Goal: Task Accomplishment & Management: Use online tool/utility

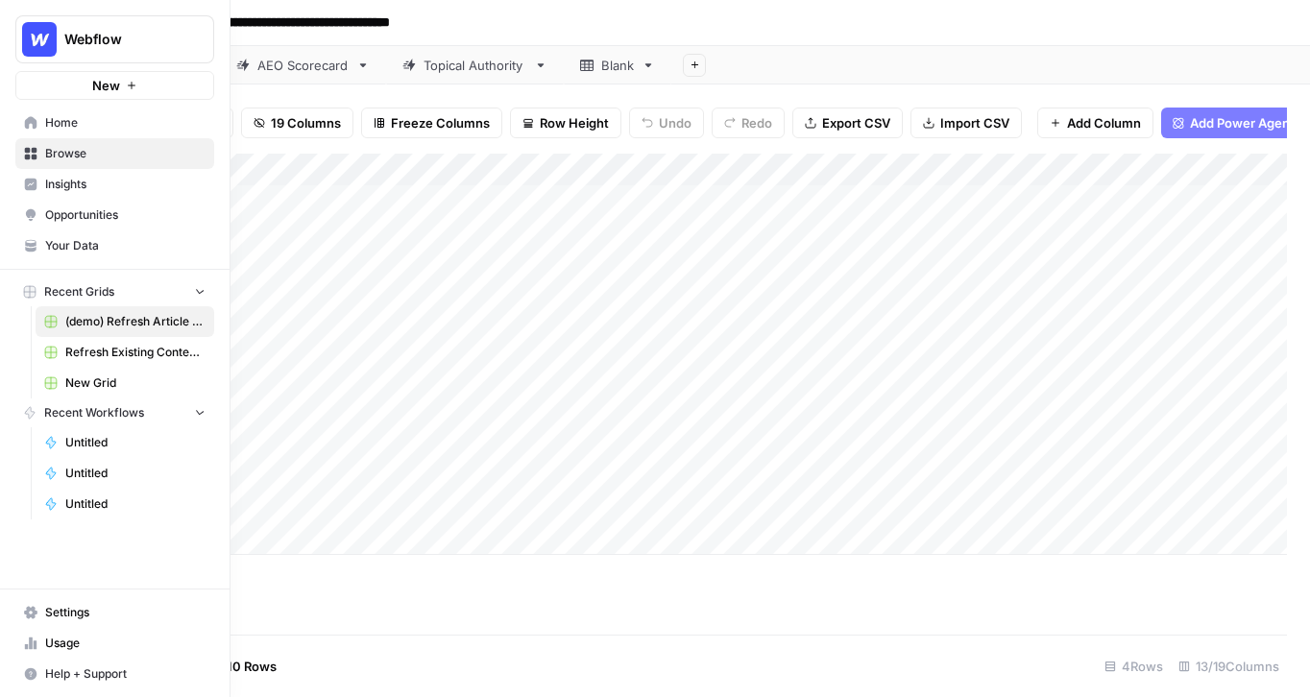
click at [25, 184] on icon at bounding box center [31, 185] width 12 height 12
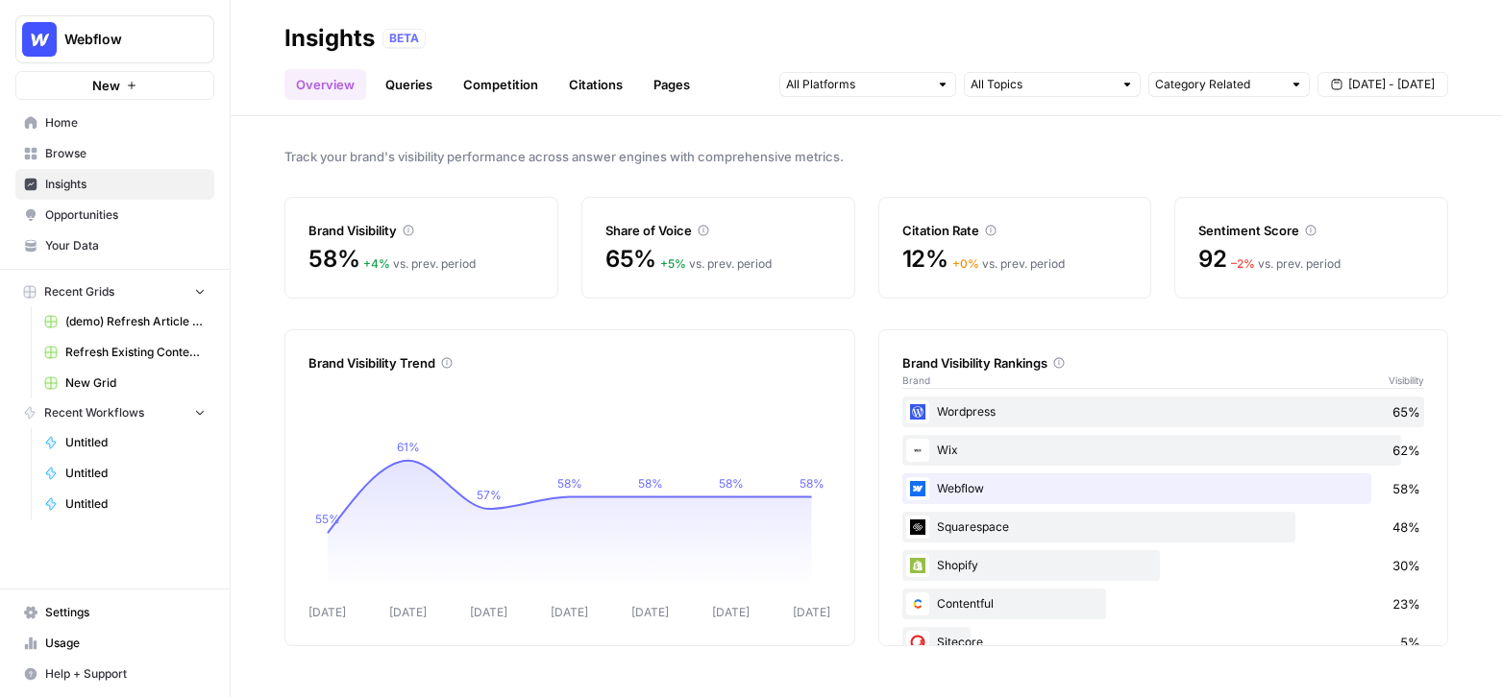
click at [95, 249] on span "Your Data" at bounding box center [125, 245] width 160 height 17
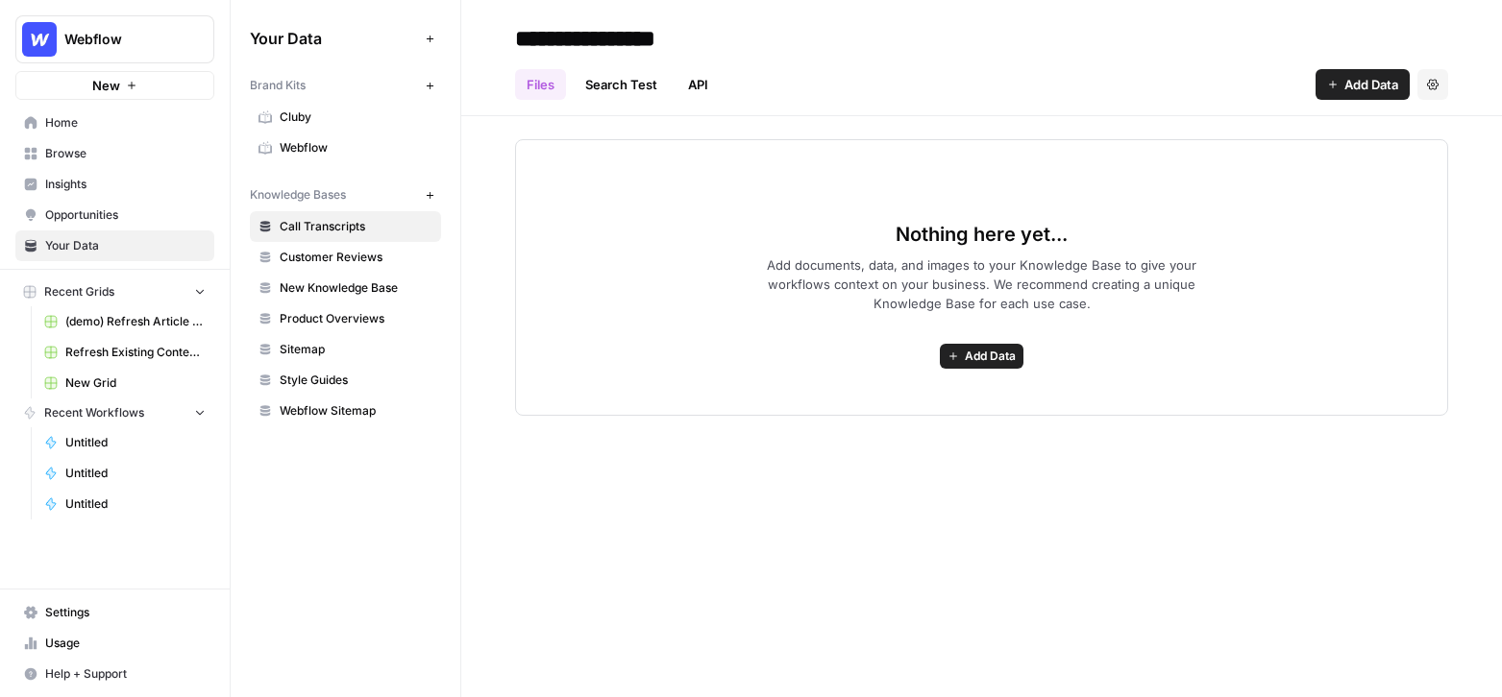
click at [308, 144] on span "Webflow" at bounding box center [356, 147] width 153 height 17
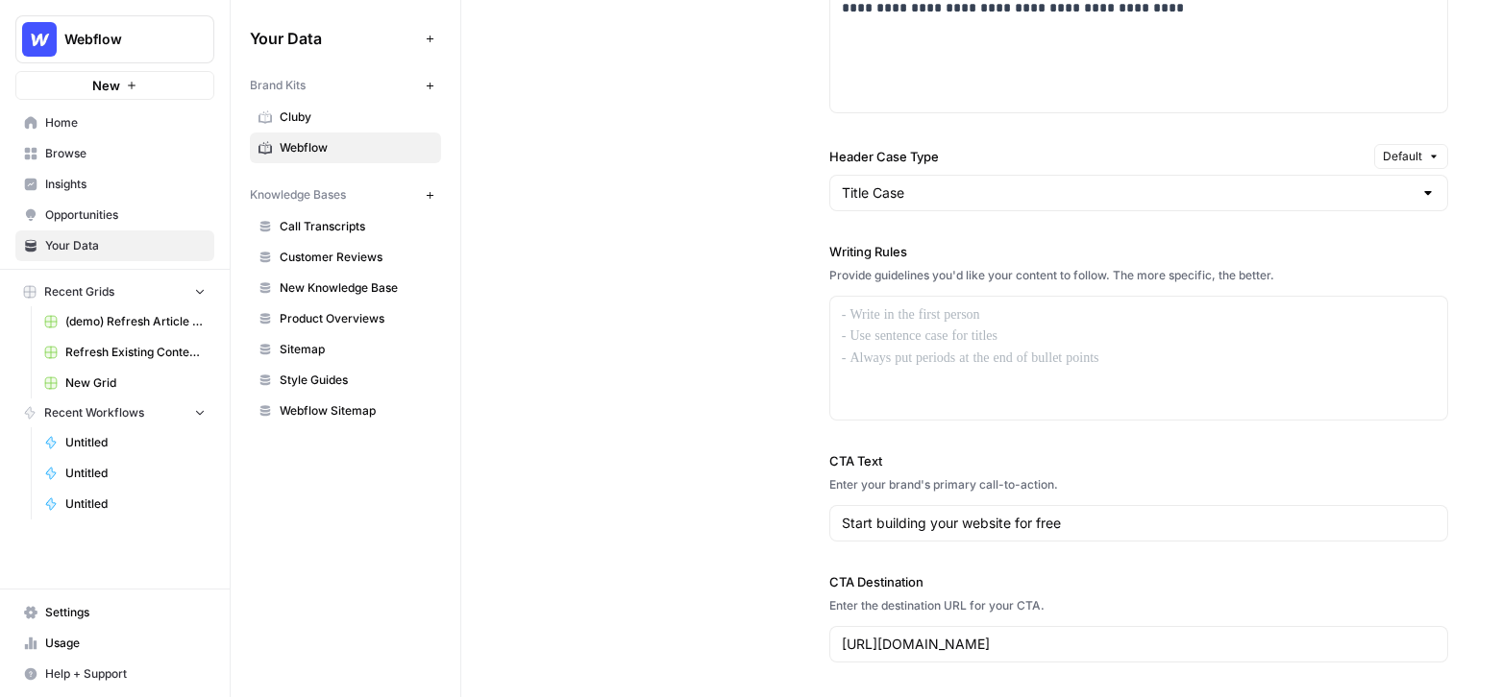
scroll to position [1510, 0]
click at [934, 402] on div at bounding box center [1138, 356] width 617 height 123
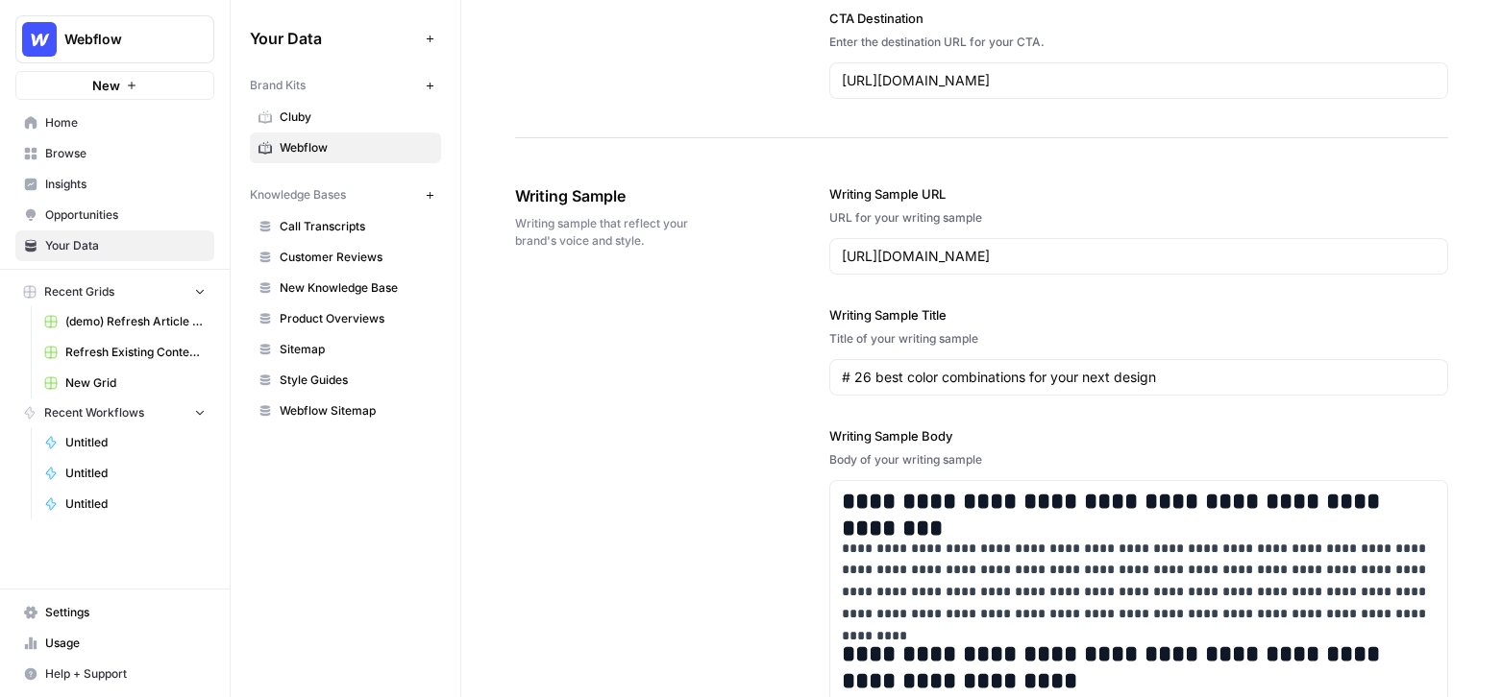
scroll to position [2064, 0]
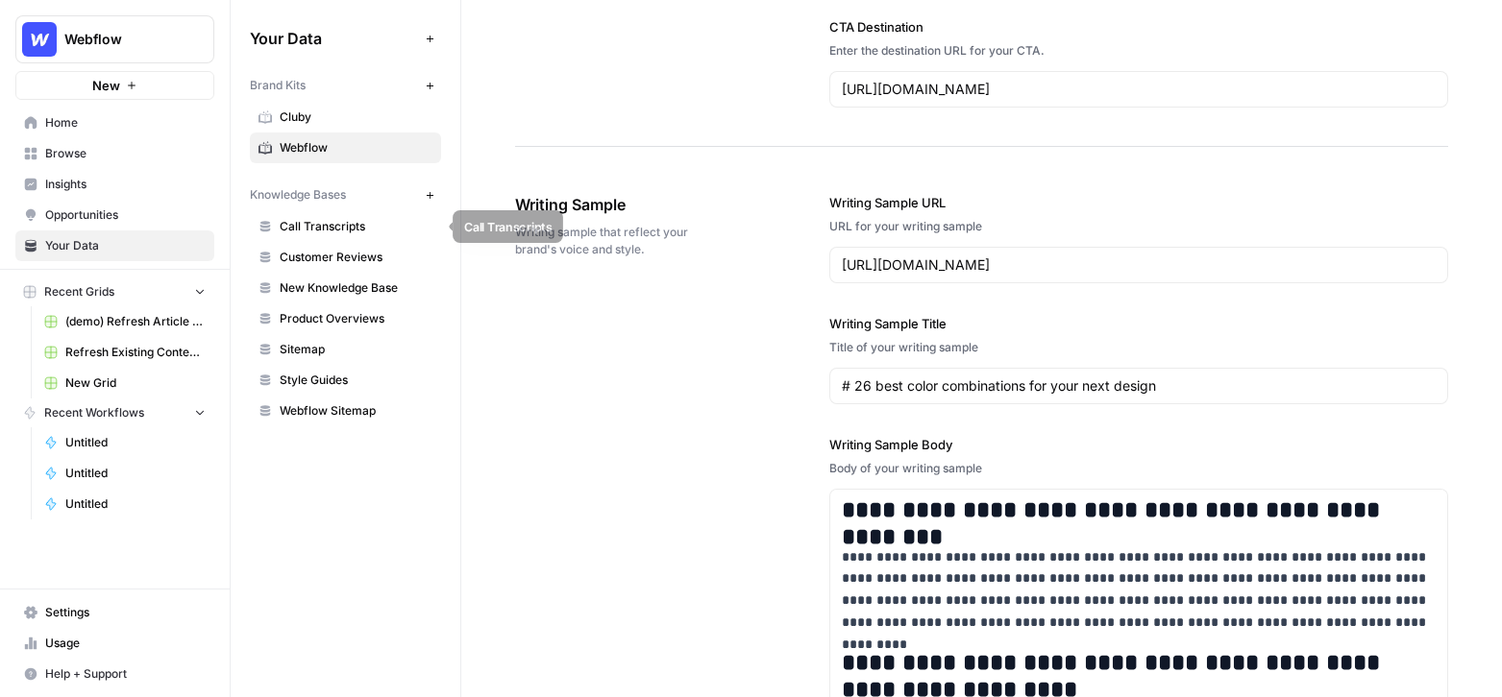
click at [306, 240] on link "Call Transcripts" at bounding box center [345, 226] width 191 height 31
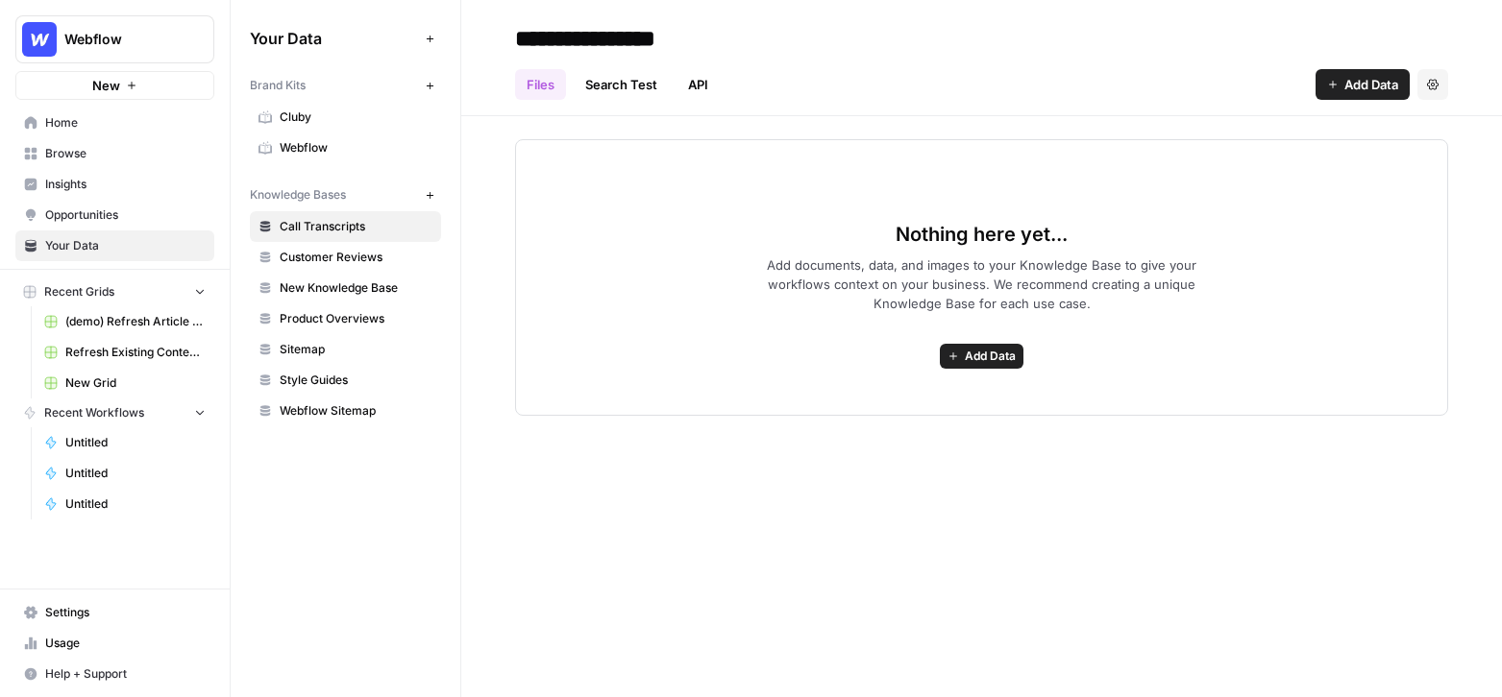
click at [992, 374] on div "Nothing here yet... Add documents, data, and images to your Knowledge Base to g…" at bounding box center [981, 277] width 933 height 277
click at [974, 362] on span "Add Data" at bounding box center [990, 356] width 51 height 17
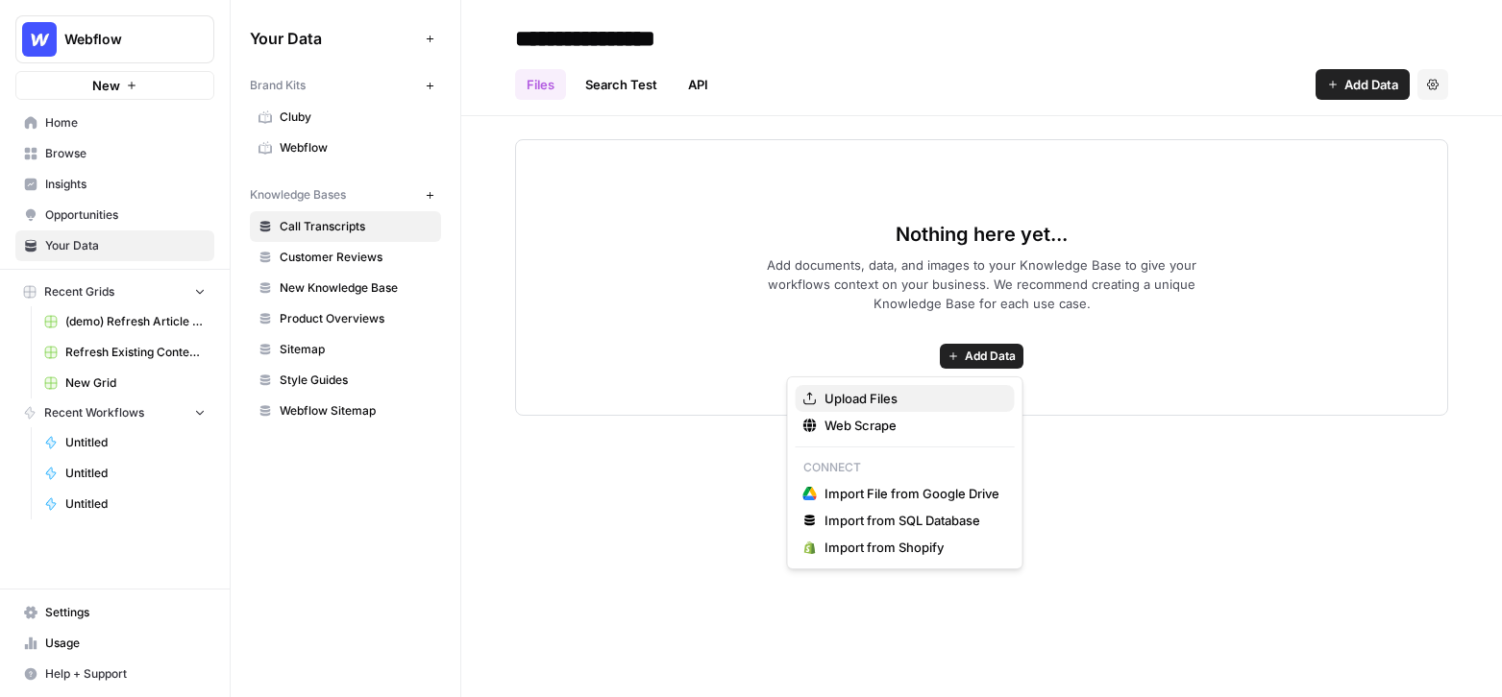
click at [861, 397] on span "Upload Files" at bounding box center [911, 398] width 175 height 19
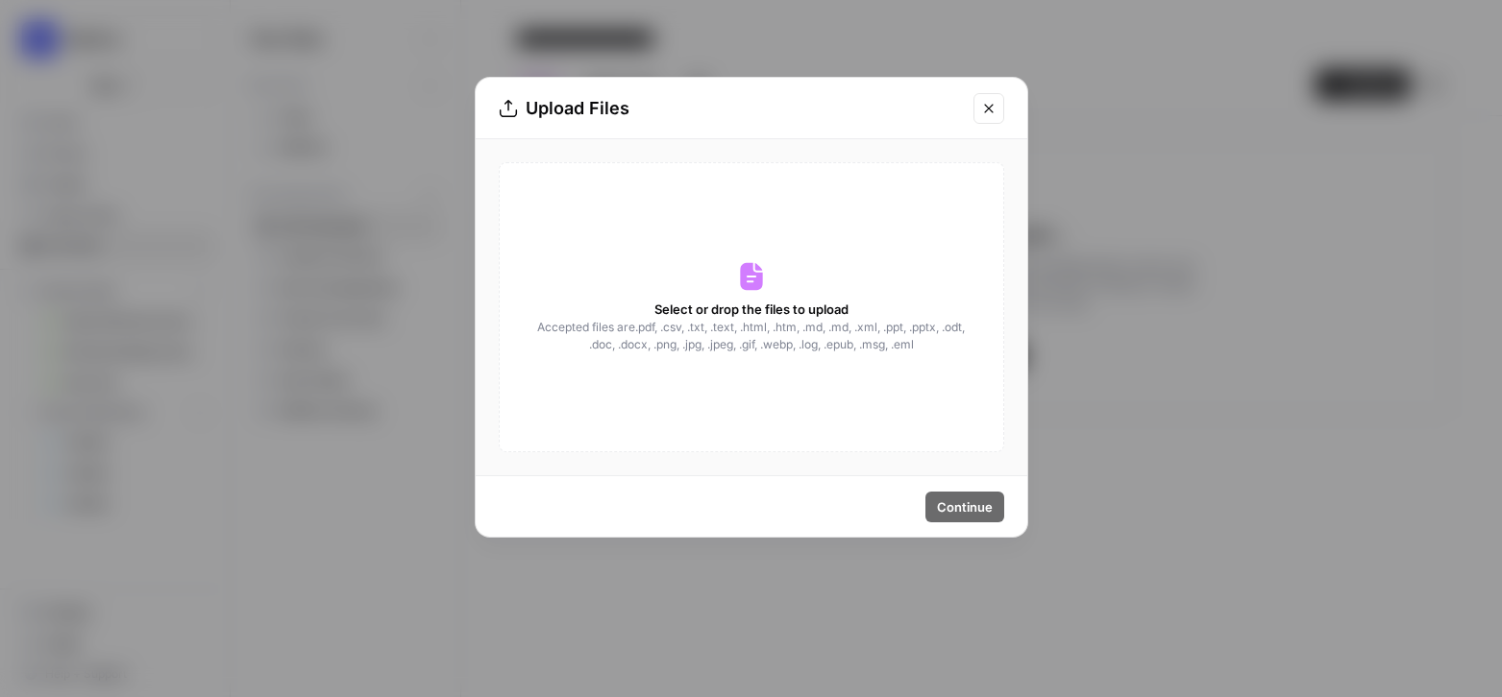
click at [989, 99] on button "Close modal" at bounding box center [988, 108] width 31 height 31
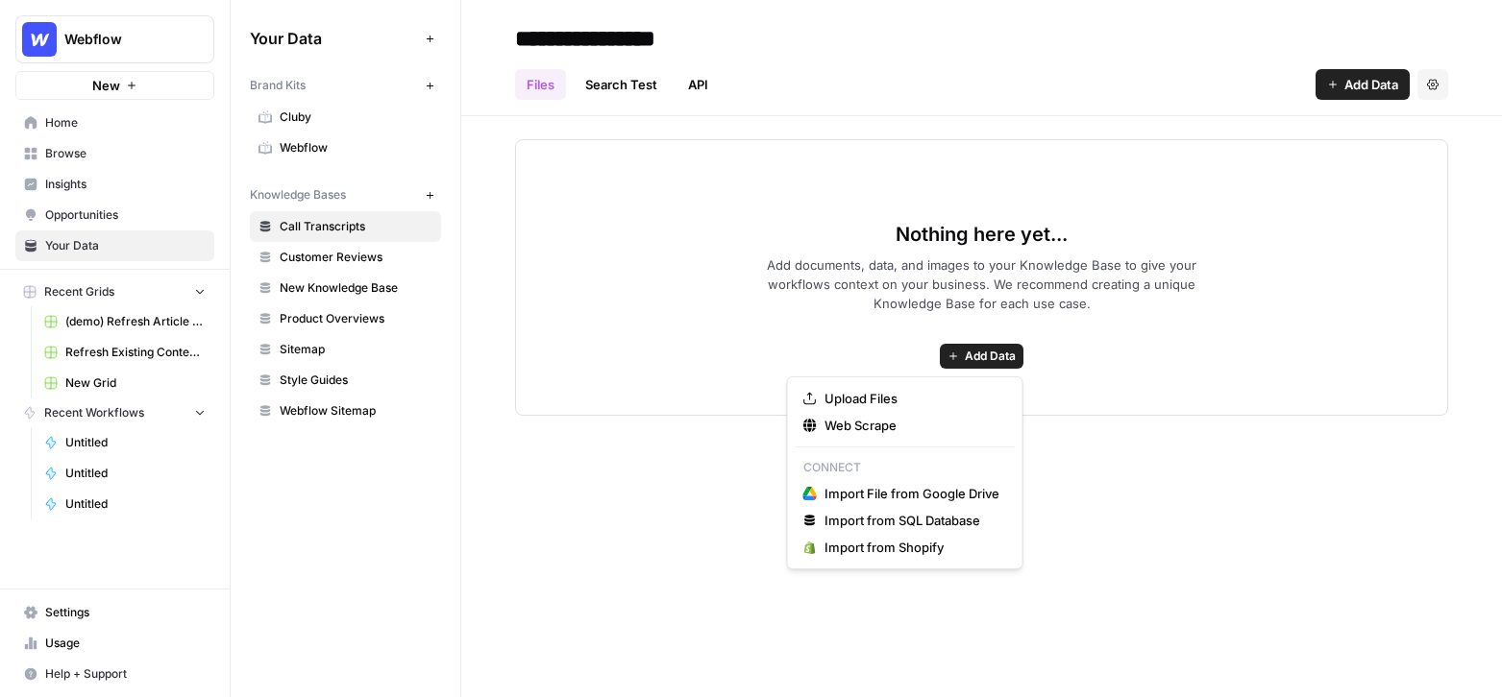
click at [967, 362] on span "Add Data" at bounding box center [990, 356] width 51 height 17
click at [887, 430] on span "Web Scrape" at bounding box center [911, 425] width 175 height 19
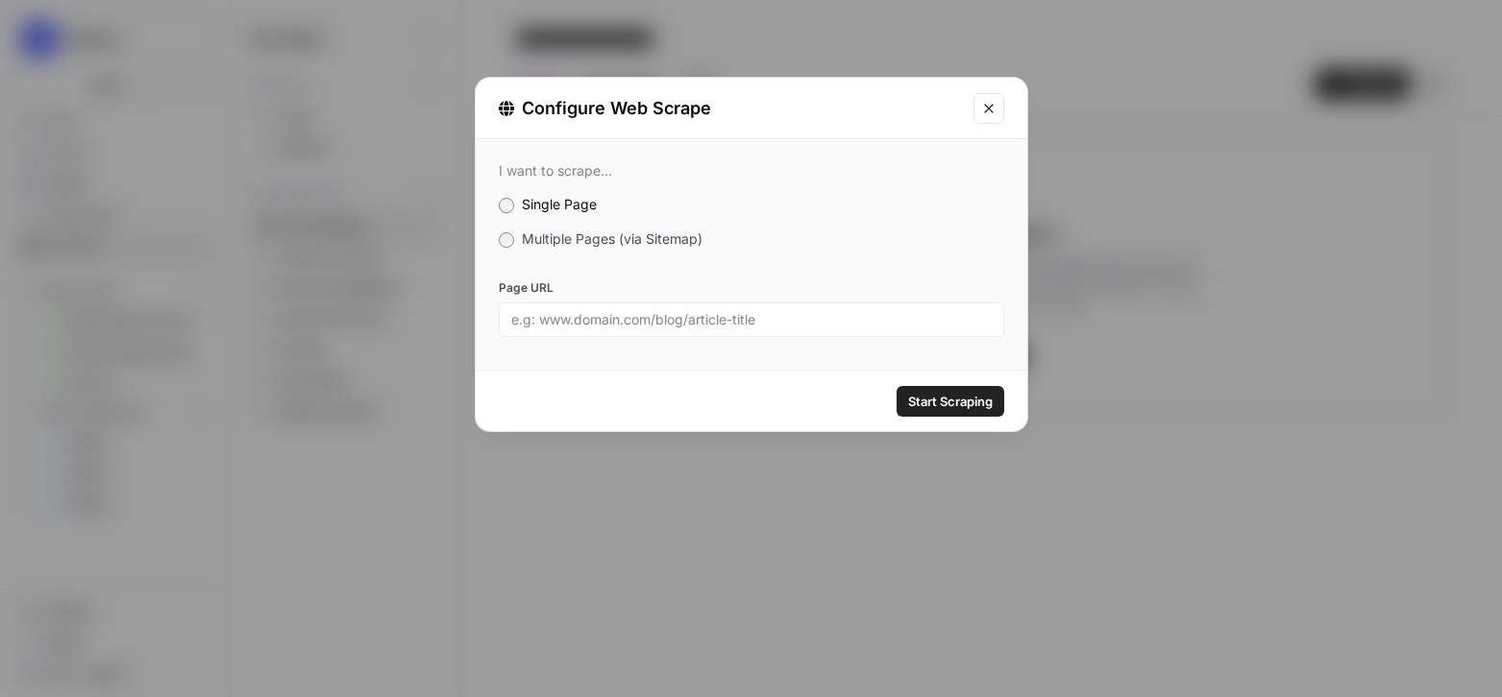
click at [565, 232] on span "Multiple Pages (via Sitemap)" at bounding box center [612, 239] width 181 height 16
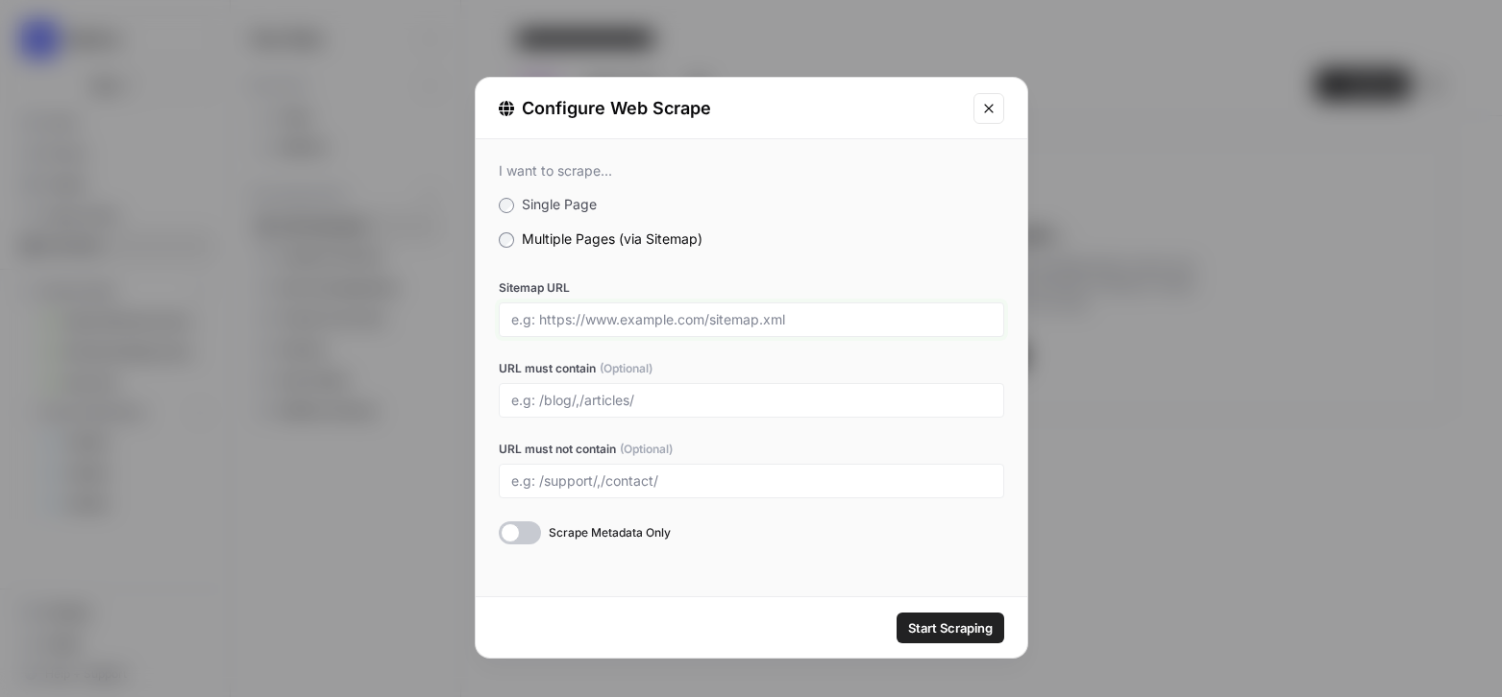
drag, startPoint x: 536, startPoint y: 320, endPoint x: 697, endPoint y: 324, distance: 161.5
click at [697, 324] on input "Sitemap URL" at bounding box center [751, 319] width 480 height 17
drag, startPoint x: 711, startPoint y: 320, endPoint x: 785, endPoint y: 322, distance: 74.0
click at [785, 322] on input "Sitemap URL" at bounding box center [751, 319] width 480 height 17
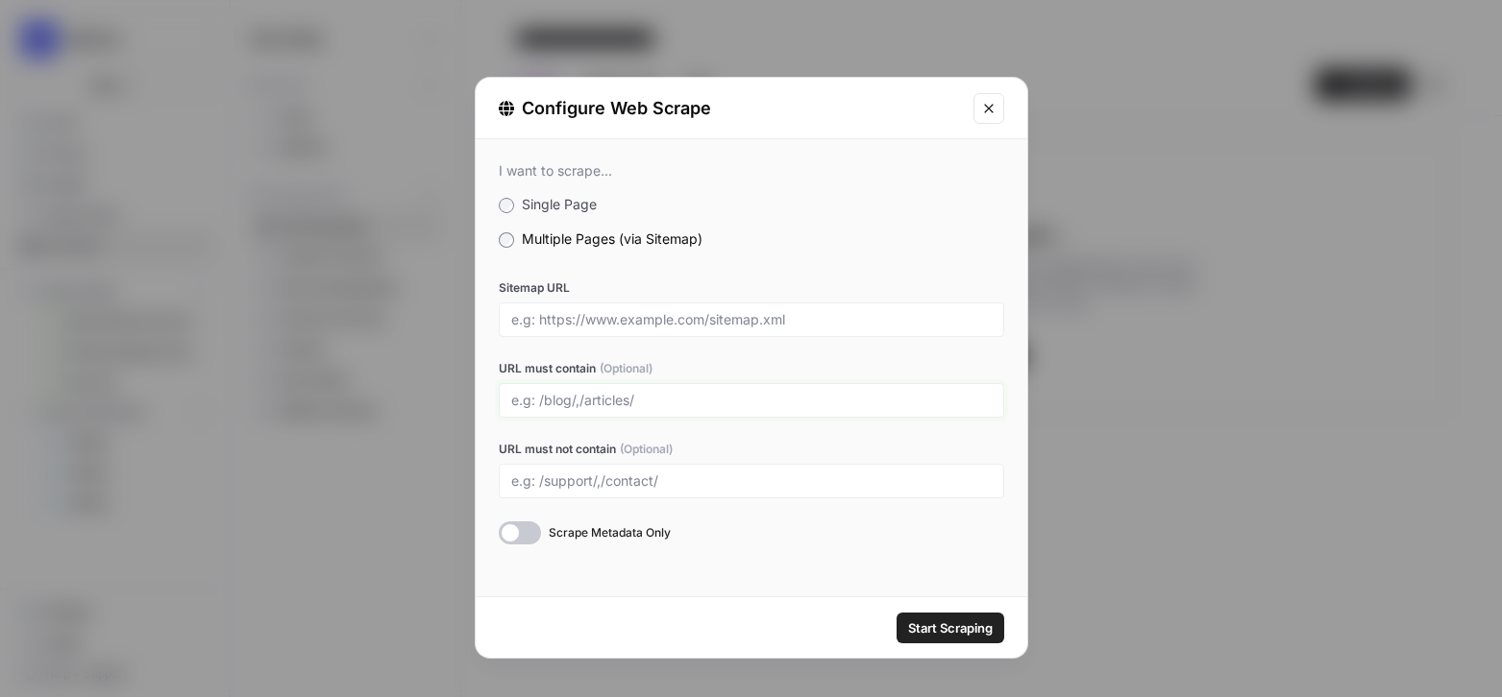
click at [918, 402] on input "URL must contain (Optional)" at bounding box center [751, 400] width 480 height 17
type input "blogs"
click at [991, 104] on icon "Close modal" at bounding box center [988, 108] width 9 height 9
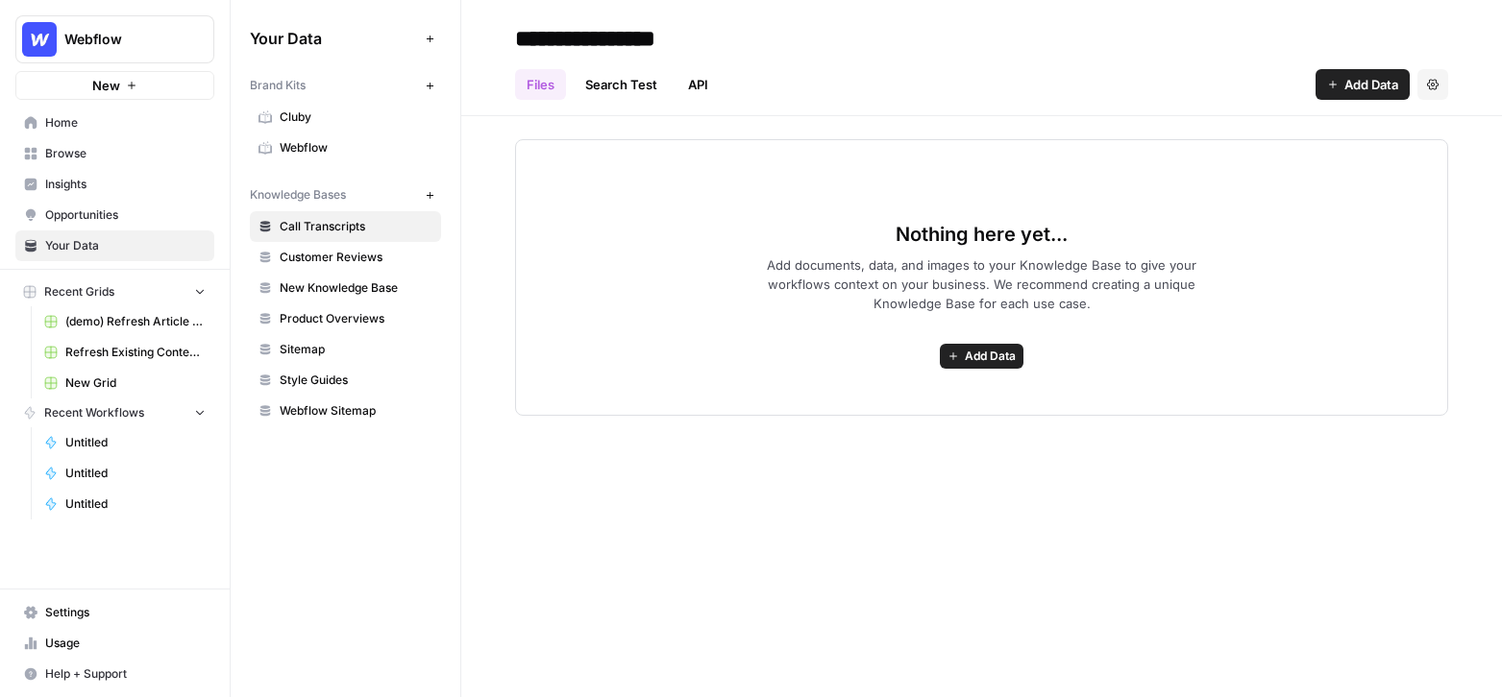
click at [96, 156] on span "Browse" at bounding box center [125, 153] width 160 height 17
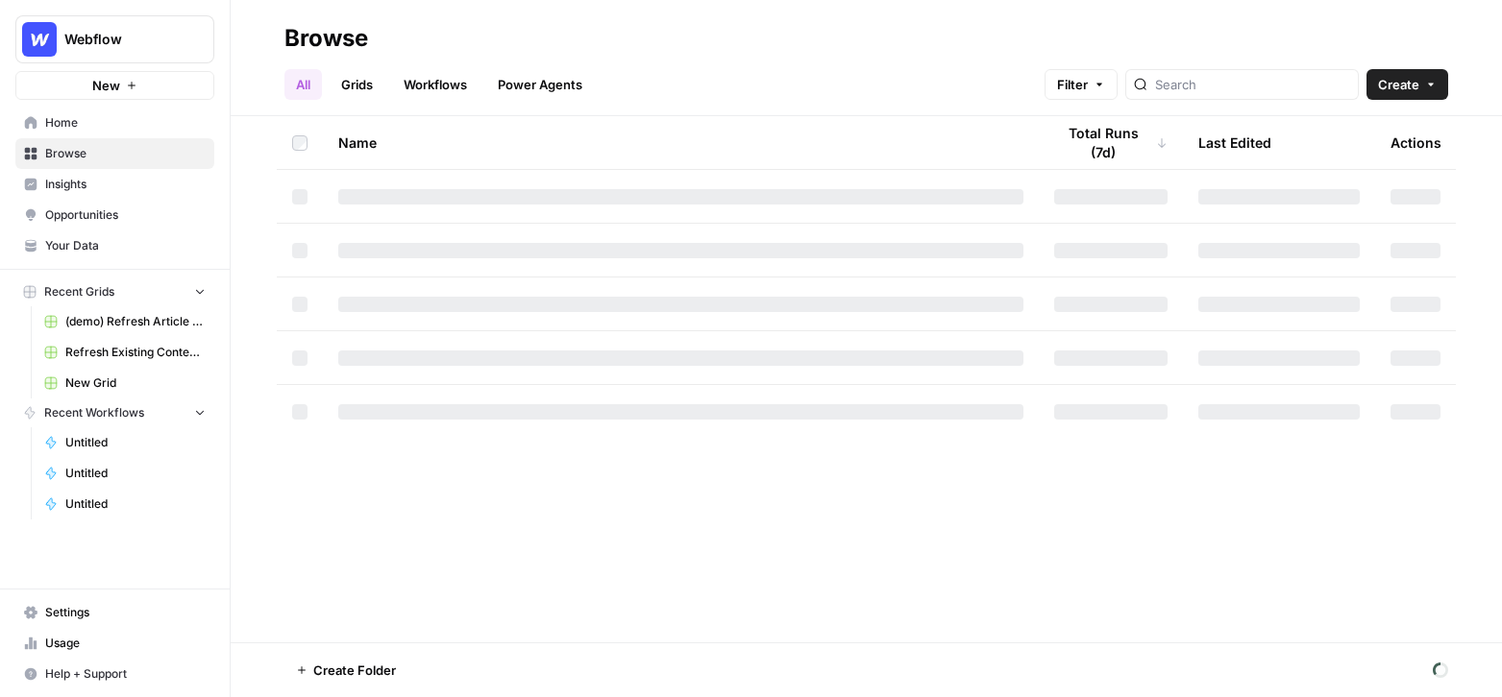
click at [434, 93] on link "Workflows" at bounding box center [435, 84] width 86 height 31
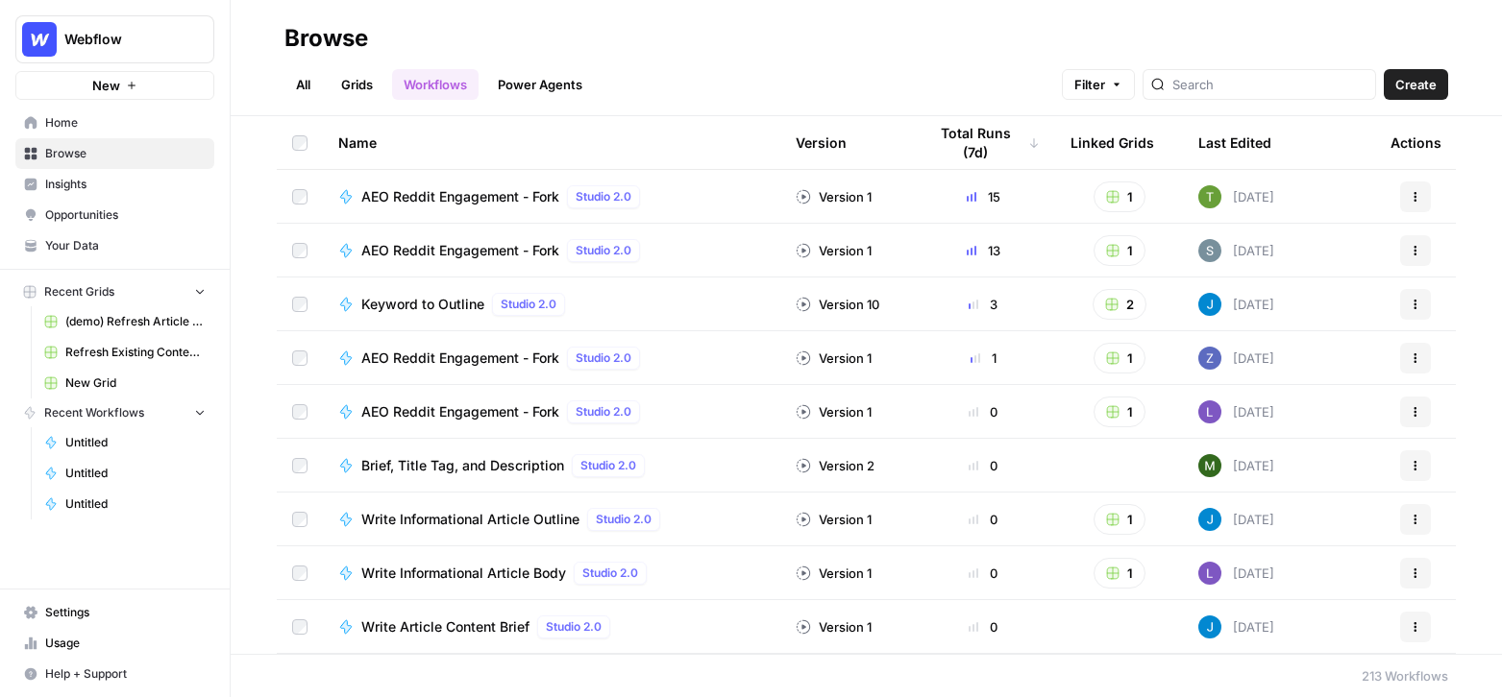
click at [1309, 86] on button "Create" at bounding box center [1415, 84] width 64 height 31
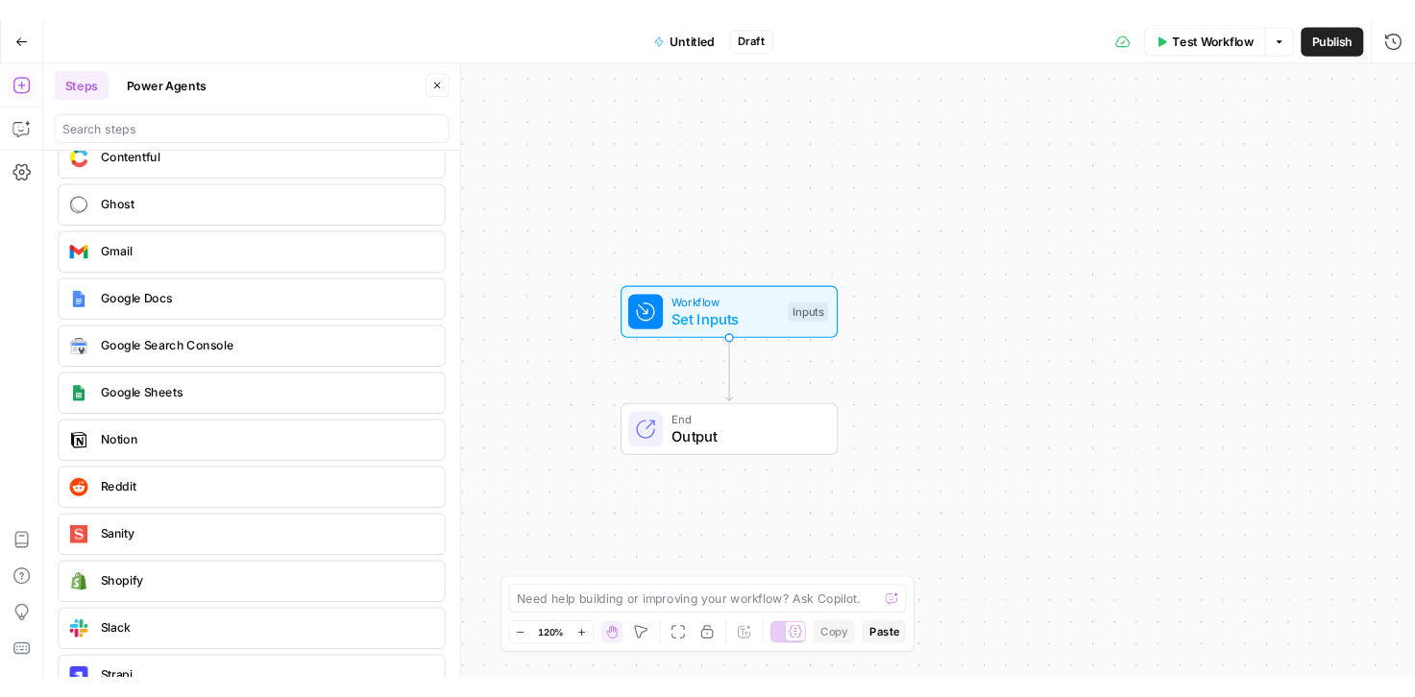
scroll to position [3551, 0]
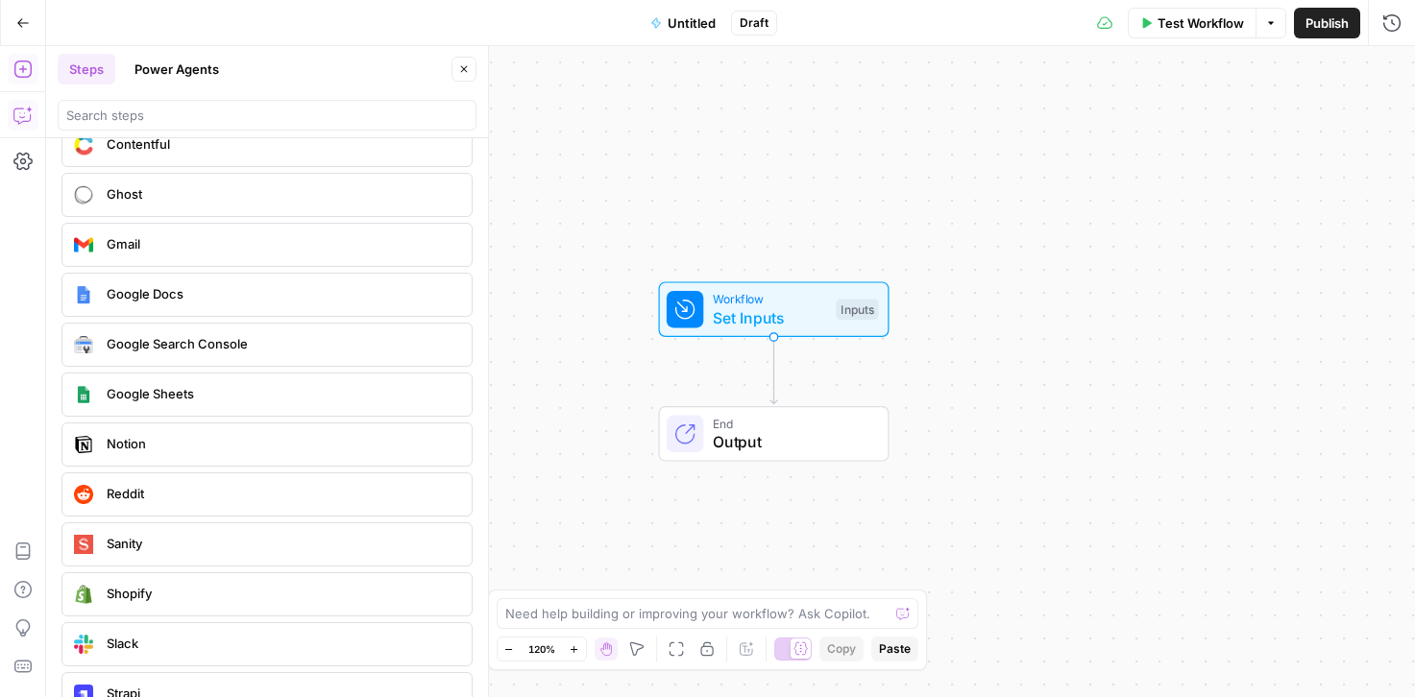
click at [29, 125] on button "Copilot" at bounding box center [23, 115] width 31 height 31
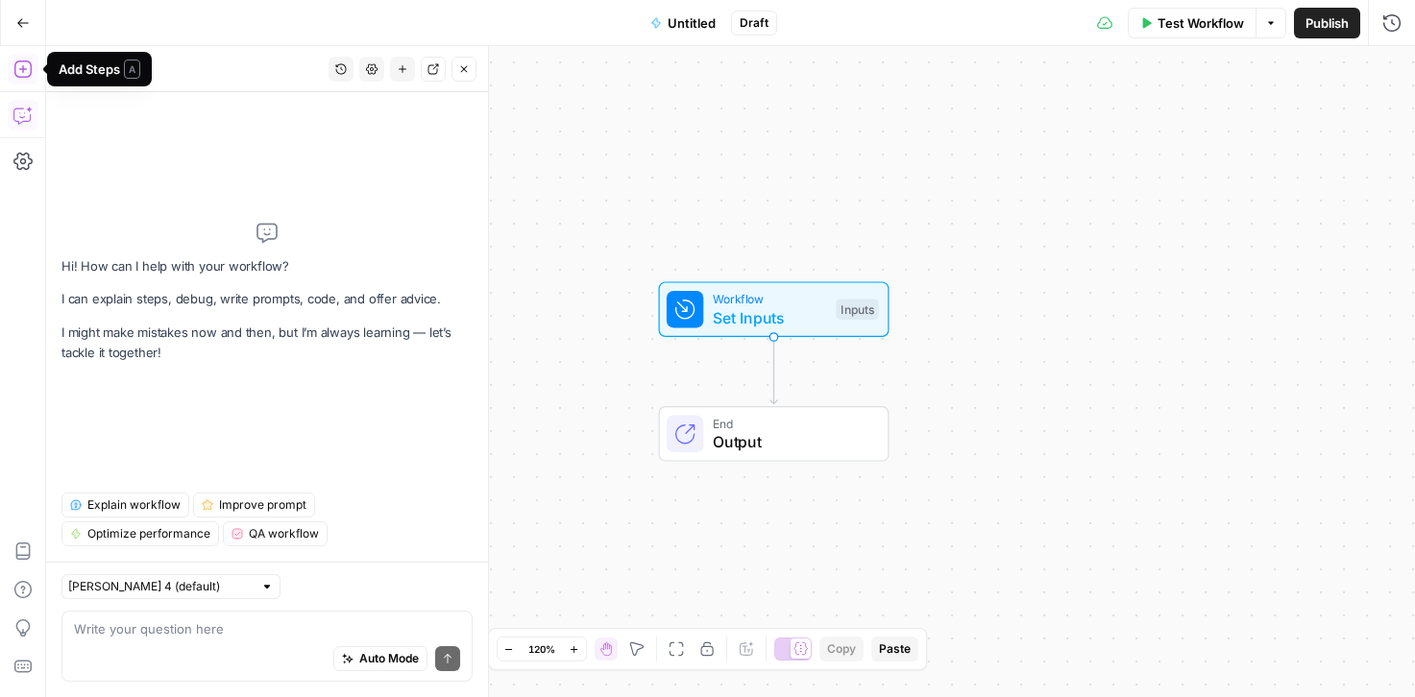
click at [29, 75] on icon "button" at bounding box center [21, 69] width 17 height 17
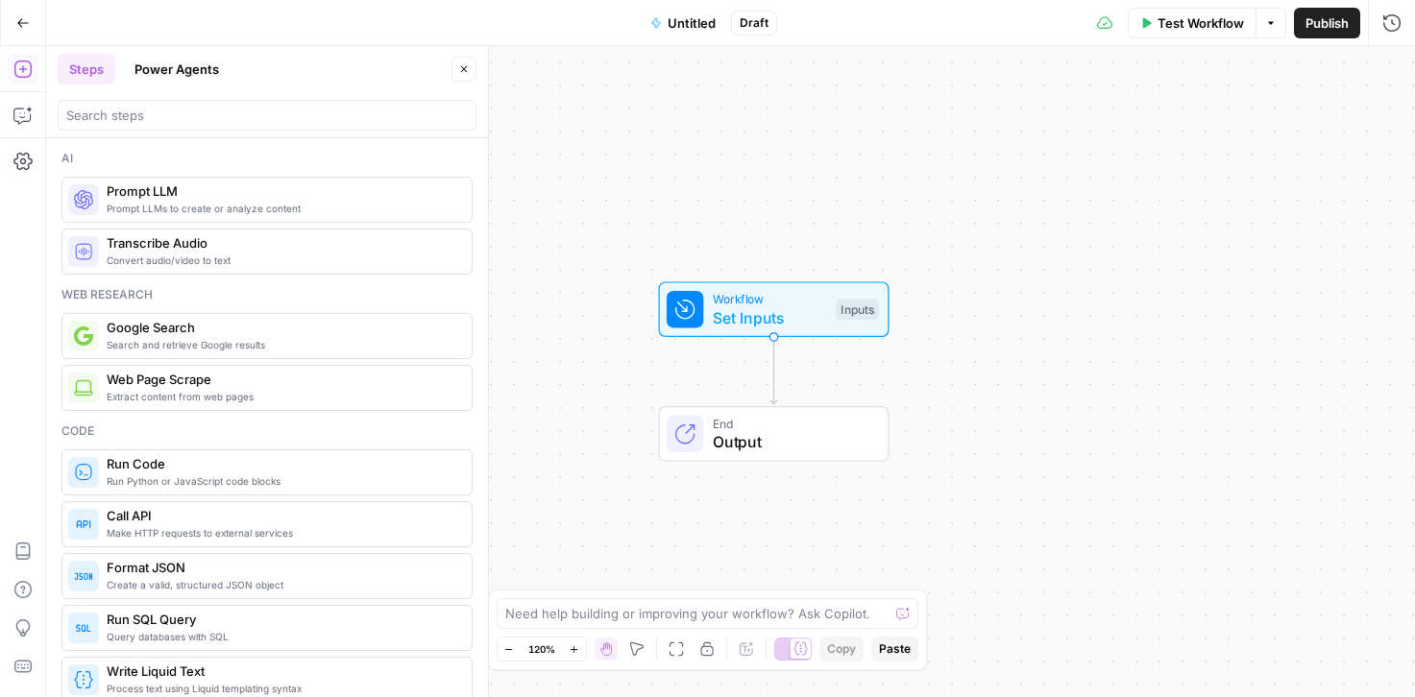
click at [175, 61] on button "Power Agents" at bounding box center [177, 69] width 108 height 31
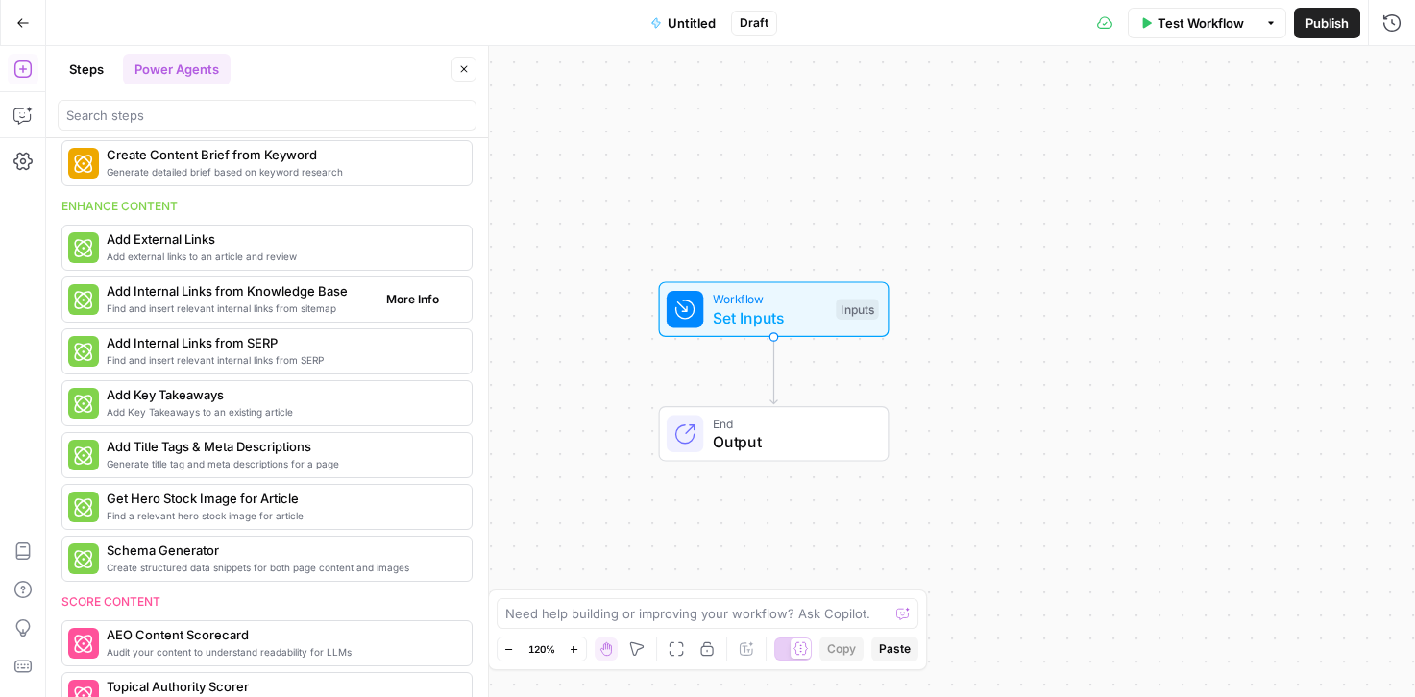
scroll to position [279, 0]
click at [16, 26] on icon "button" at bounding box center [22, 22] width 13 height 13
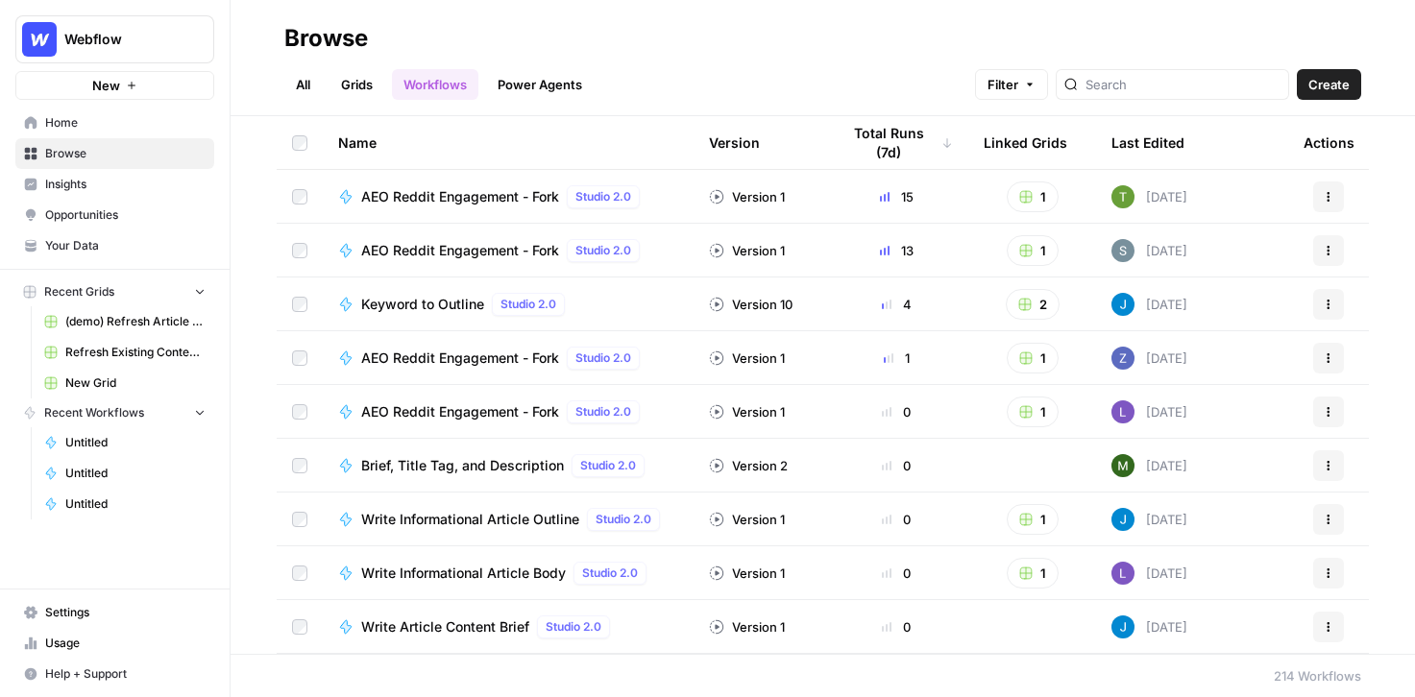
click at [356, 83] on link "Grids" at bounding box center [357, 84] width 55 height 31
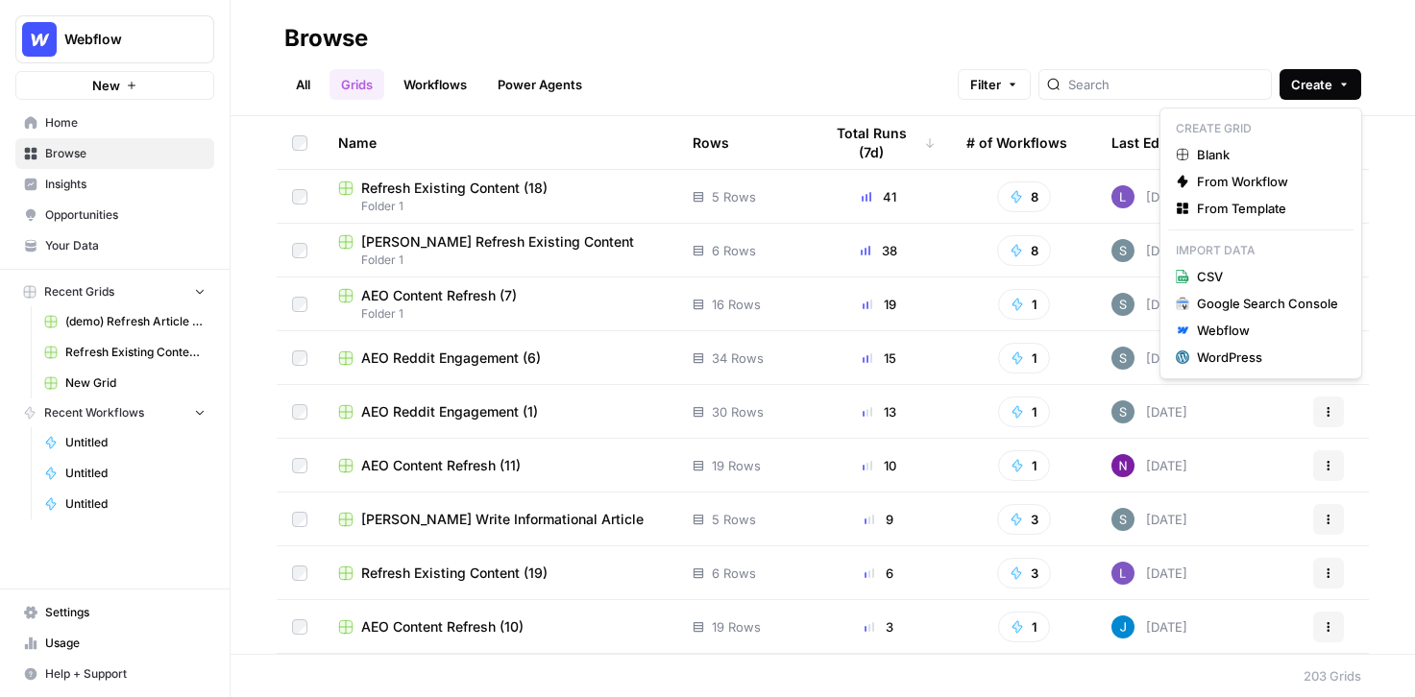
click at [1309, 92] on span "Create" at bounding box center [1311, 84] width 41 height 19
click at [1241, 154] on span "Blank" at bounding box center [1267, 154] width 141 height 19
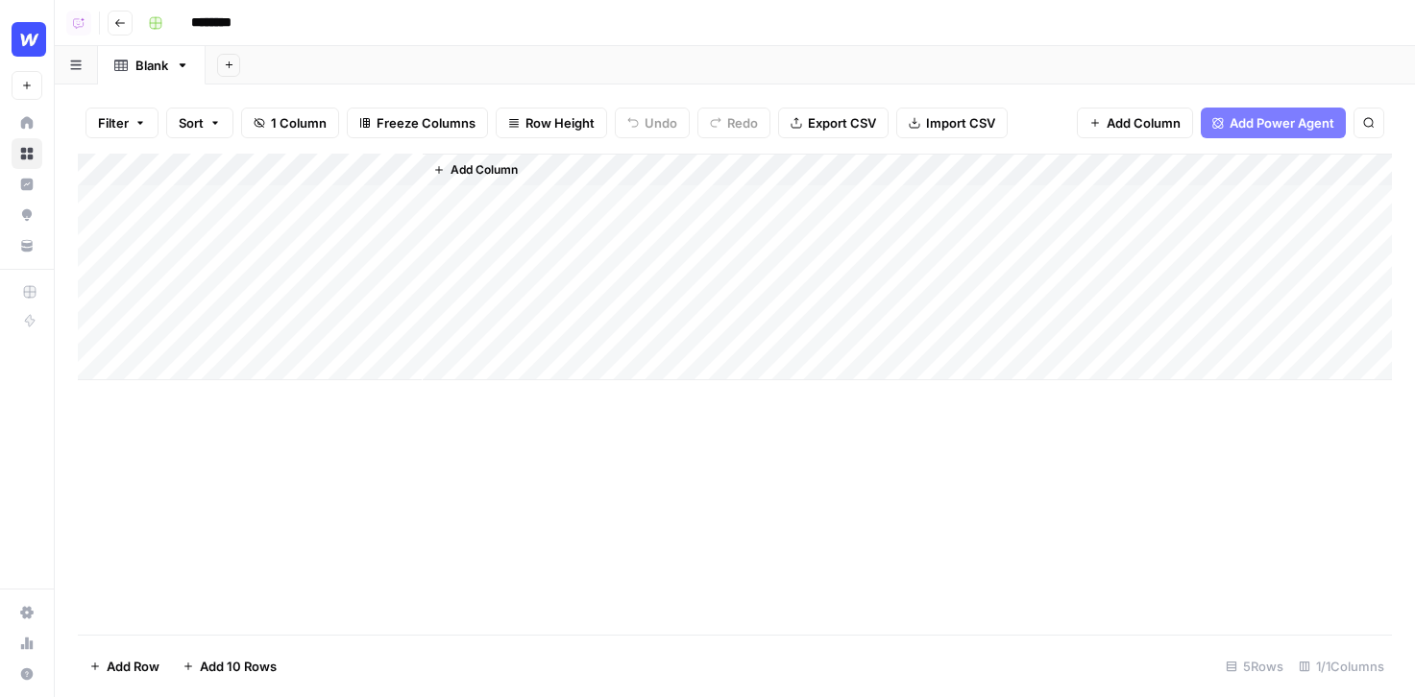
click at [1112, 110] on button "Add Column" at bounding box center [1135, 123] width 116 height 31
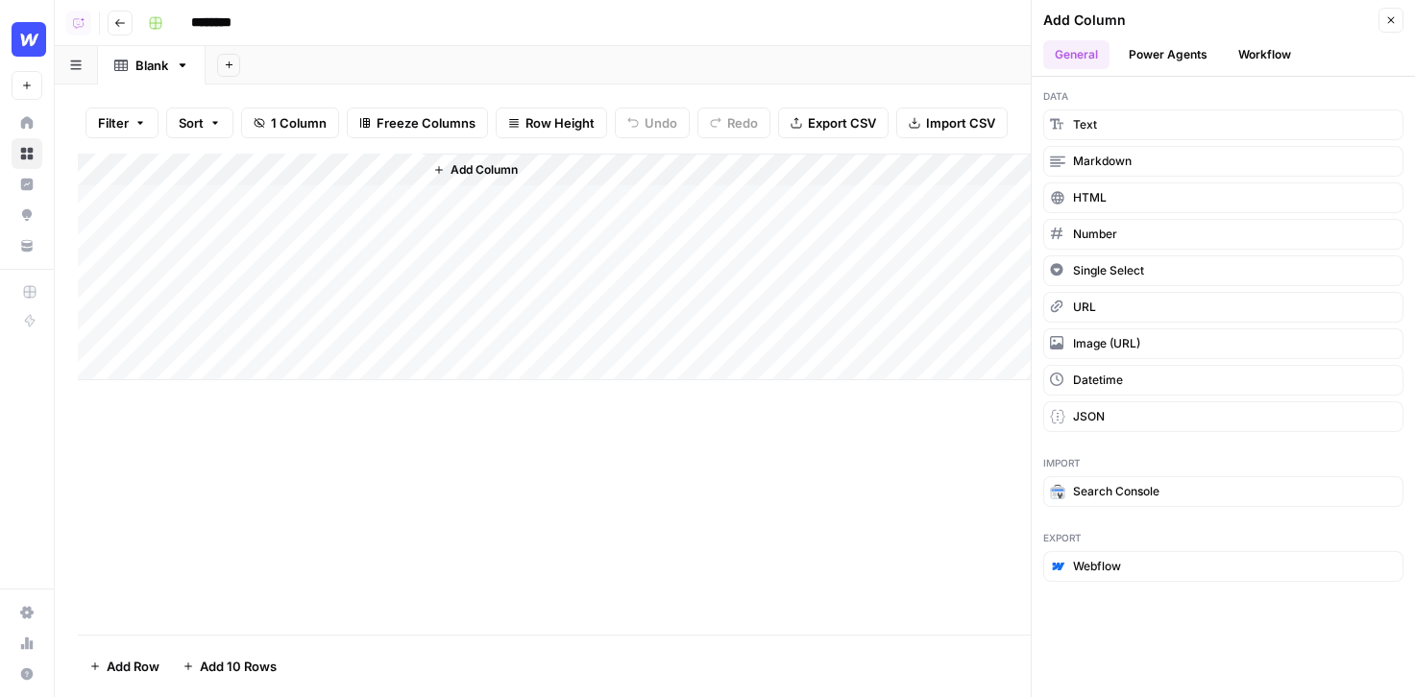
click at [1162, 50] on button "Power Agents" at bounding box center [1168, 54] width 102 height 29
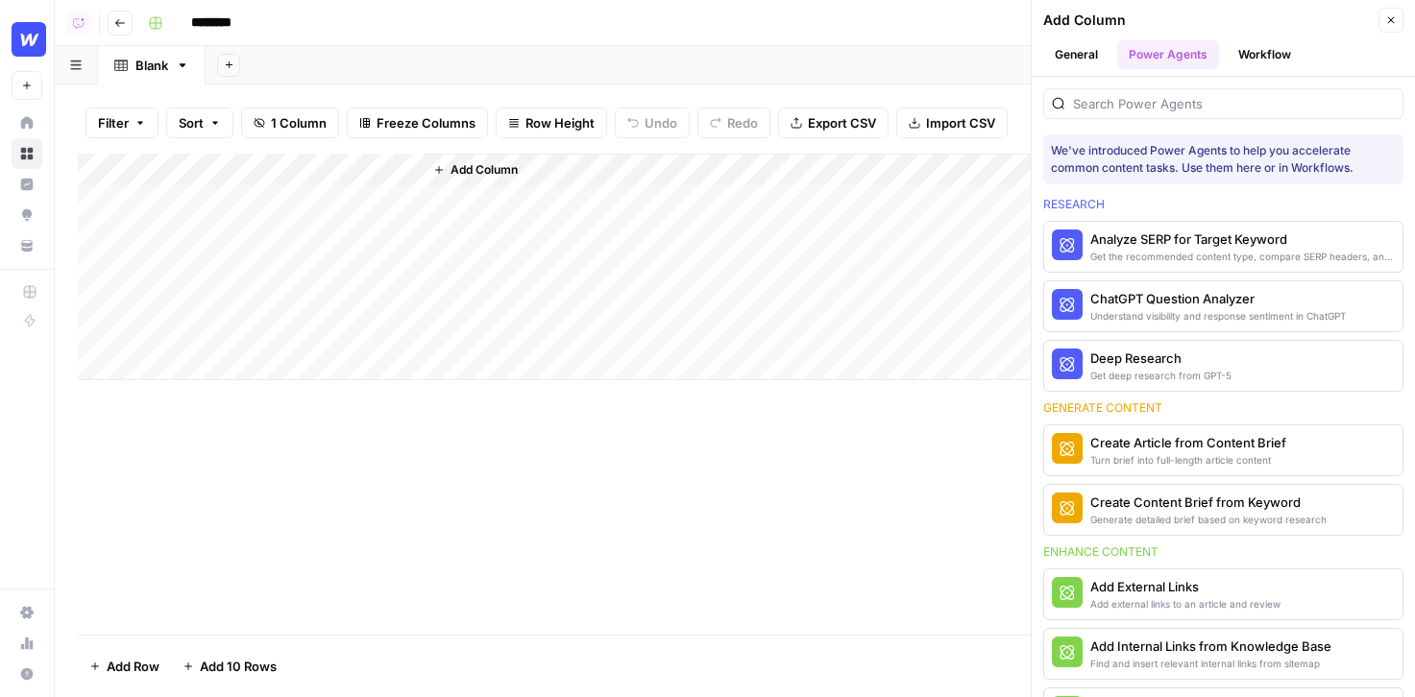
scroll to position [40, 0]
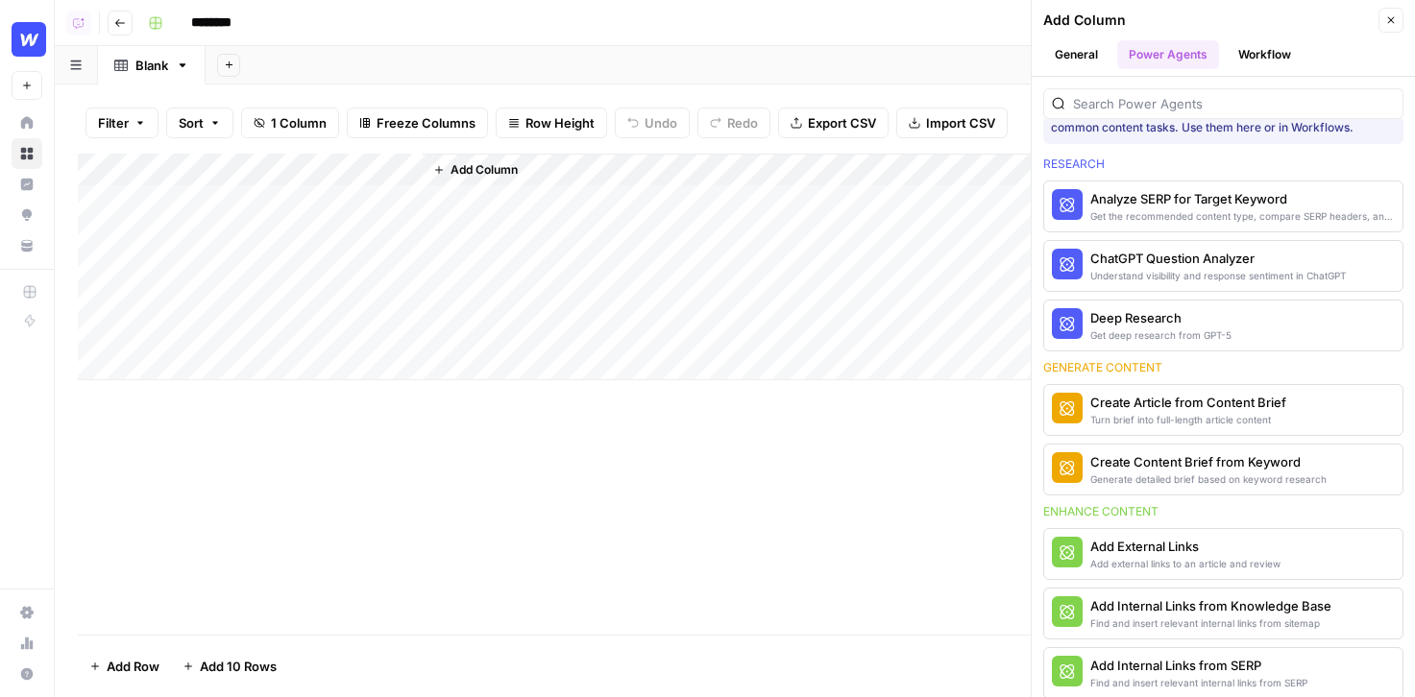
click at [1263, 49] on button "Workflow" at bounding box center [1265, 54] width 76 height 29
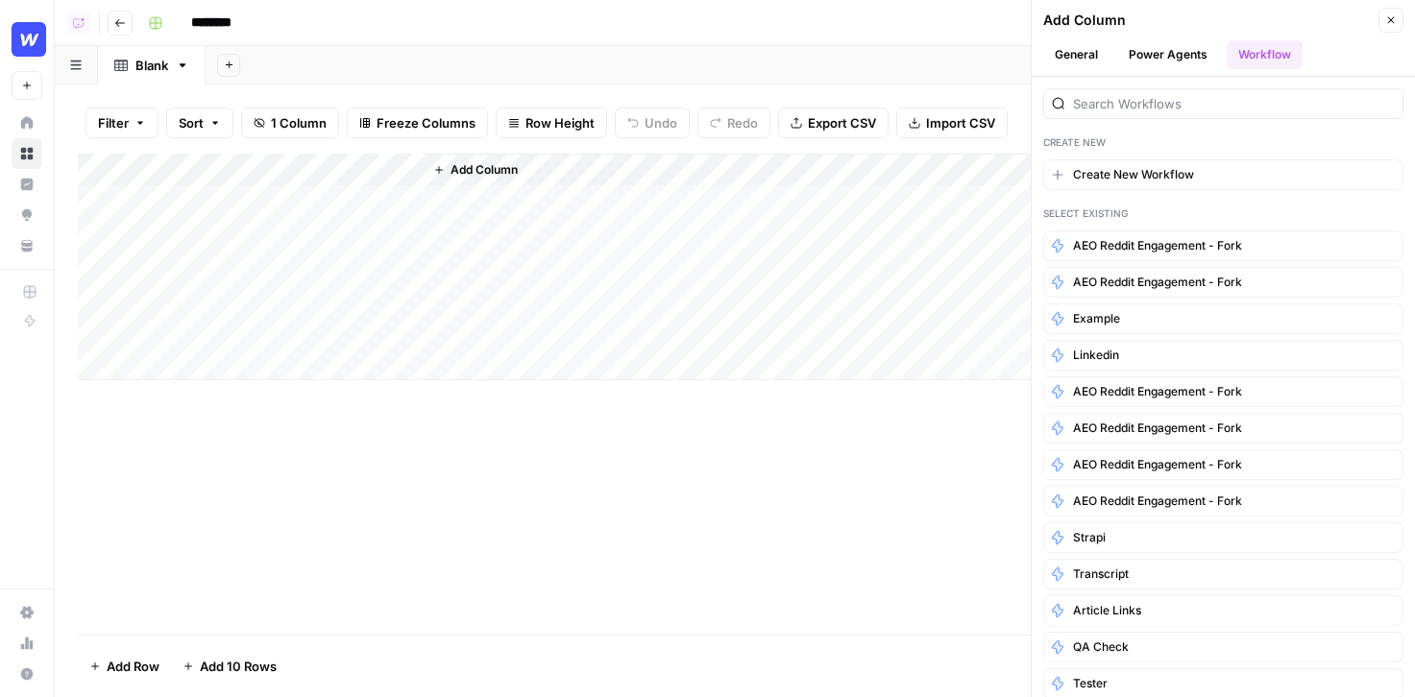
click at [1309, 10] on div "Add Column Close" at bounding box center [1223, 20] width 360 height 25
click at [1309, 14] on button "Close" at bounding box center [1391, 20] width 25 height 25
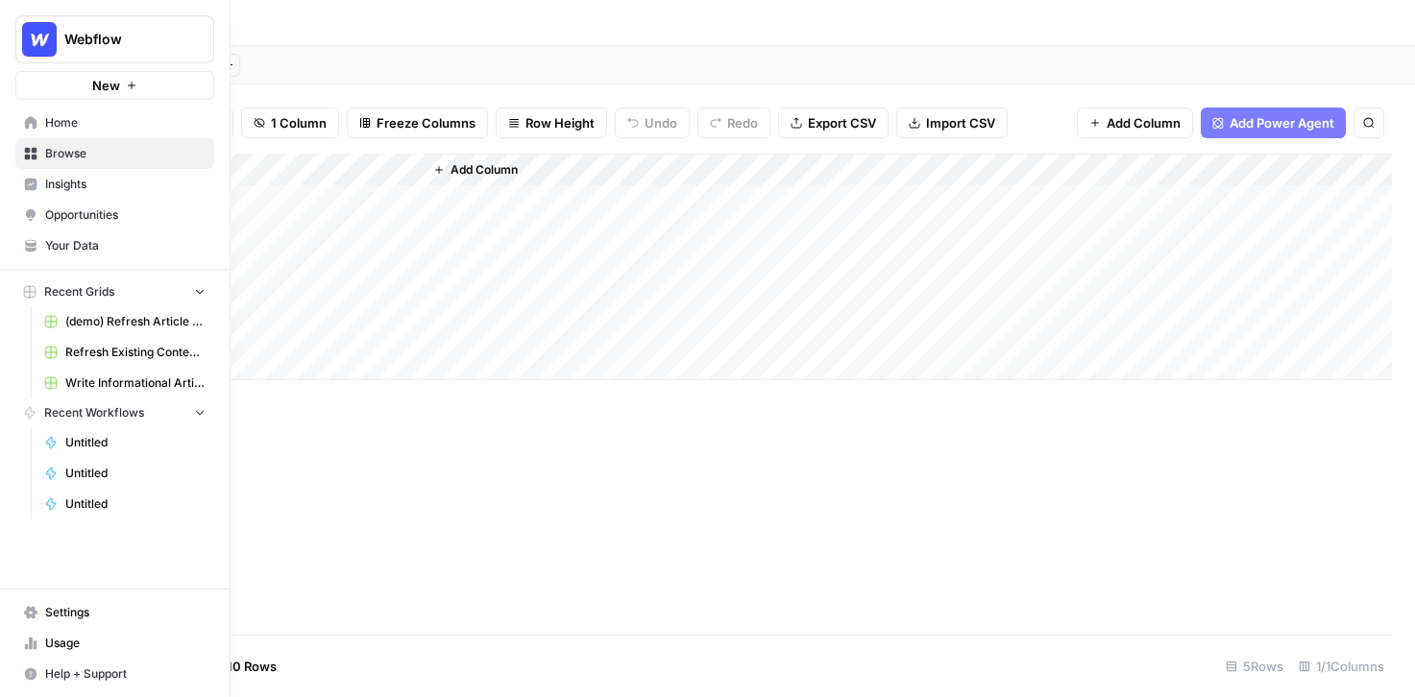
click at [53, 153] on span "Browse" at bounding box center [125, 153] width 160 height 17
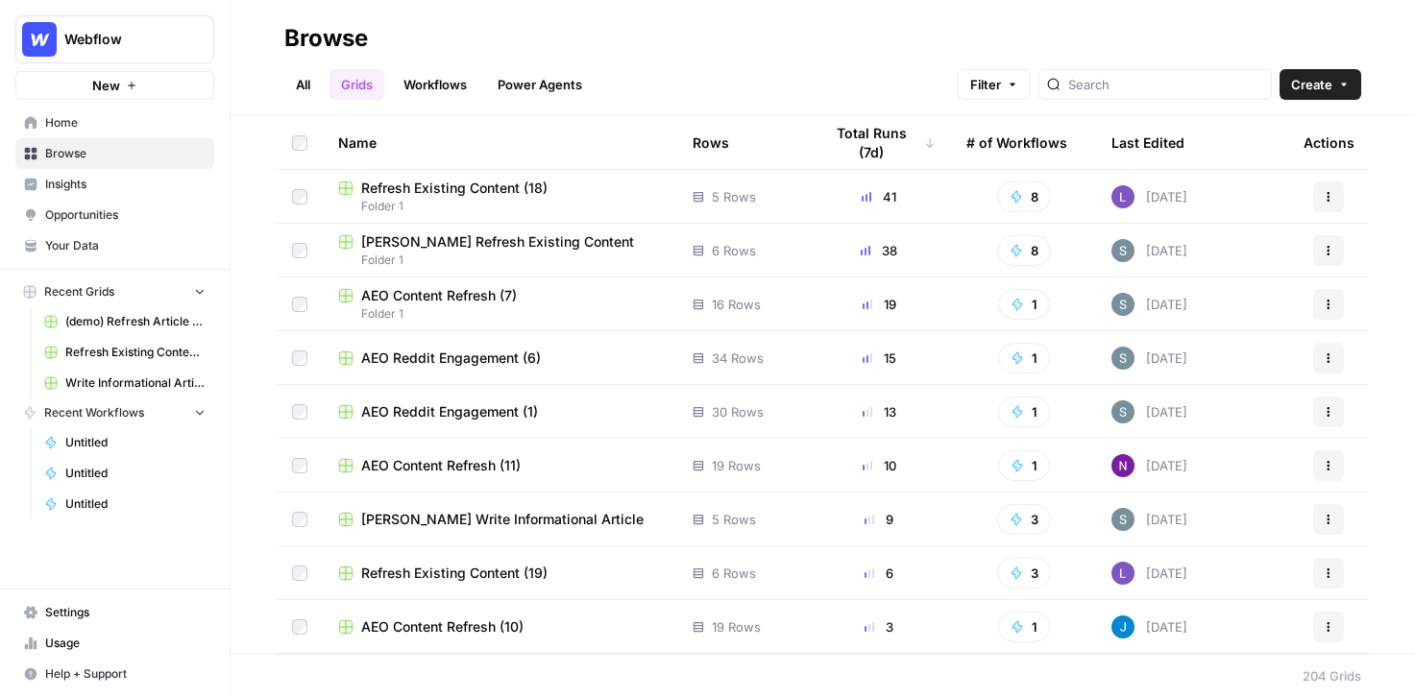
click at [365, 87] on link "Grids" at bounding box center [357, 84] width 55 height 31
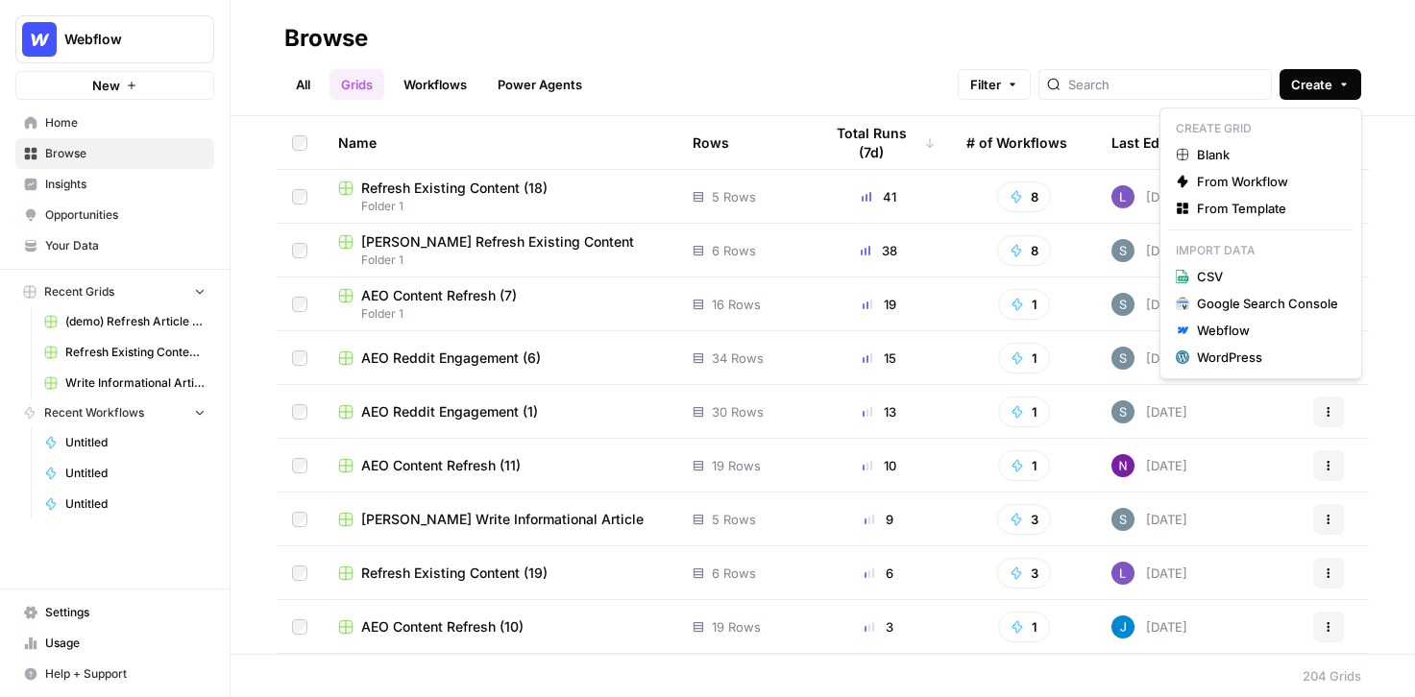
click at [1309, 87] on icon "button" at bounding box center [1344, 85] width 12 height 12
click at [1200, 206] on span "From Template" at bounding box center [1267, 208] width 141 height 19
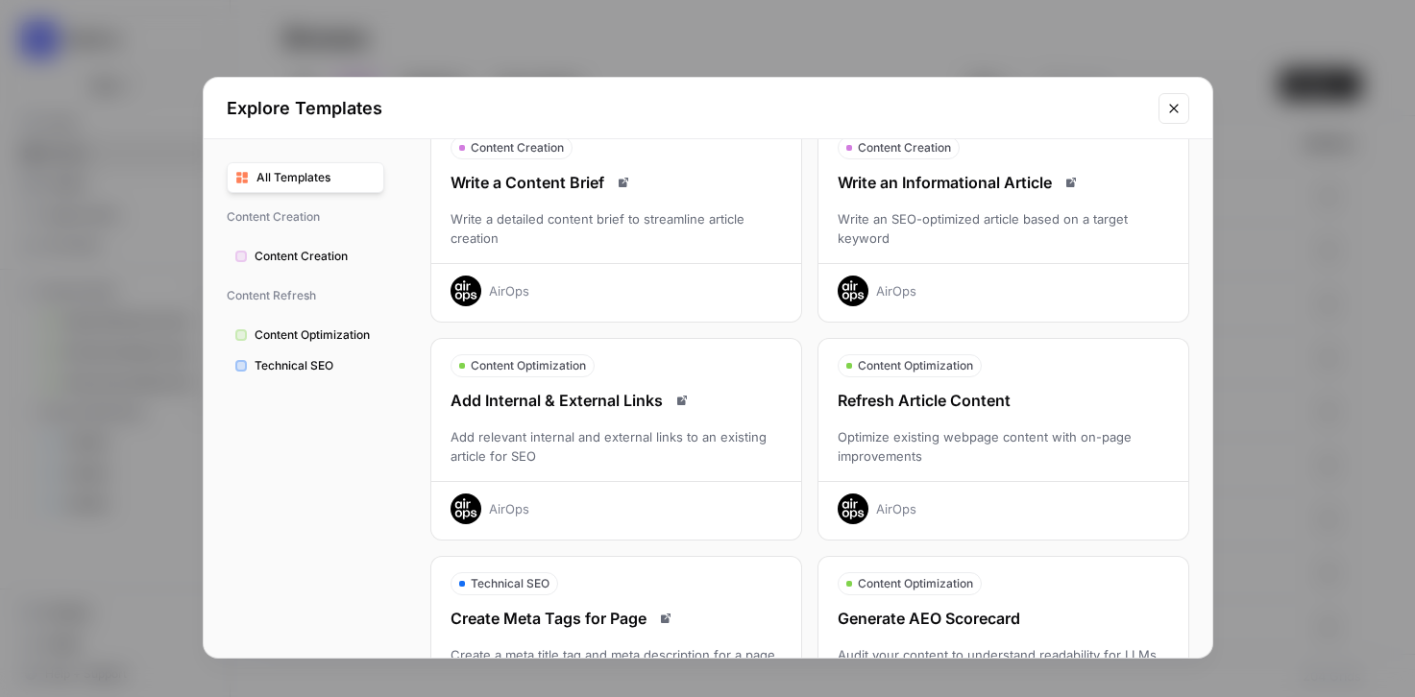
scroll to position [95, 0]
click at [1037, 246] on div "Write an SEO-optimized article based on a target keyword" at bounding box center [1004, 229] width 370 height 38
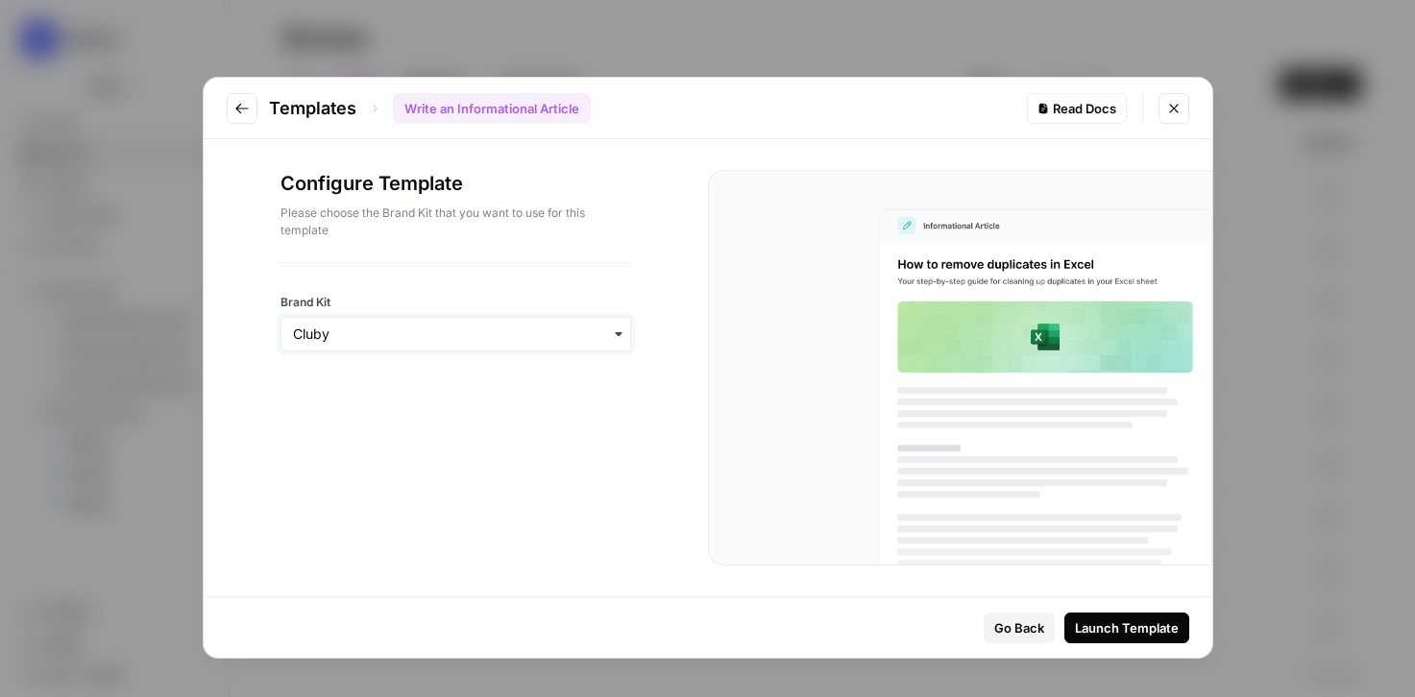
click at [405, 342] on input "Brand Kit" at bounding box center [456, 334] width 326 height 19
click at [386, 416] on div "Webflow" at bounding box center [455, 422] width 349 height 37
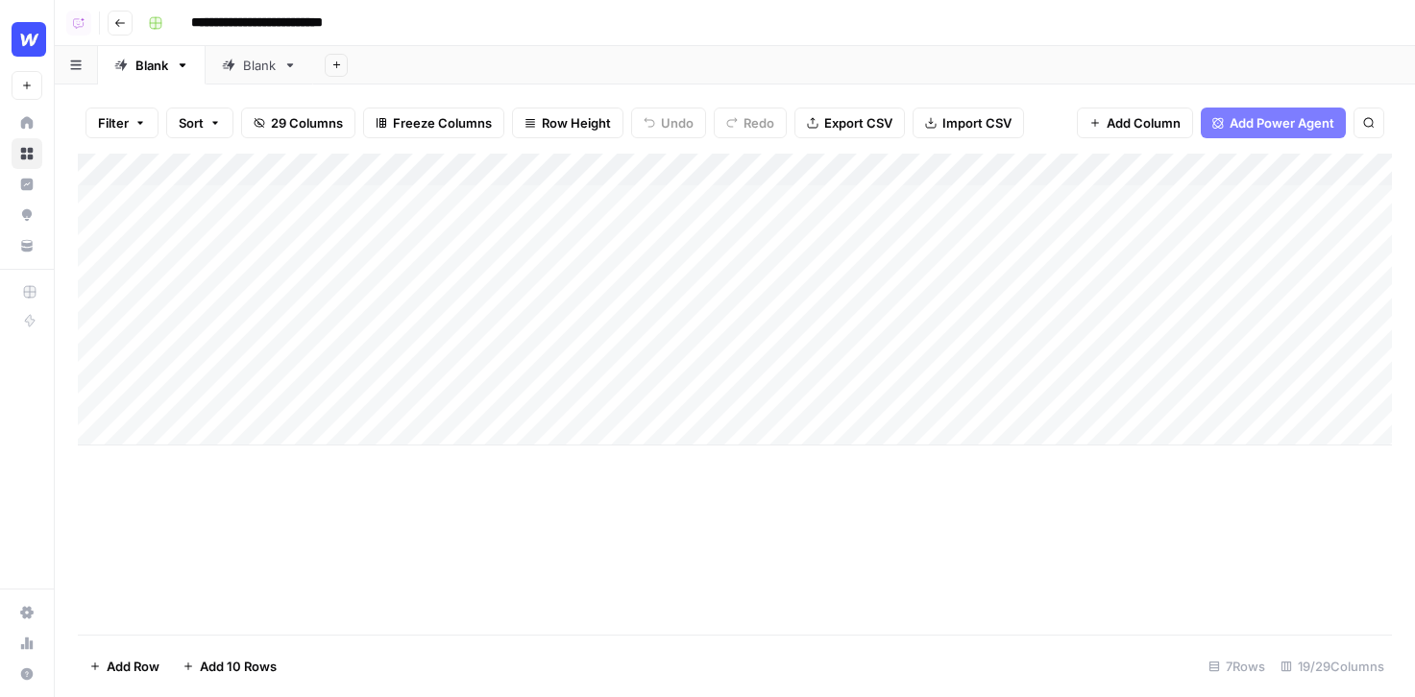
click at [221, 214] on div "Add Column" at bounding box center [735, 300] width 1314 height 292
click at [235, 208] on textarea "**********" at bounding box center [297, 202] width 307 height 27
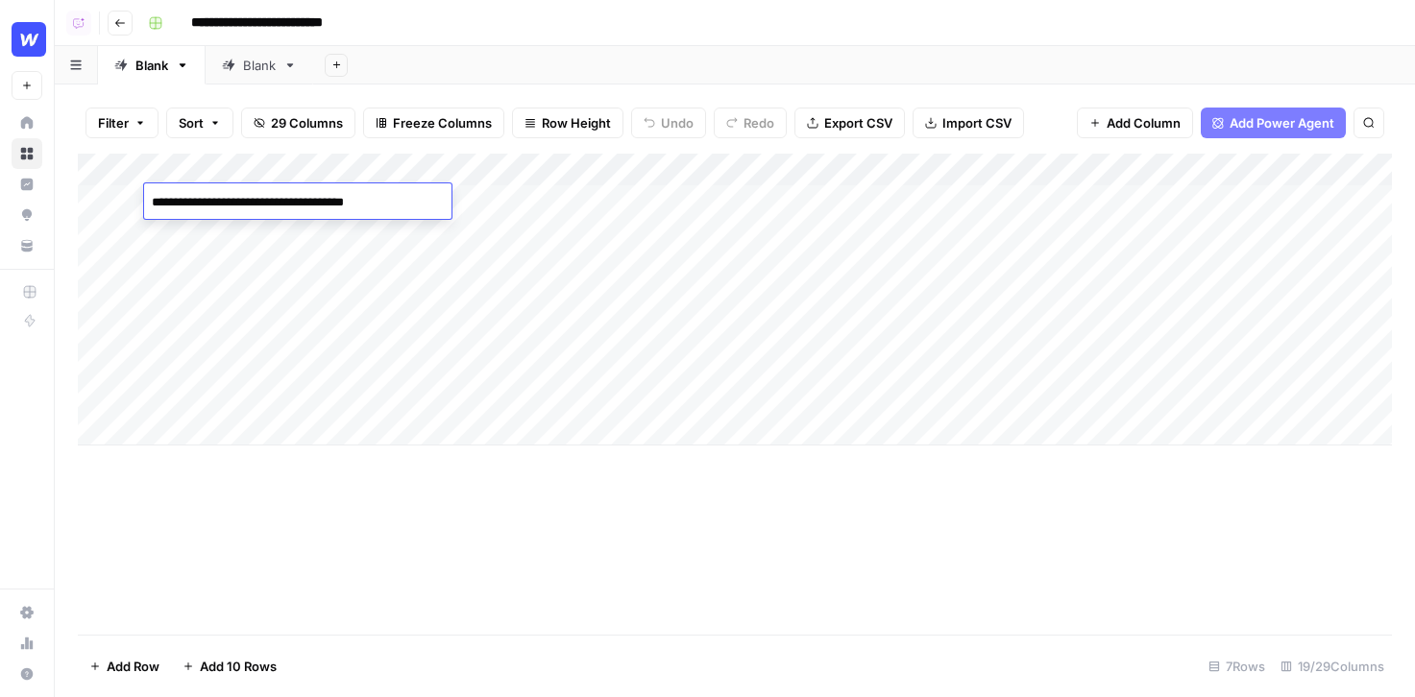
click at [282, 333] on div "Add Column" at bounding box center [735, 300] width 1314 height 292
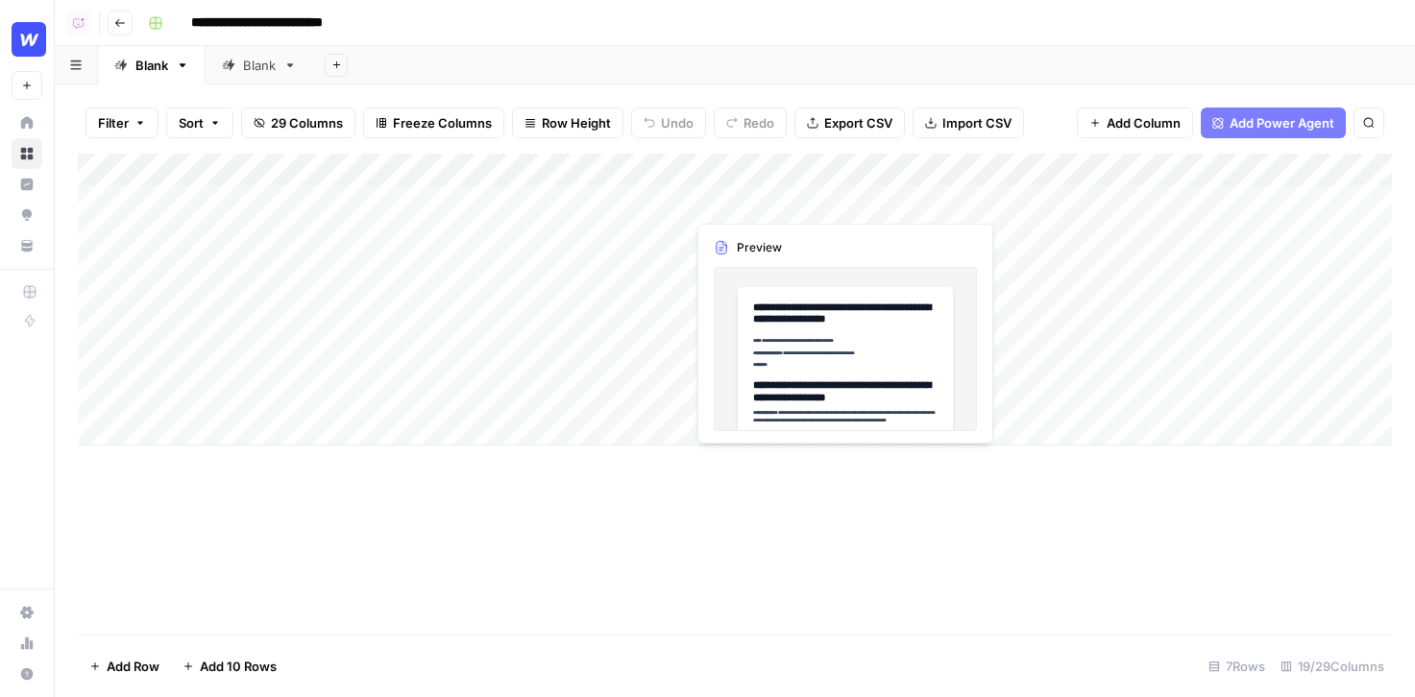
click at [727, 206] on div "Add Column" at bounding box center [735, 300] width 1314 height 292
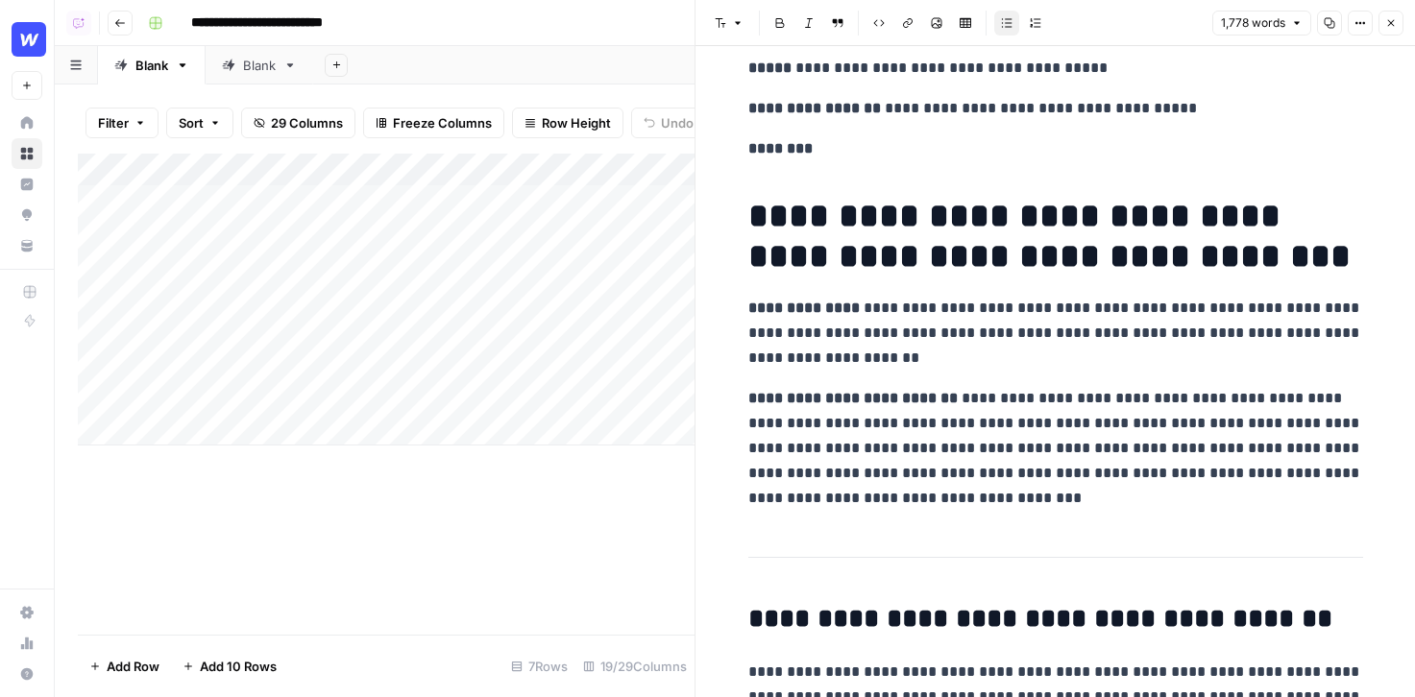
scroll to position [160, 0]
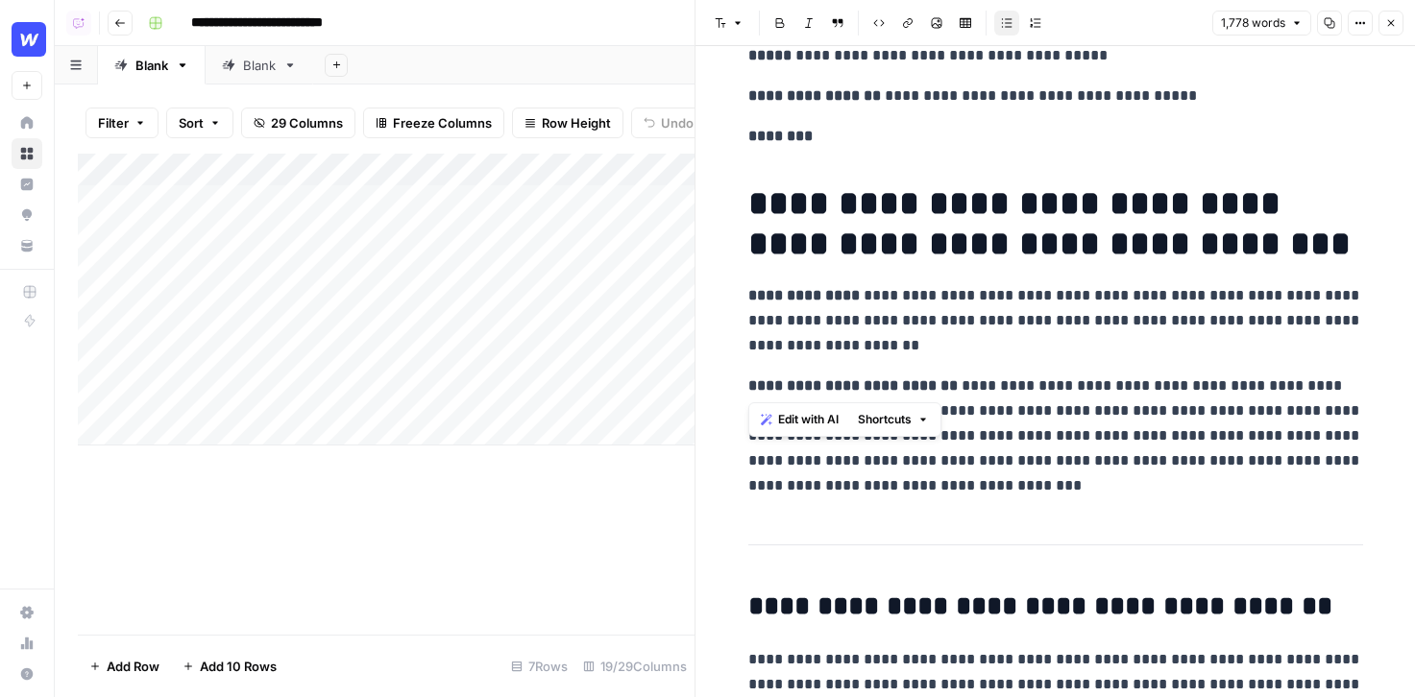
drag, startPoint x: 951, startPoint y: 362, endPoint x: 709, endPoint y: 291, distance: 252.3
click at [1396, 24] on icon "button" at bounding box center [1391, 23] width 12 height 12
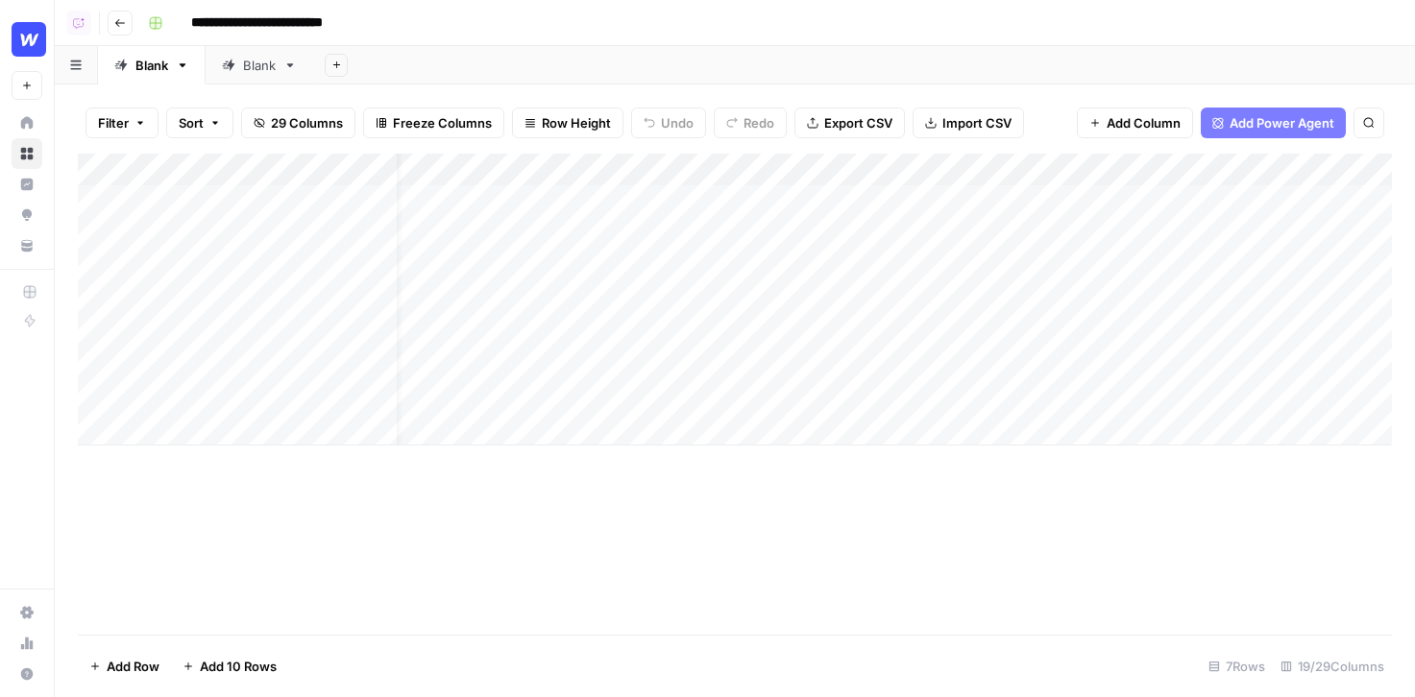
scroll to position [0, 157]
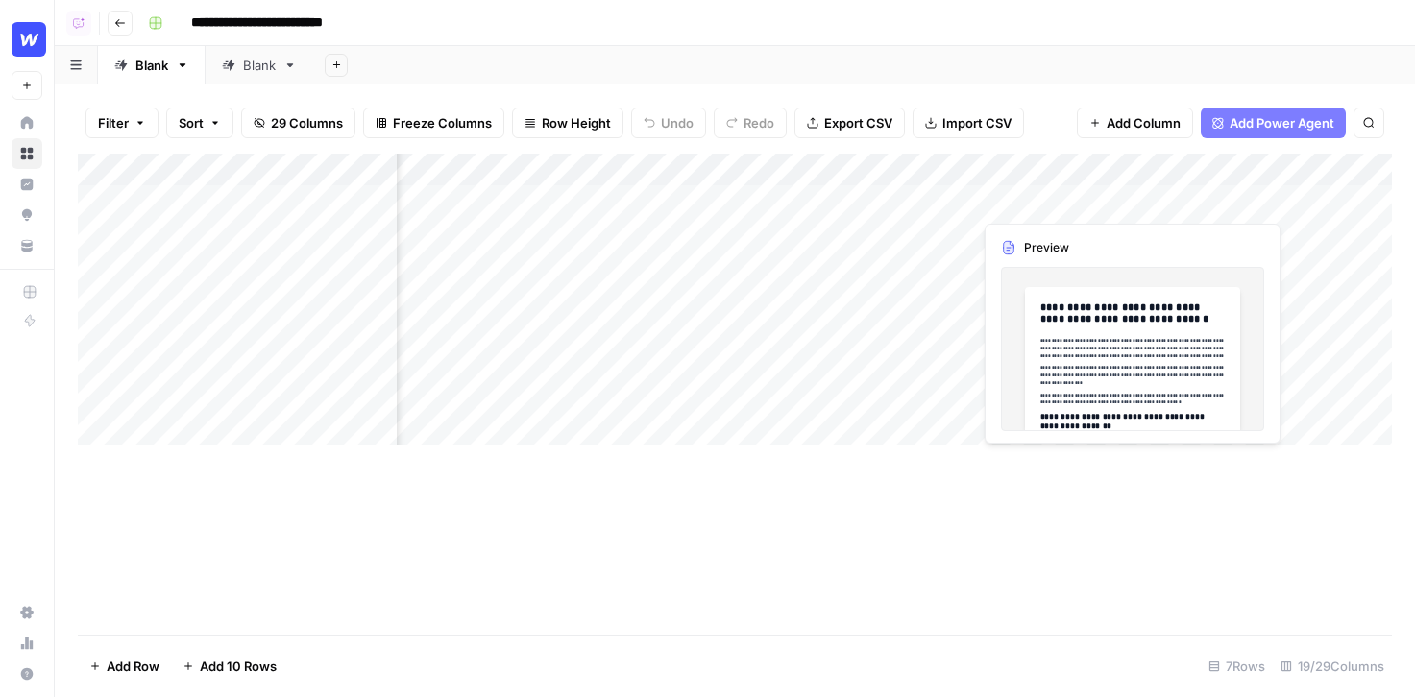
click at [1061, 198] on div "Add Column" at bounding box center [735, 300] width 1314 height 292
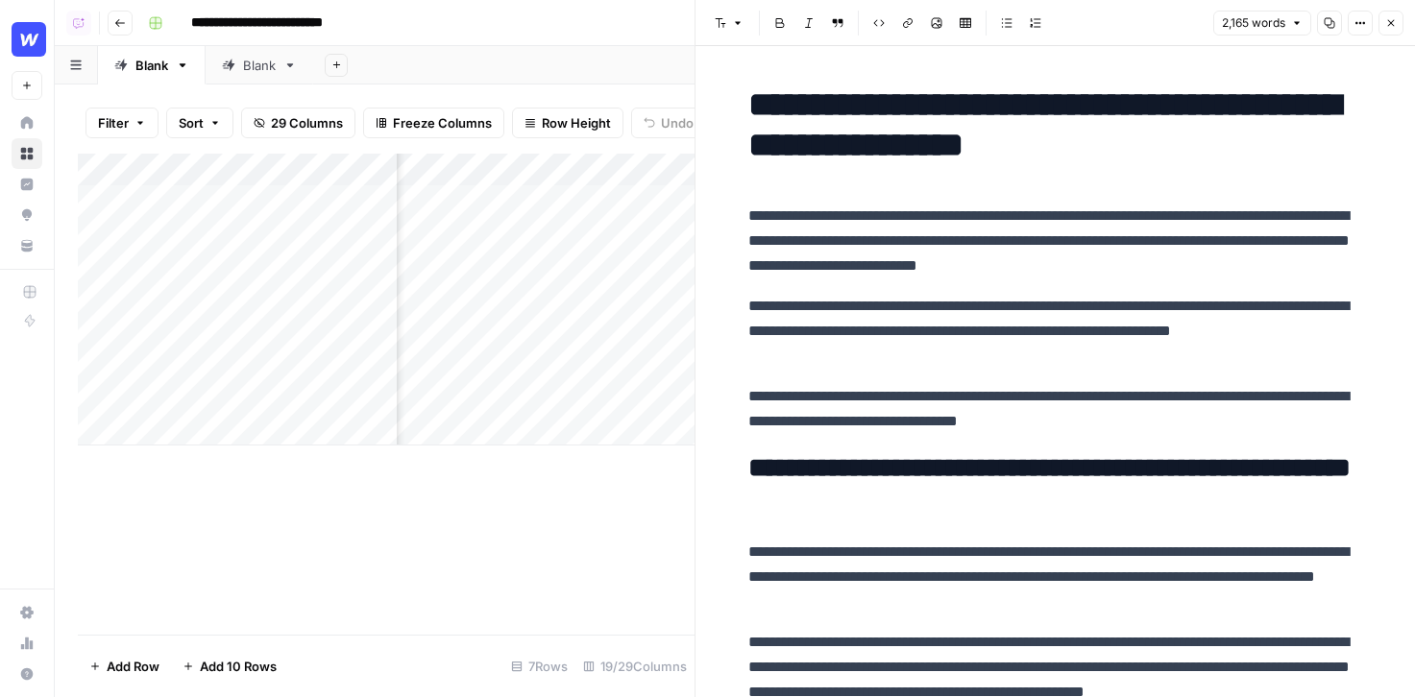
click at [1387, 25] on icon "button" at bounding box center [1391, 23] width 12 height 12
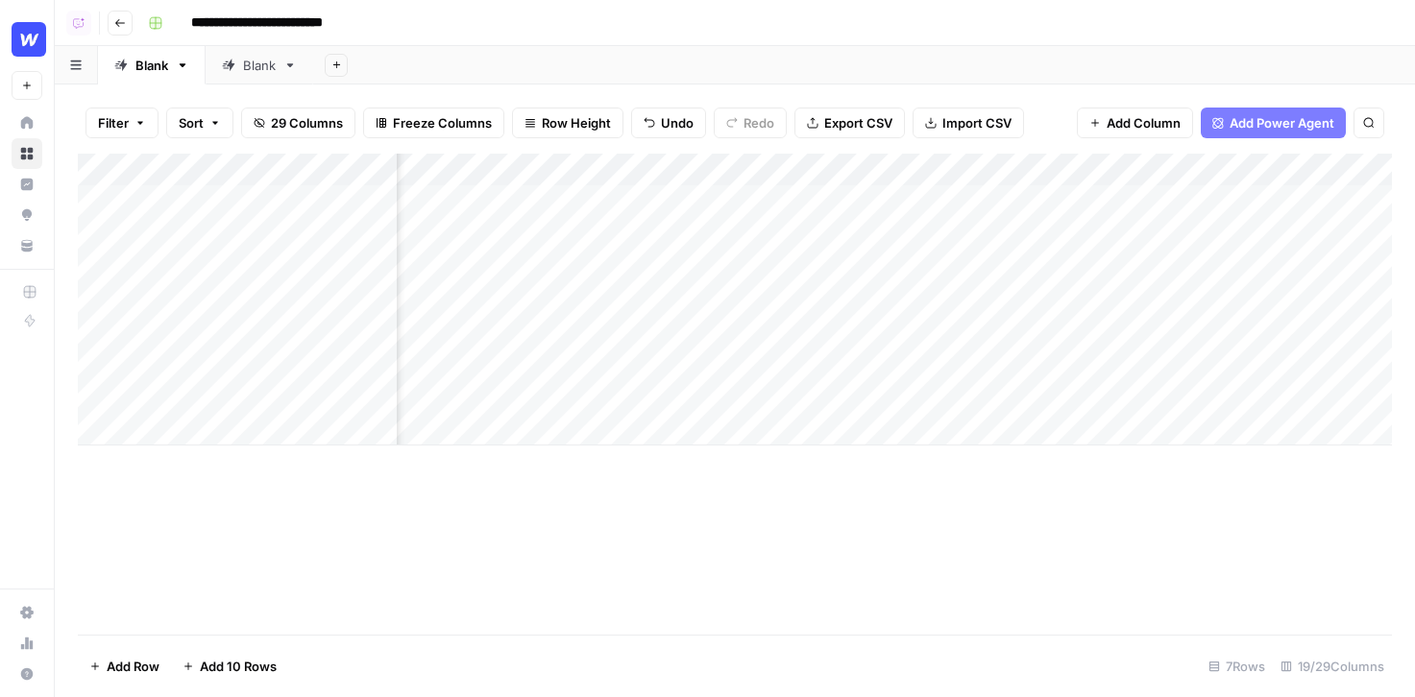
scroll to position [0, 190]
click at [1242, 111] on button "Add Power Agent" at bounding box center [1273, 123] width 145 height 31
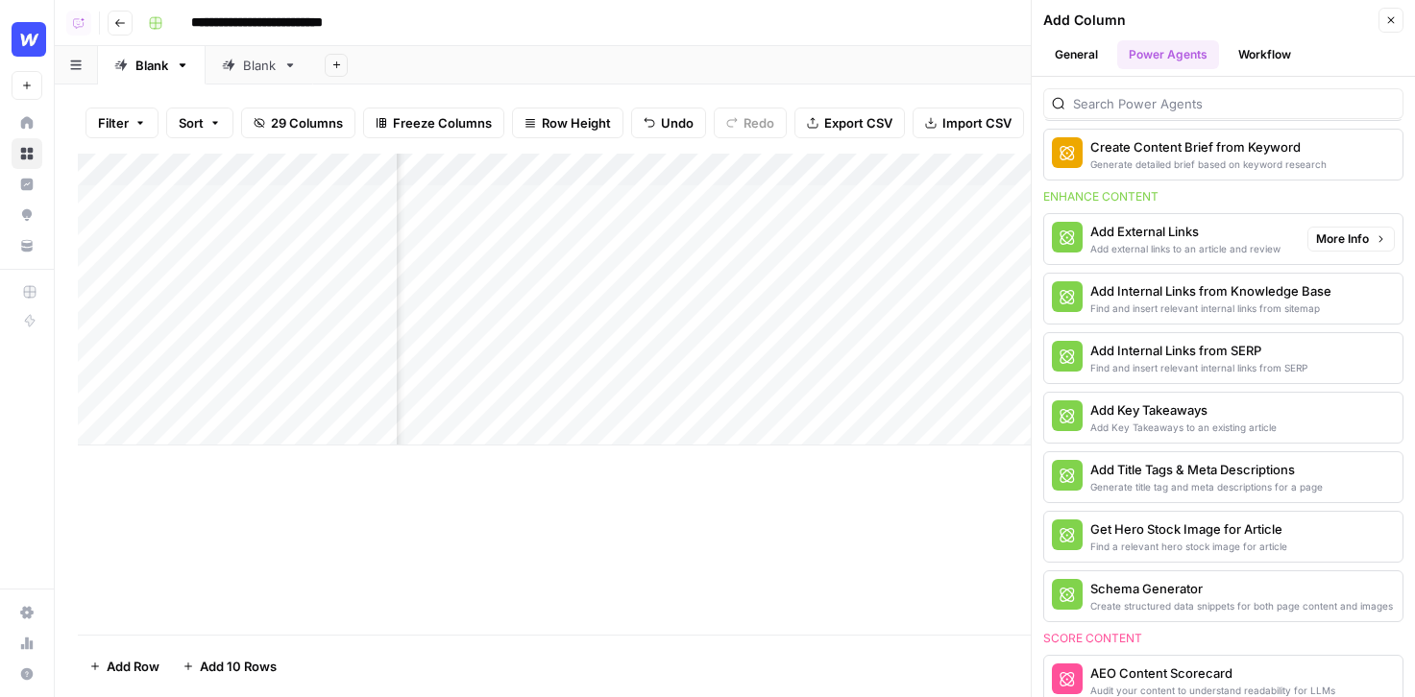
scroll to position [388, 0]
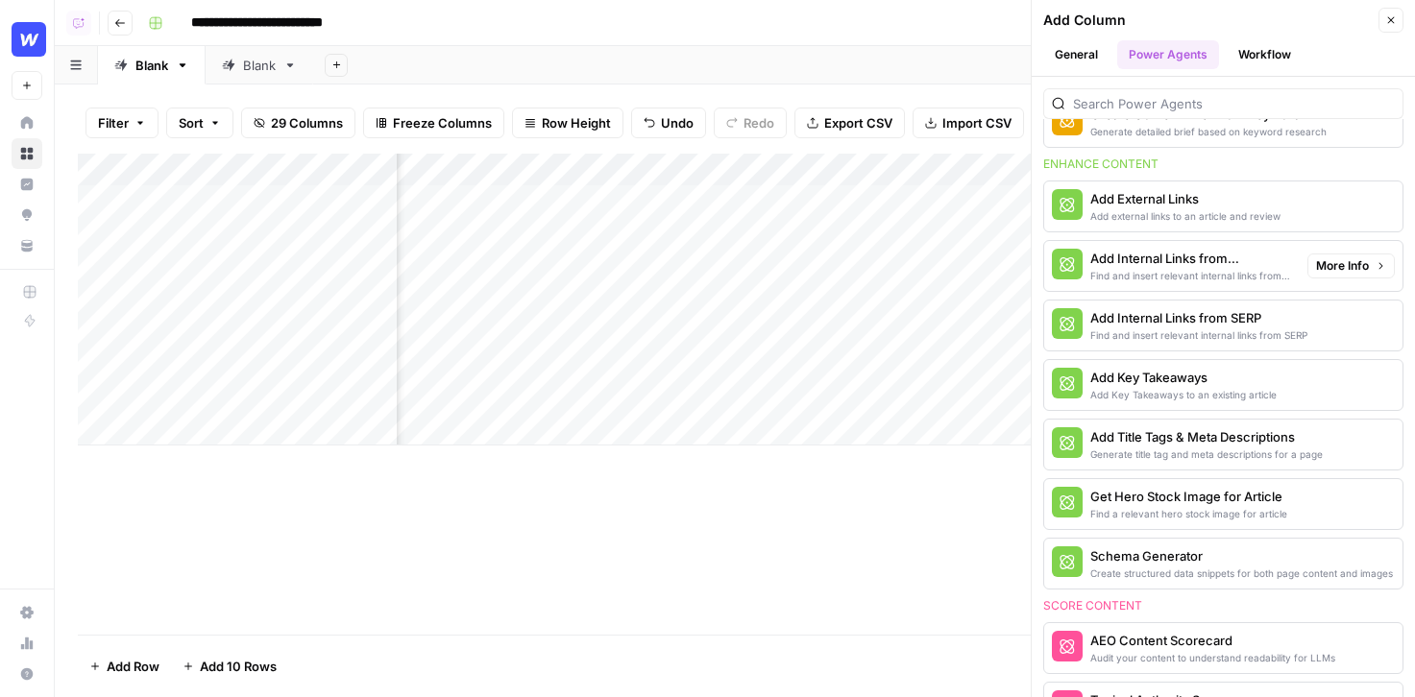
click at [1142, 268] on div "Find and insert relevant internal links from sitemap" at bounding box center [1191, 275] width 202 height 15
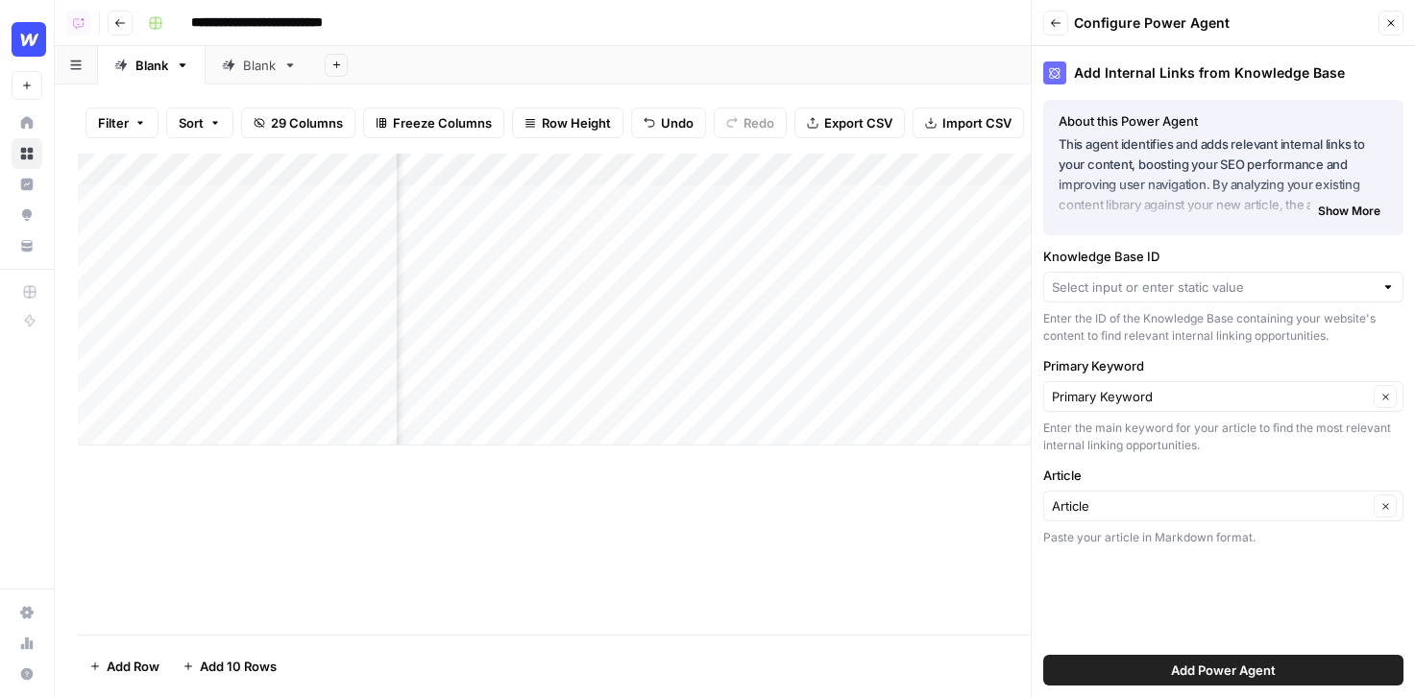
click at [1177, 297] on div at bounding box center [1223, 287] width 360 height 31
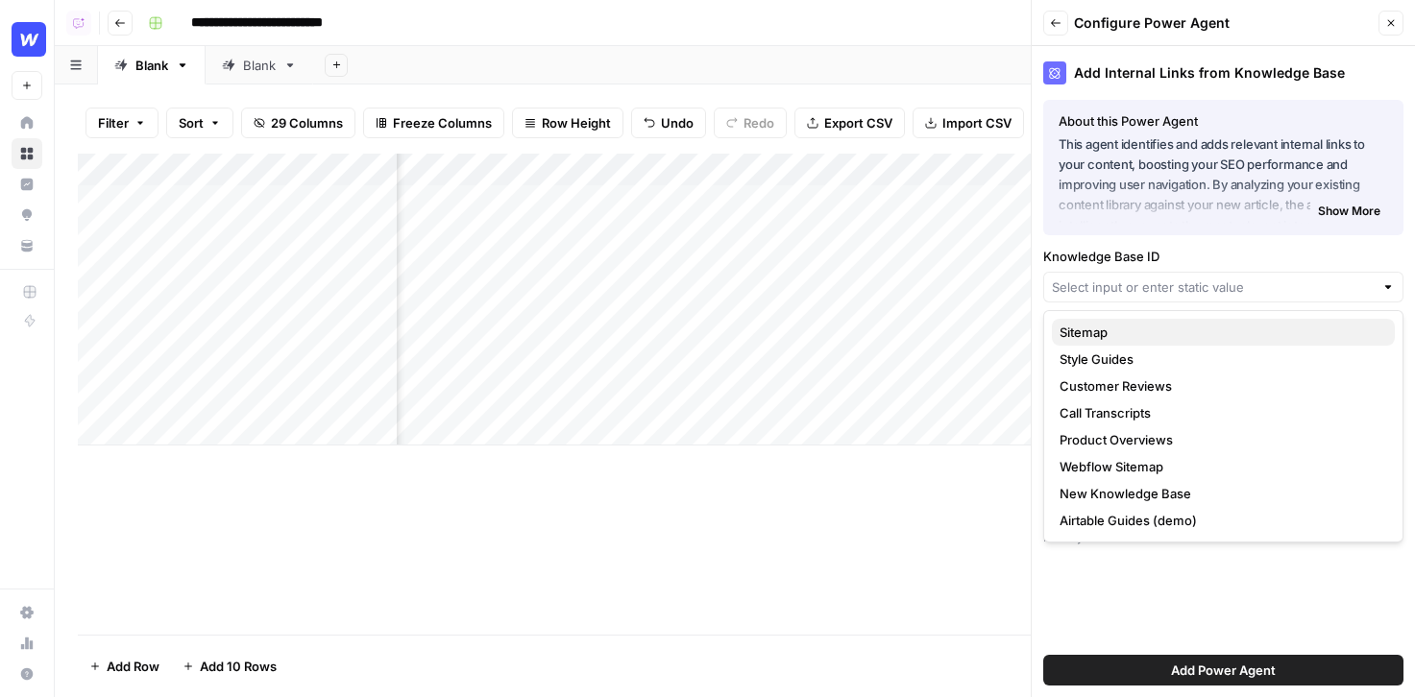
click at [1156, 325] on span "Sitemap" at bounding box center [1220, 332] width 320 height 19
type input "Sitemap"
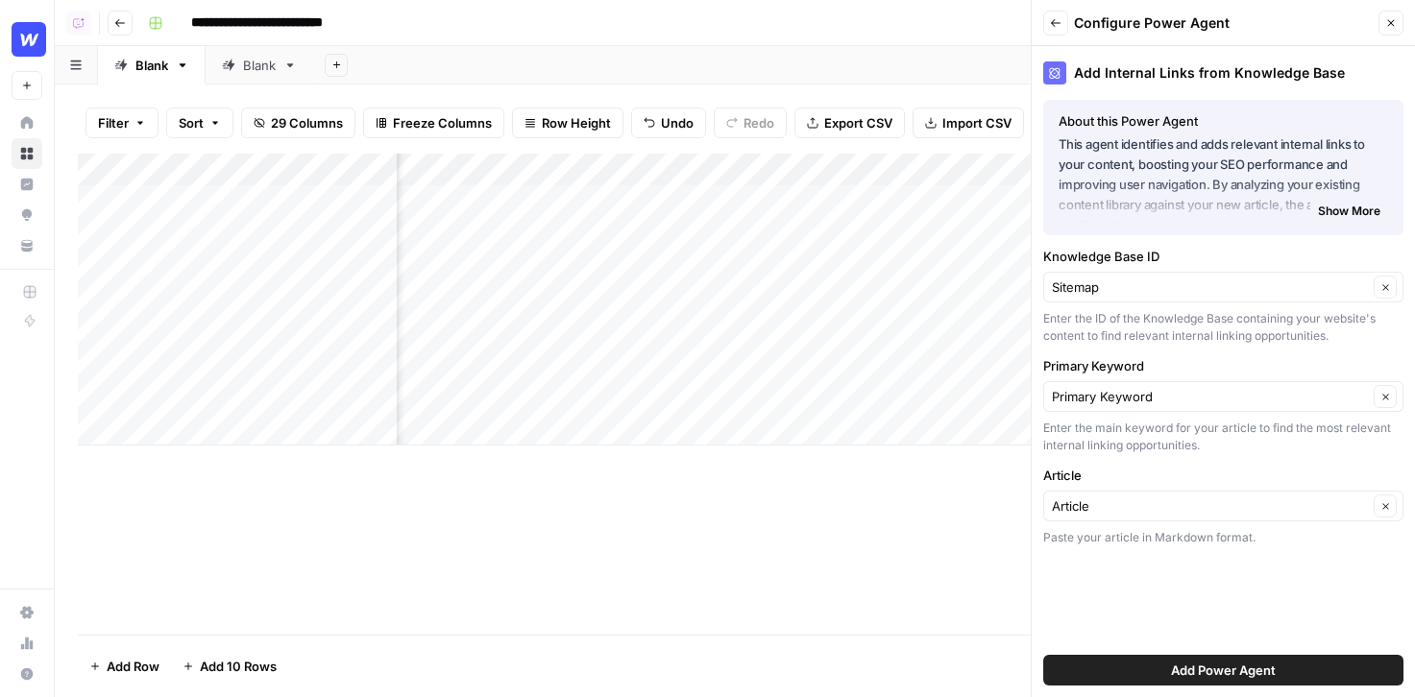
scroll to position [0, 191]
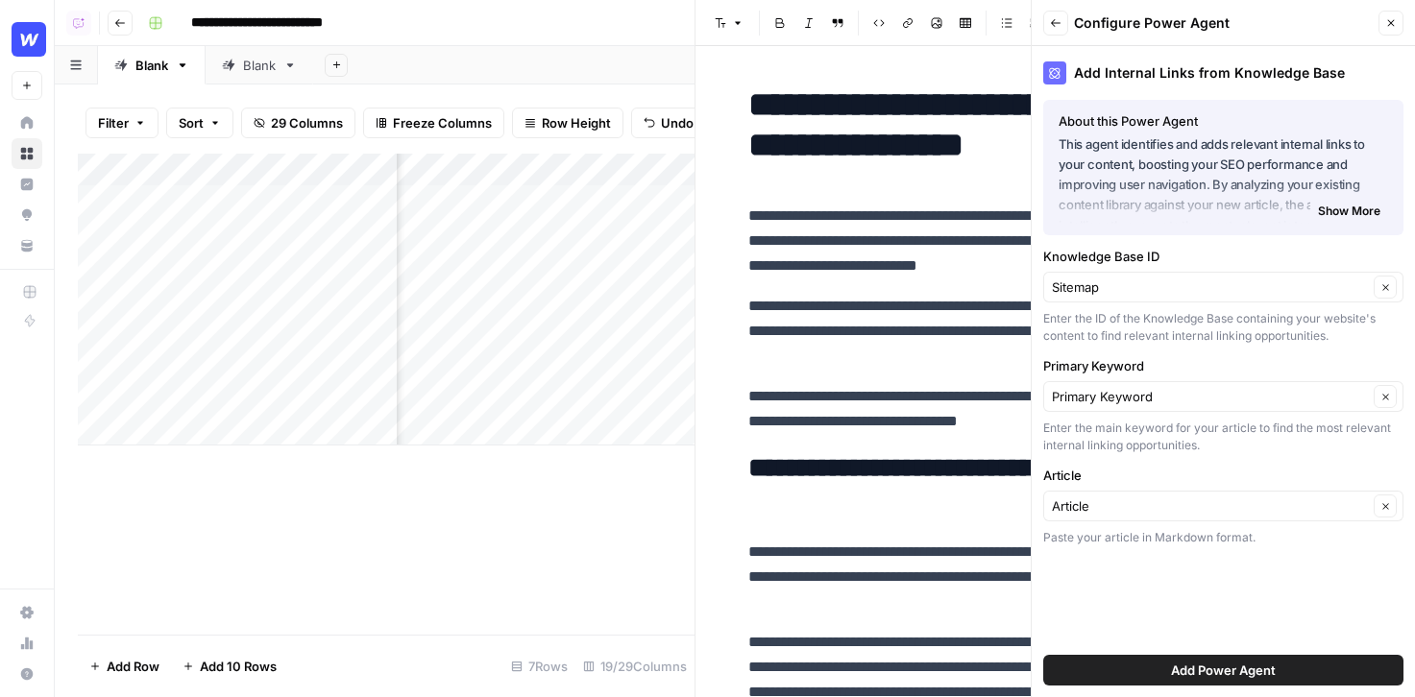
scroll to position [0, 713]
click at [1182, 506] on input "Article" at bounding box center [1210, 506] width 316 height 19
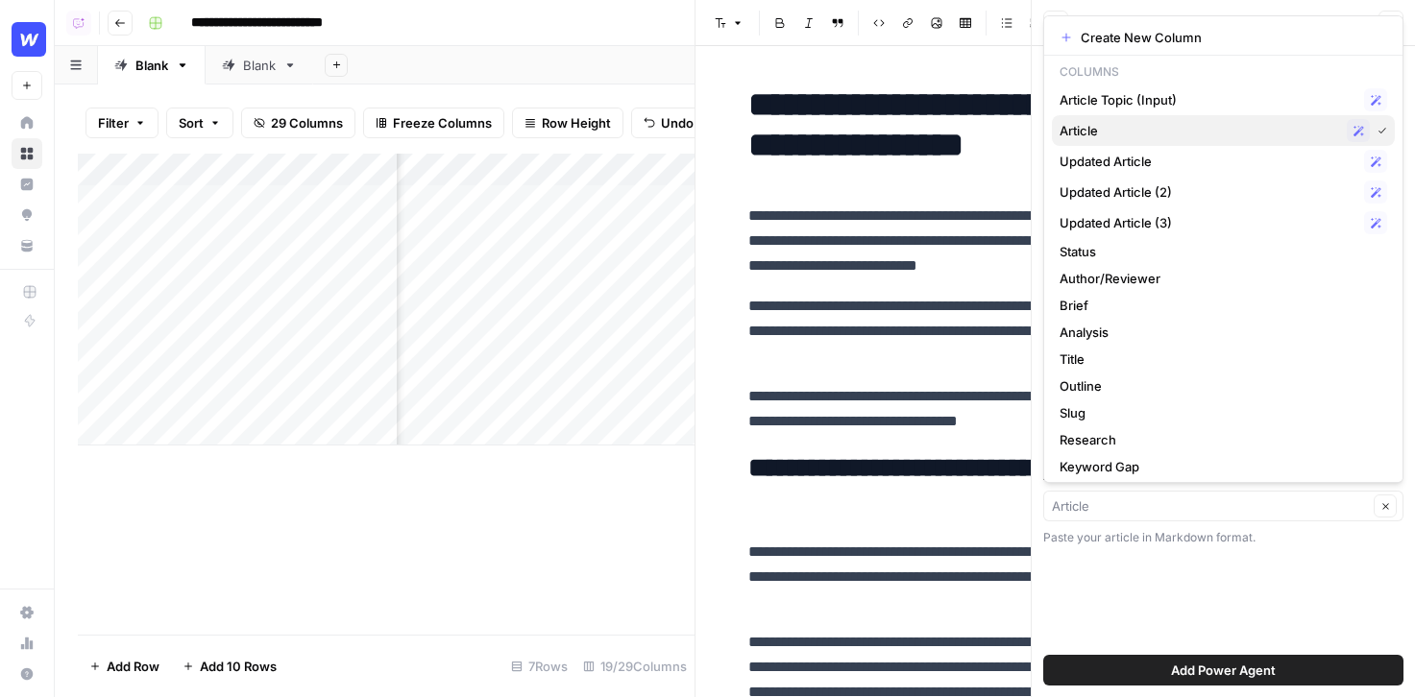
click at [1183, 127] on span "Article" at bounding box center [1200, 130] width 280 height 19
type input "Article"
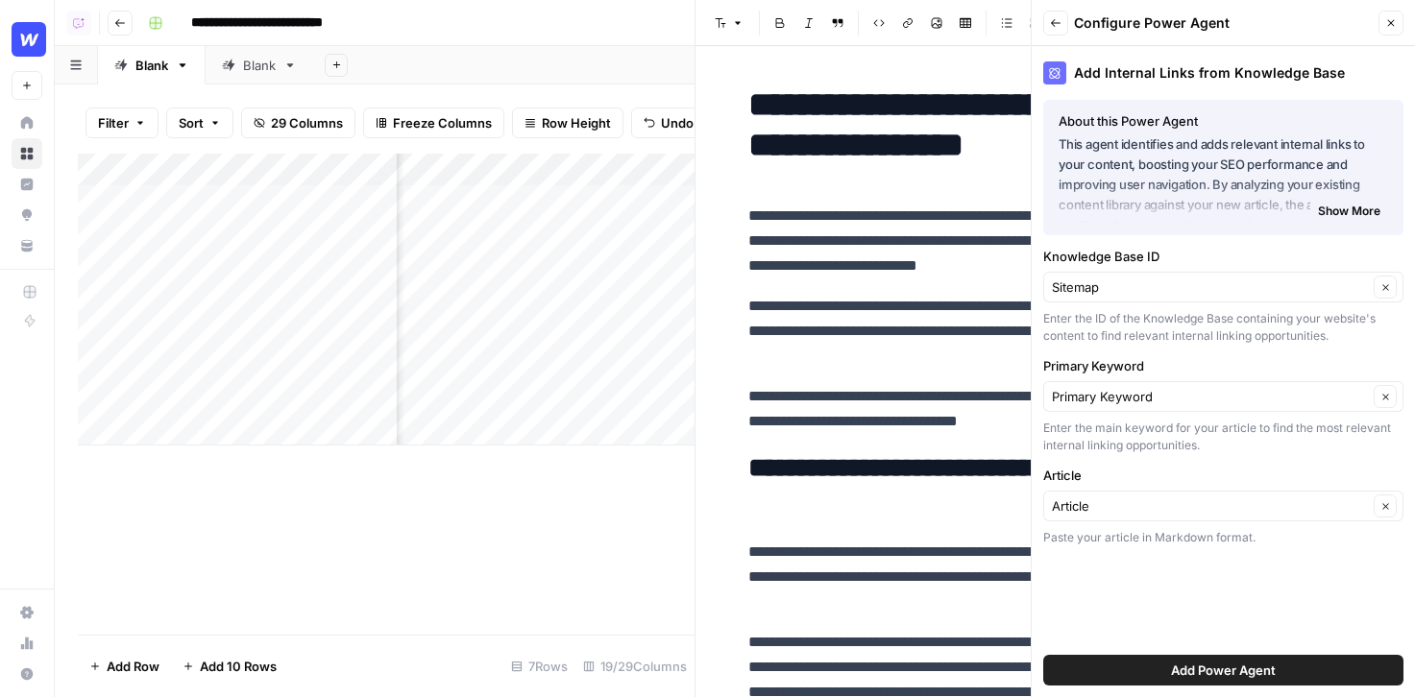
click at [1382, 669] on button "Add Power Agent" at bounding box center [1223, 670] width 360 height 31
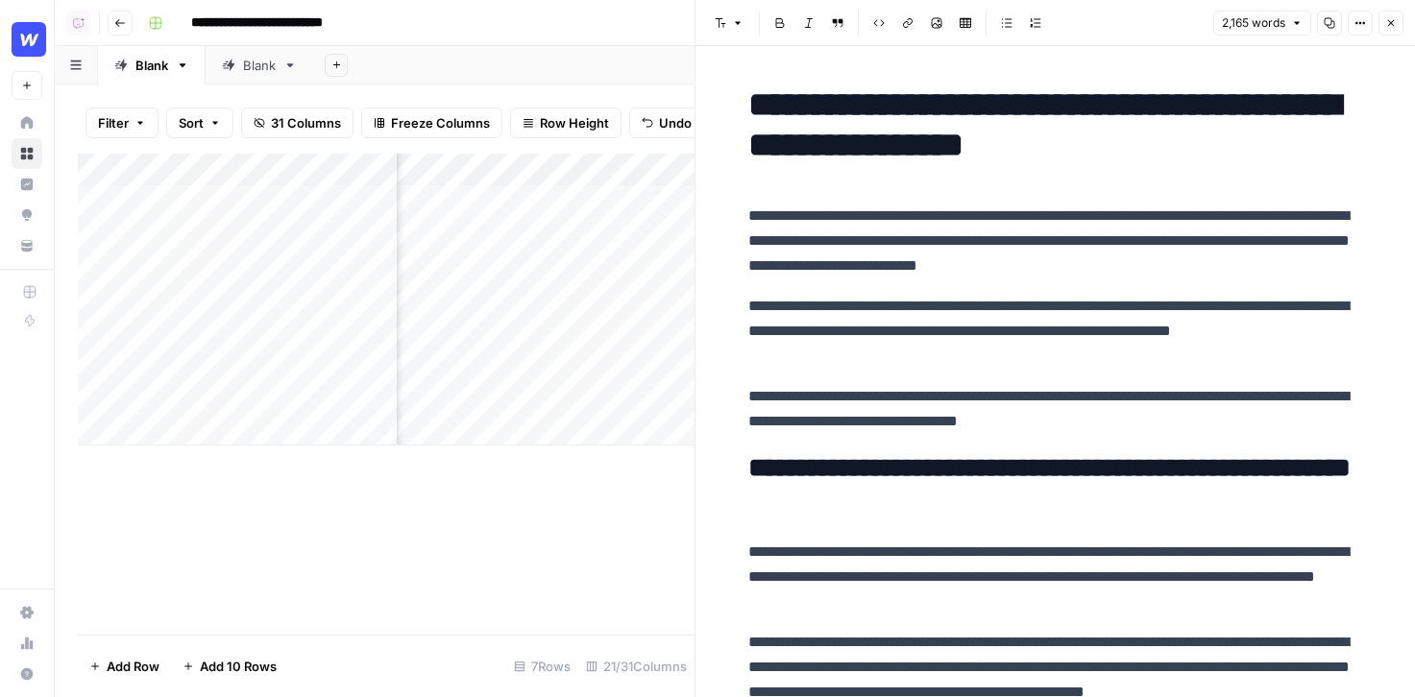
click at [1385, 20] on icon "button" at bounding box center [1391, 23] width 12 height 12
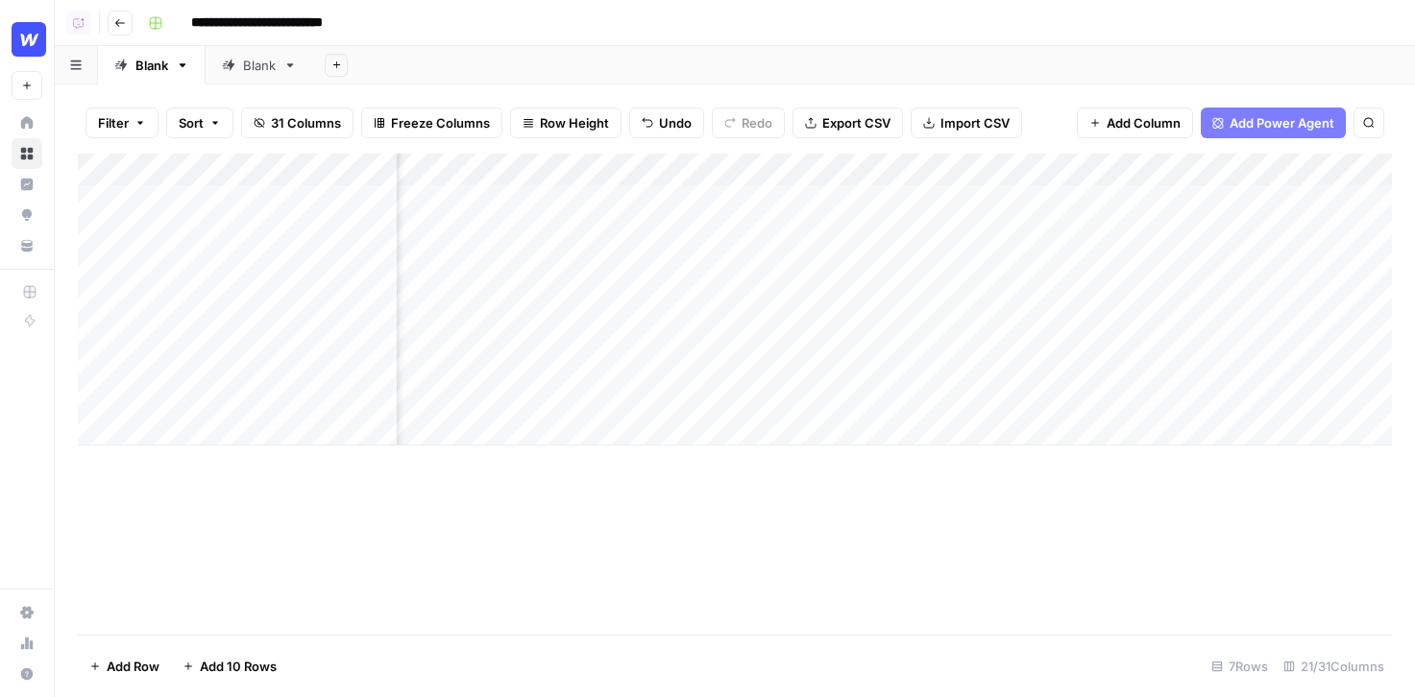
scroll to position [0, 854]
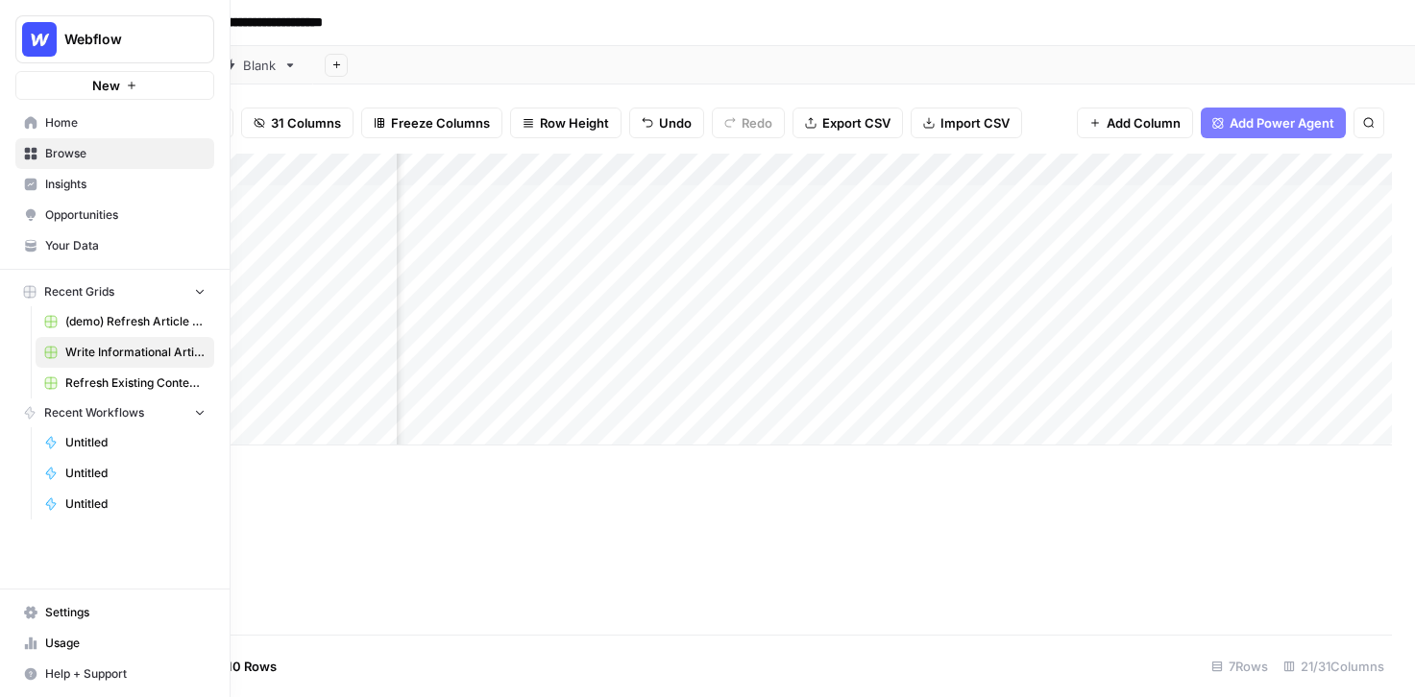
click at [50, 184] on span "Insights" at bounding box center [125, 184] width 160 height 17
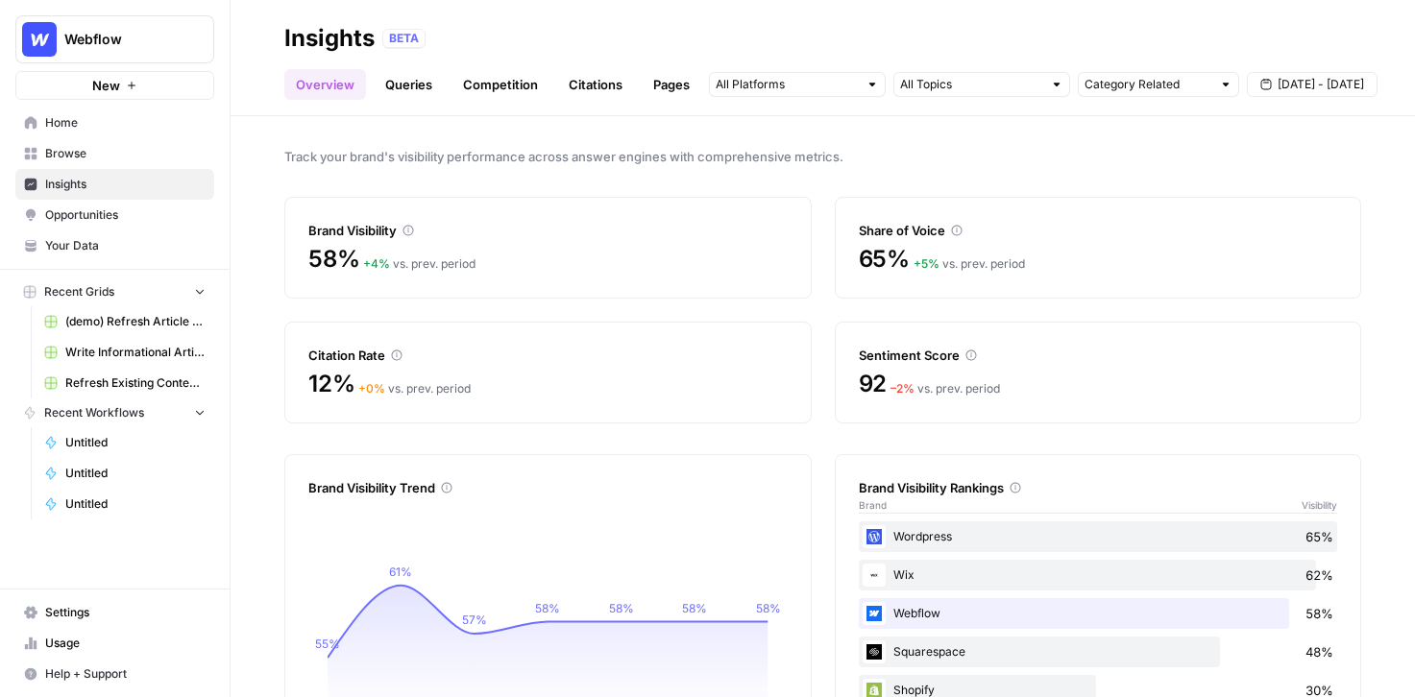
scroll to position [3, 0]
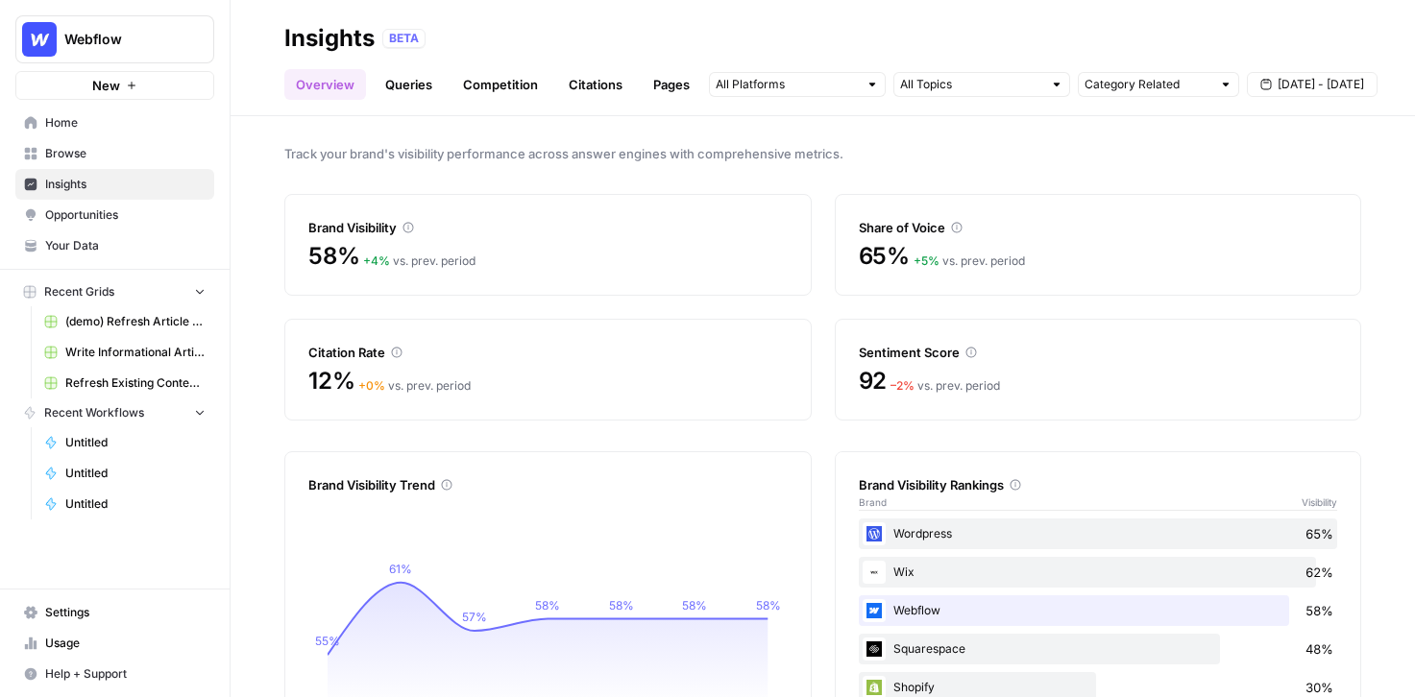
click at [404, 87] on link "Queries" at bounding box center [409, 84] width 70 height 31
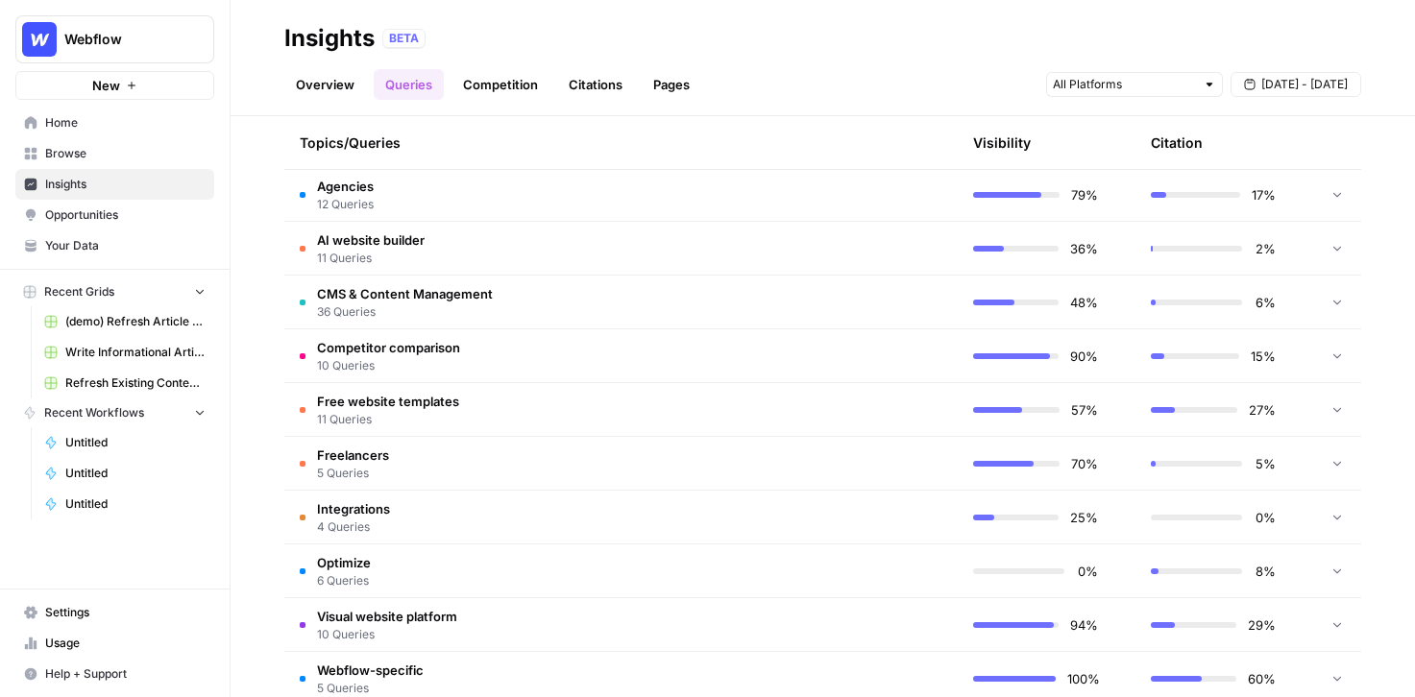
scroll to position [454, 0]
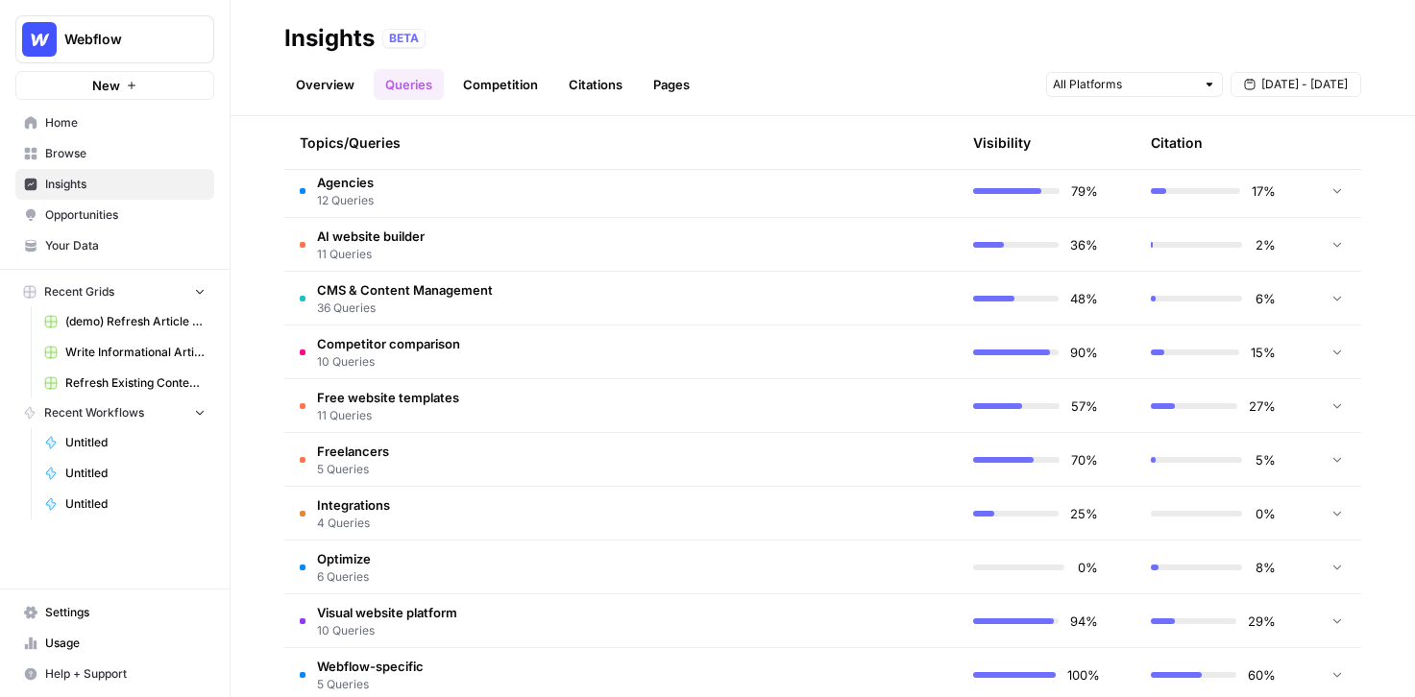
click at [466, 187] on td "Agencies 12 Queries" at bounding box center [529, 190] width 491 height 53
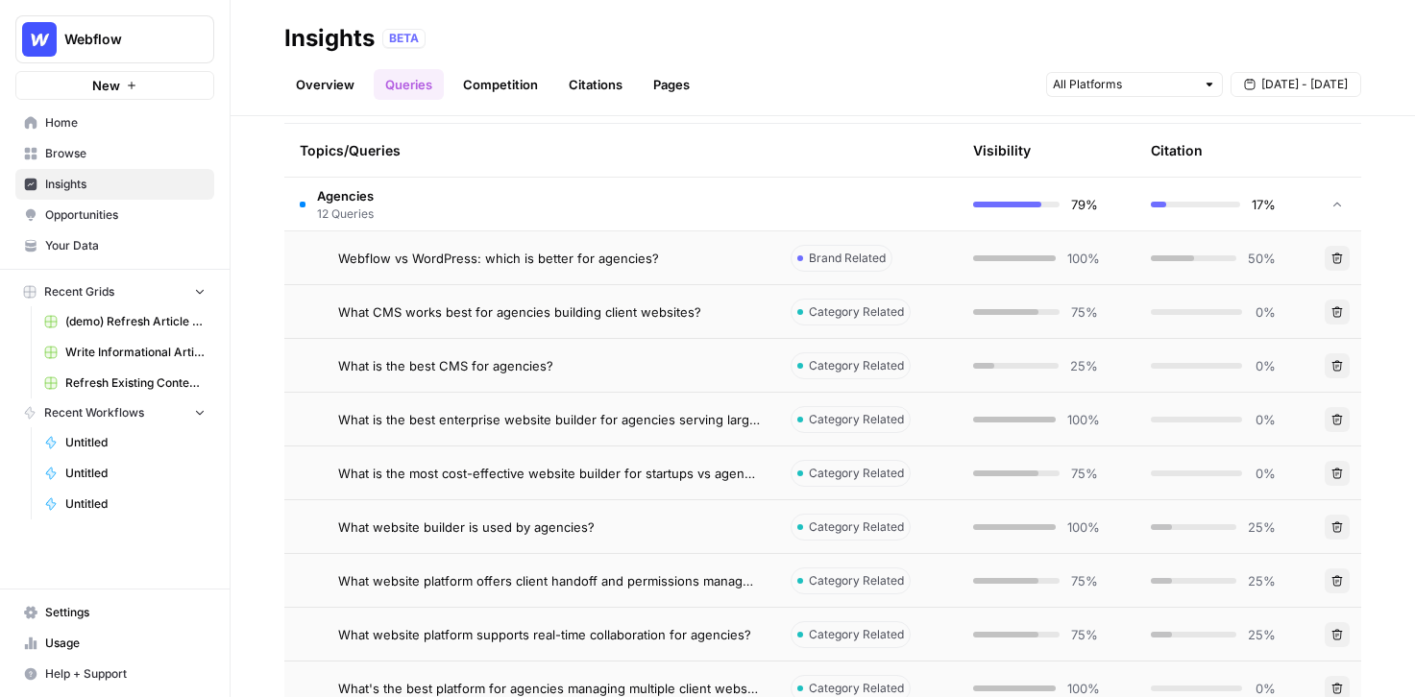
scroll to position [444, 0]
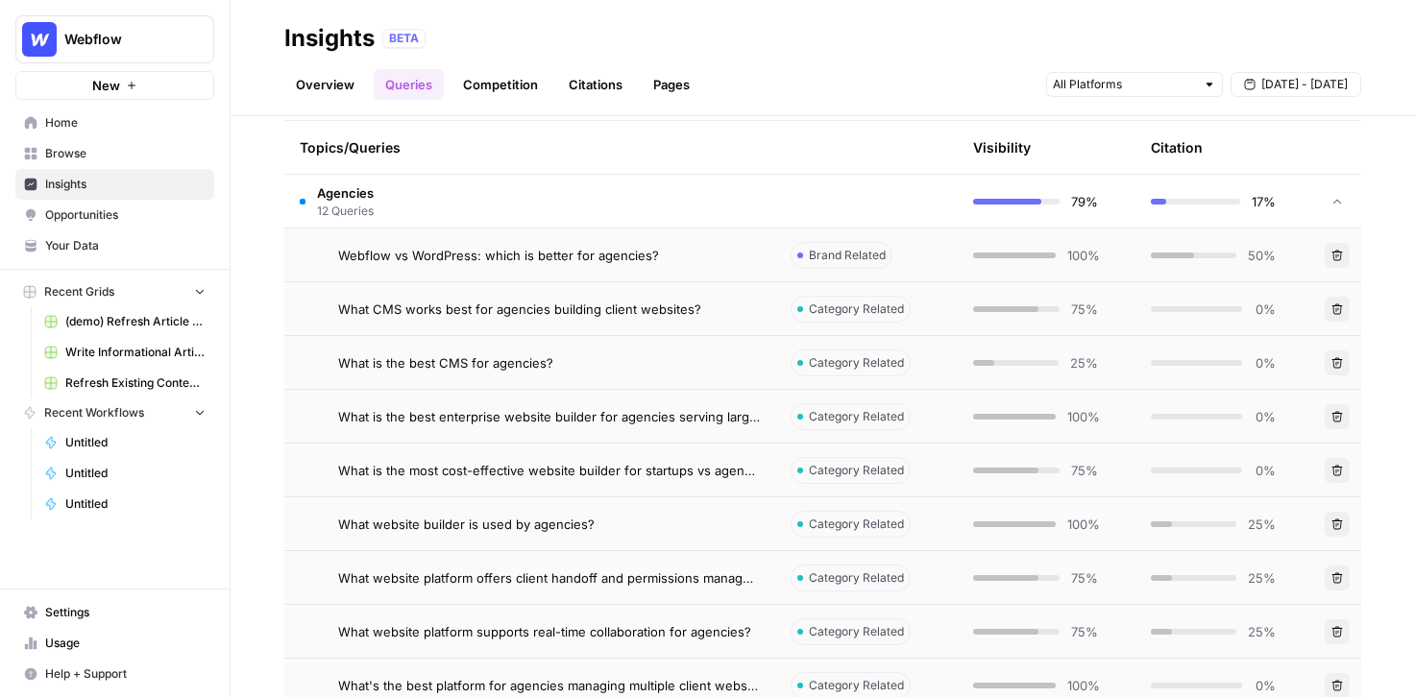
click at [533, 256] on span "Webflow vs WordPress: which is better for agencies?" at bounding box center [498, 255] width 321 height 19
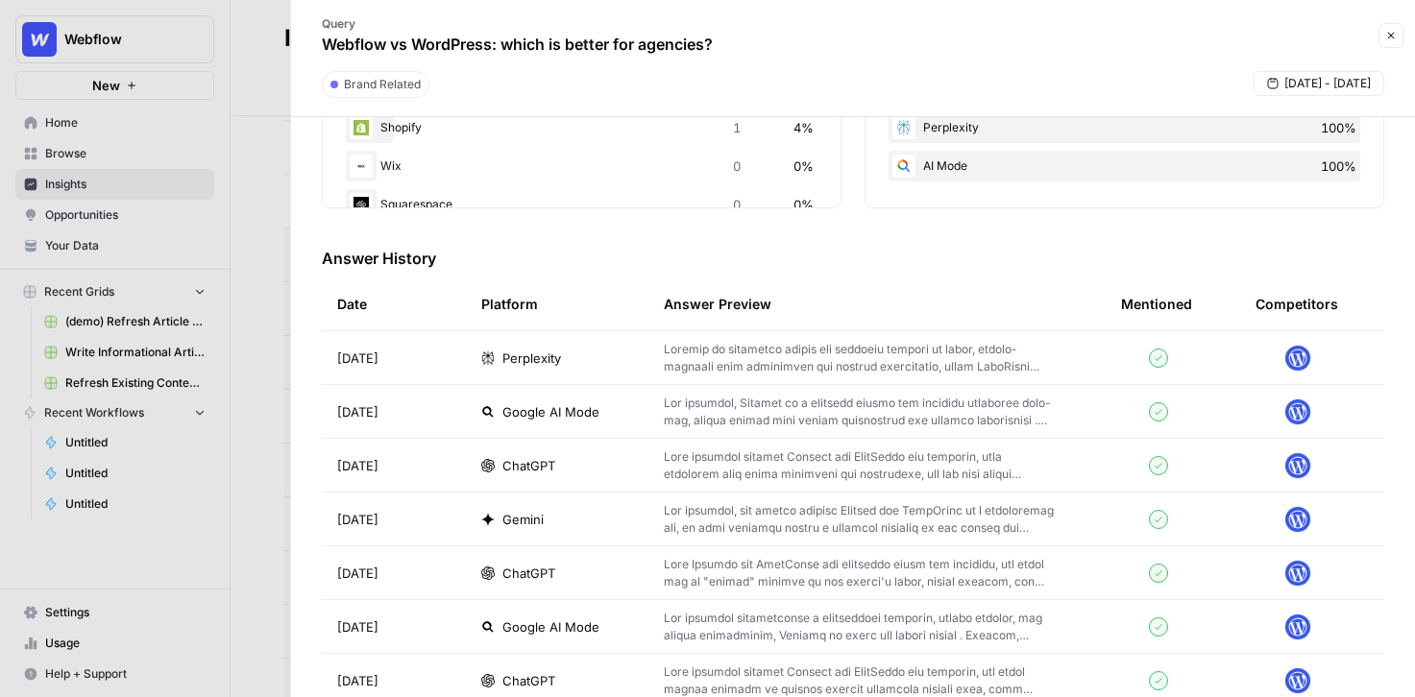
scroll to position [465, 0]
click at [751, 359] on p at bounding box center [862, 355] width 396 height 35
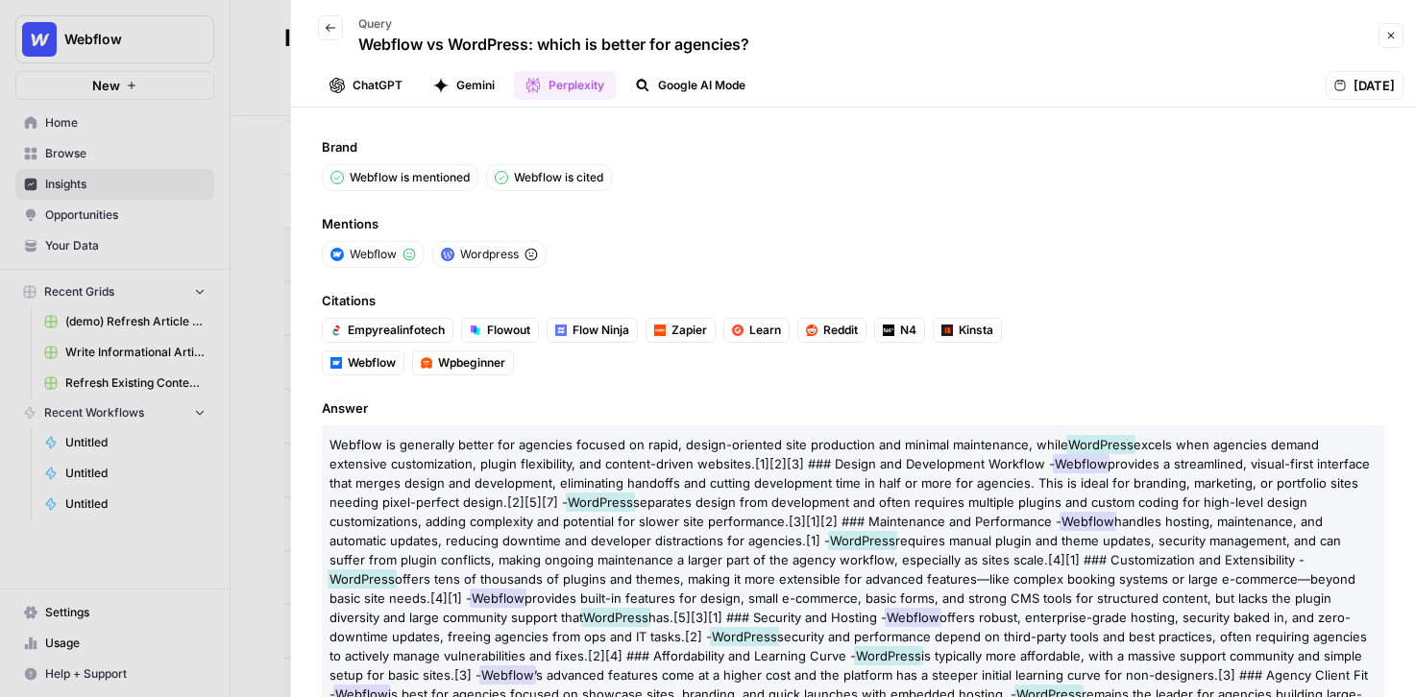
scroll to position [2, 0]
click at [1384, 43] on button "Close" at bounding box center [1391, 35] width 25 height 25
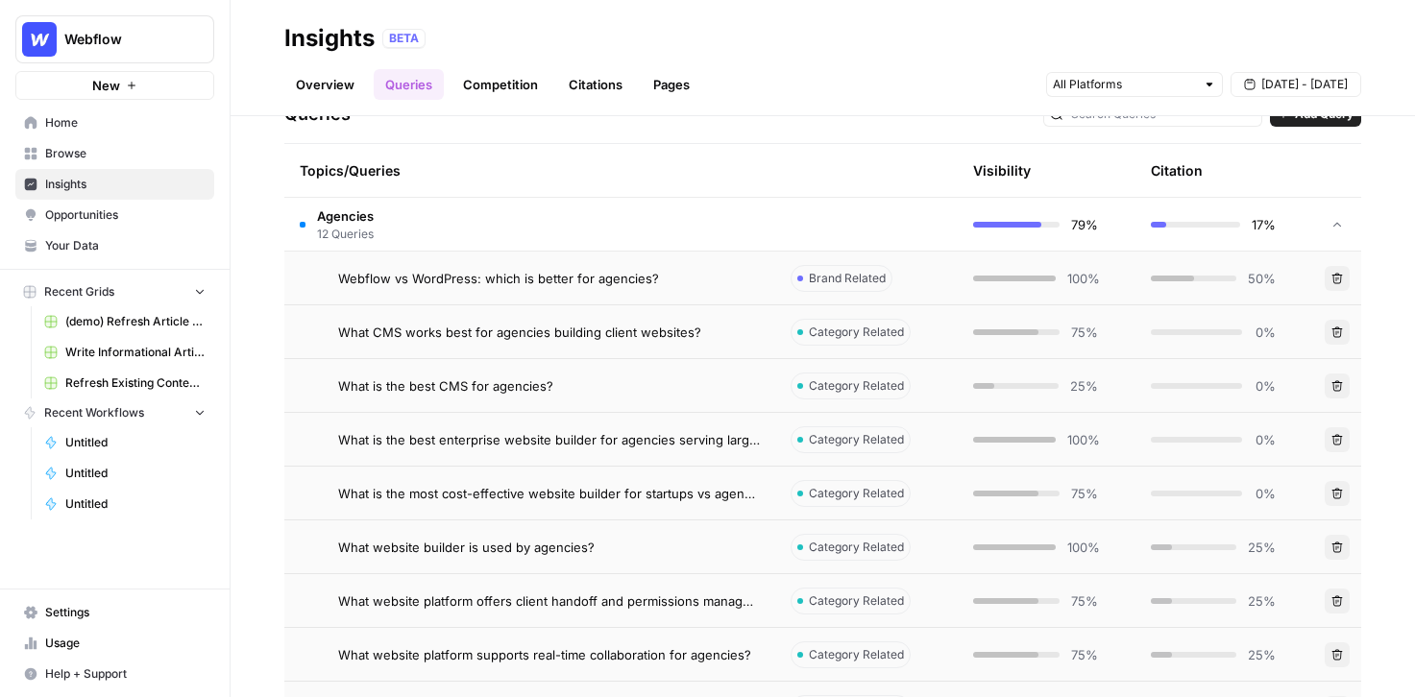
scroll to position [407, 0]
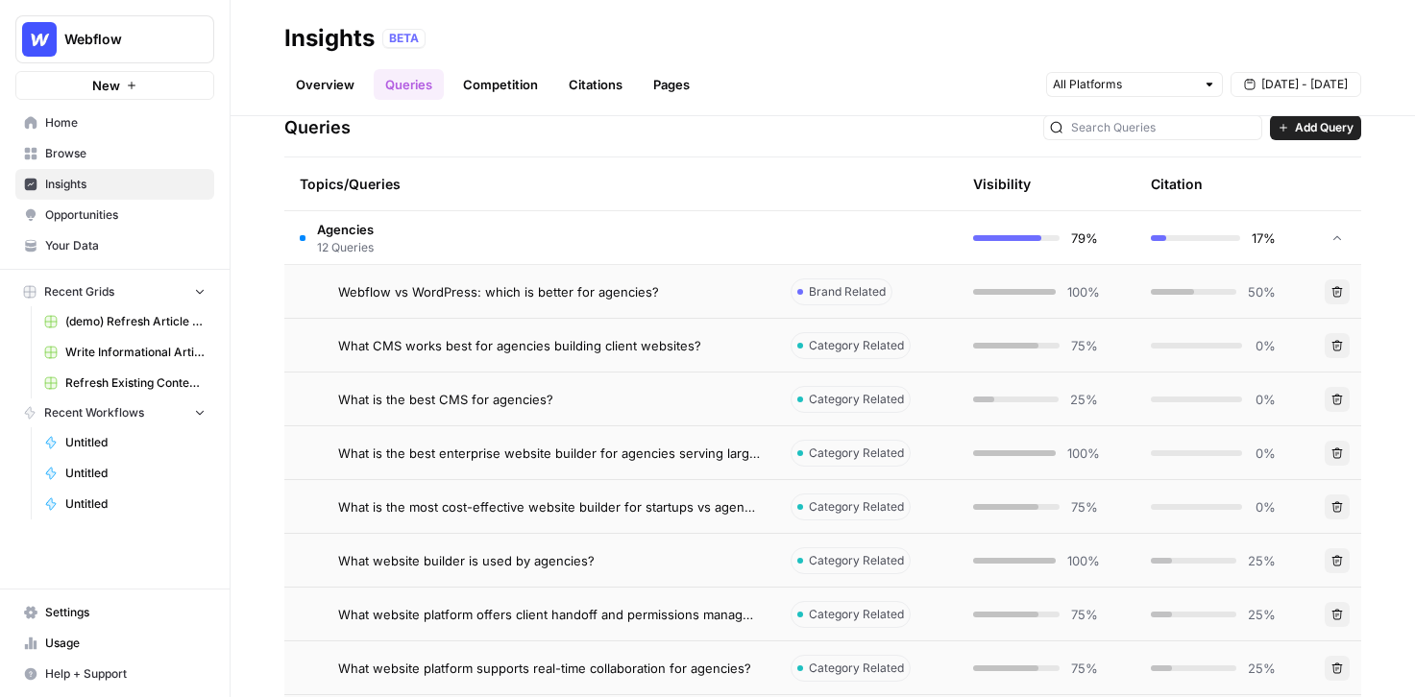
click at [532, 241] on td "Agencies 12 Queries" at bounding box center [529, 237] width 491 height 53
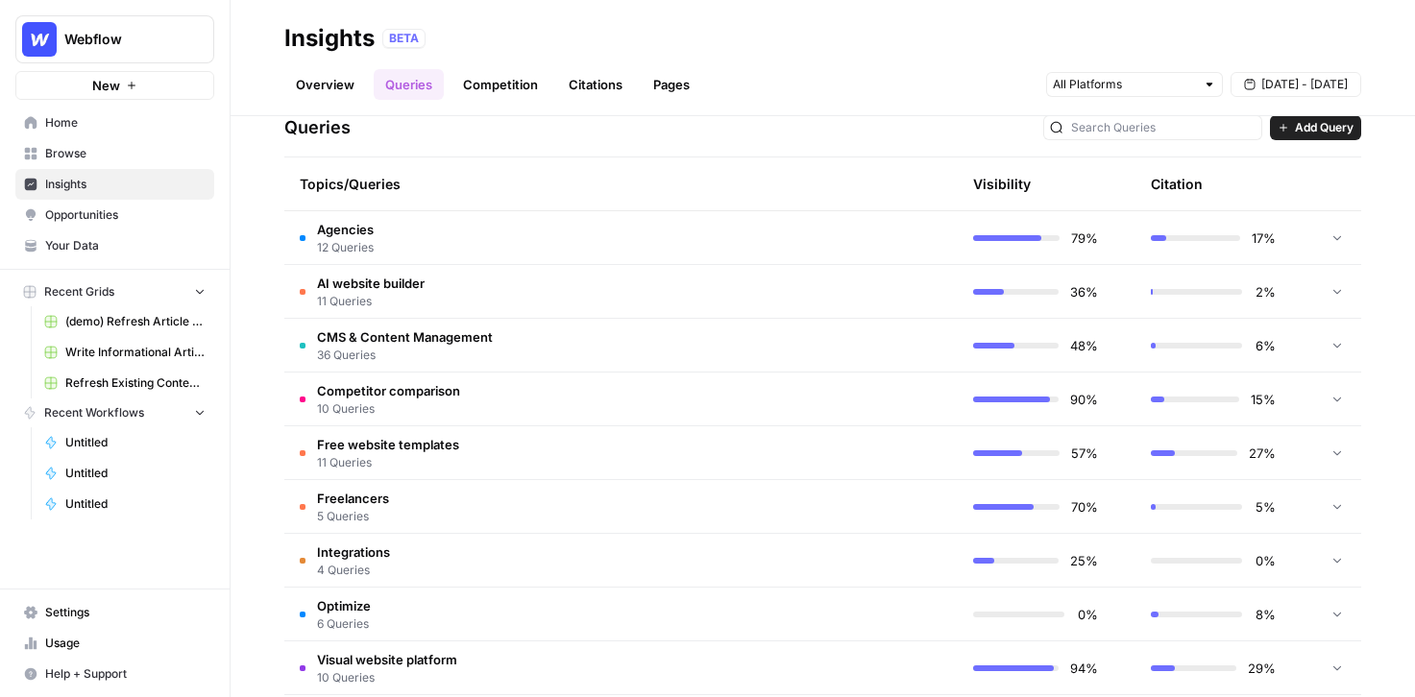
click at [600, 90] on link "Citations" at bounding box center [595, 84] width 77 height 31
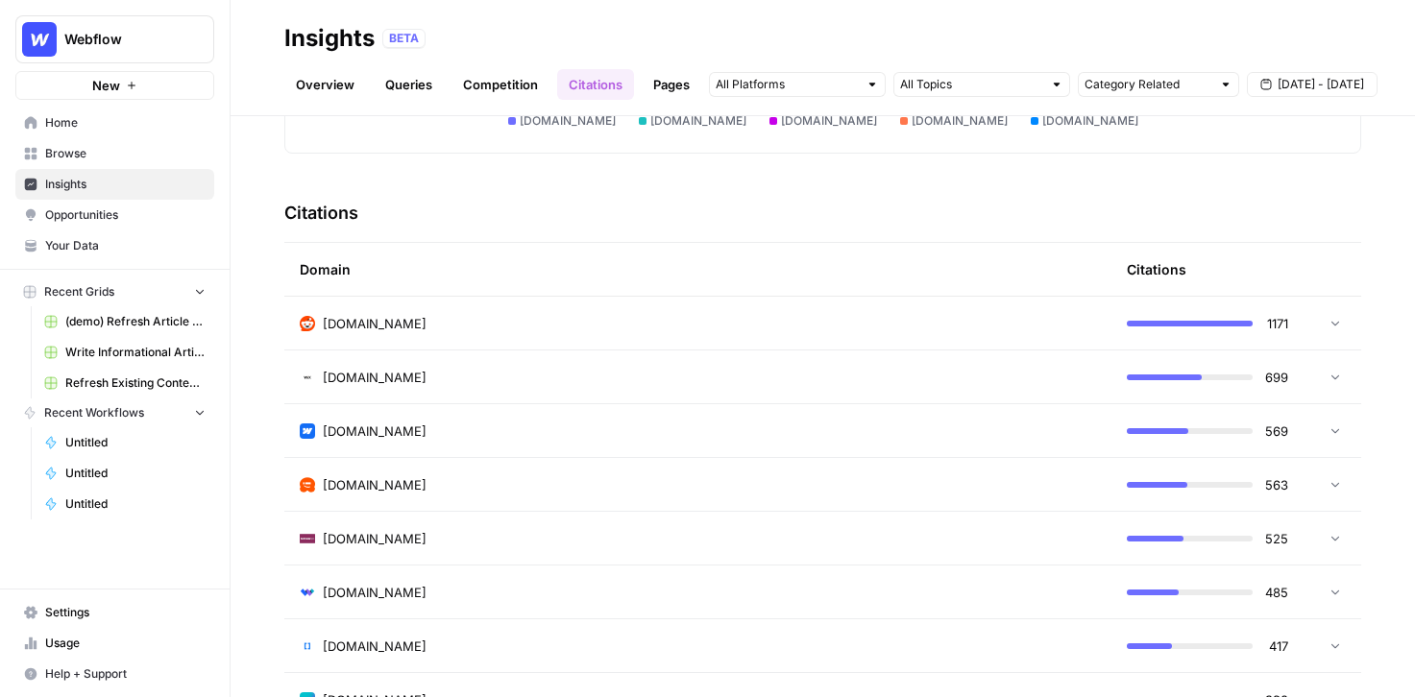
scroll to position [388, 0]
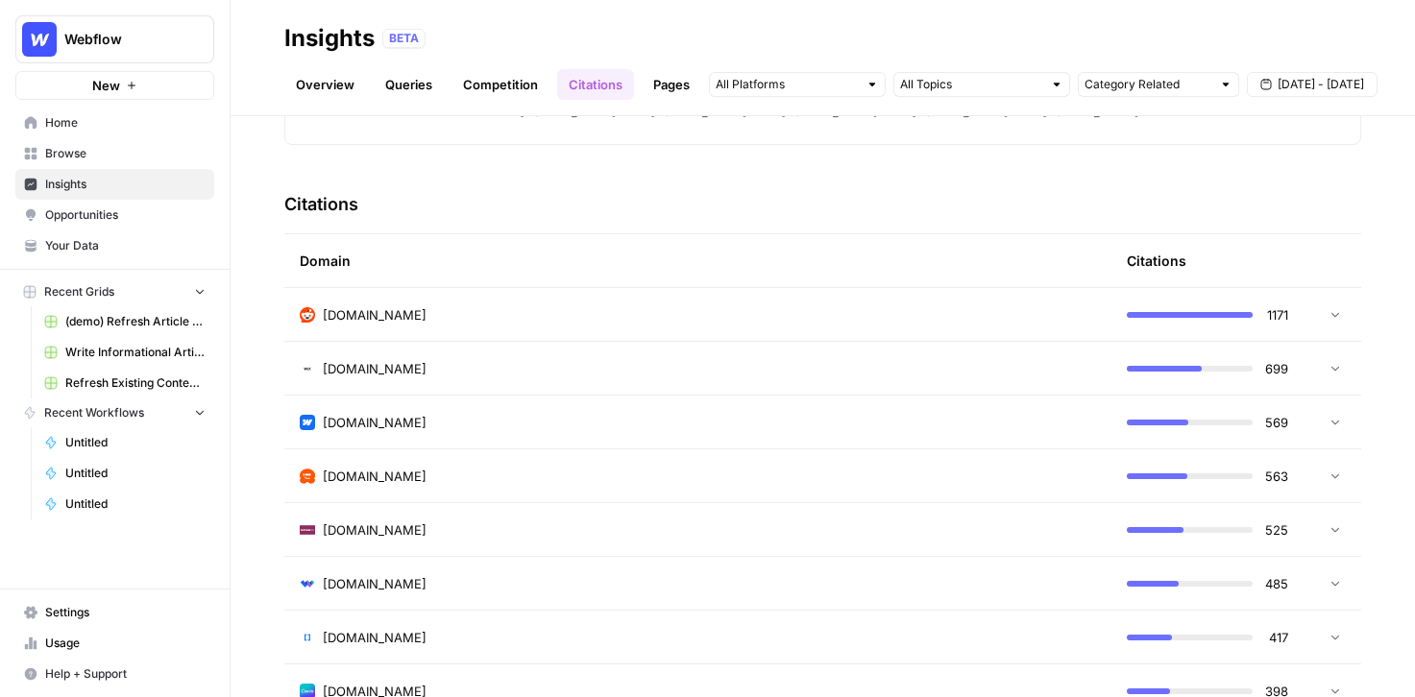
click at [702, 325] on td "reddit.com" at bounding box center [697, 314] width 827 height 53
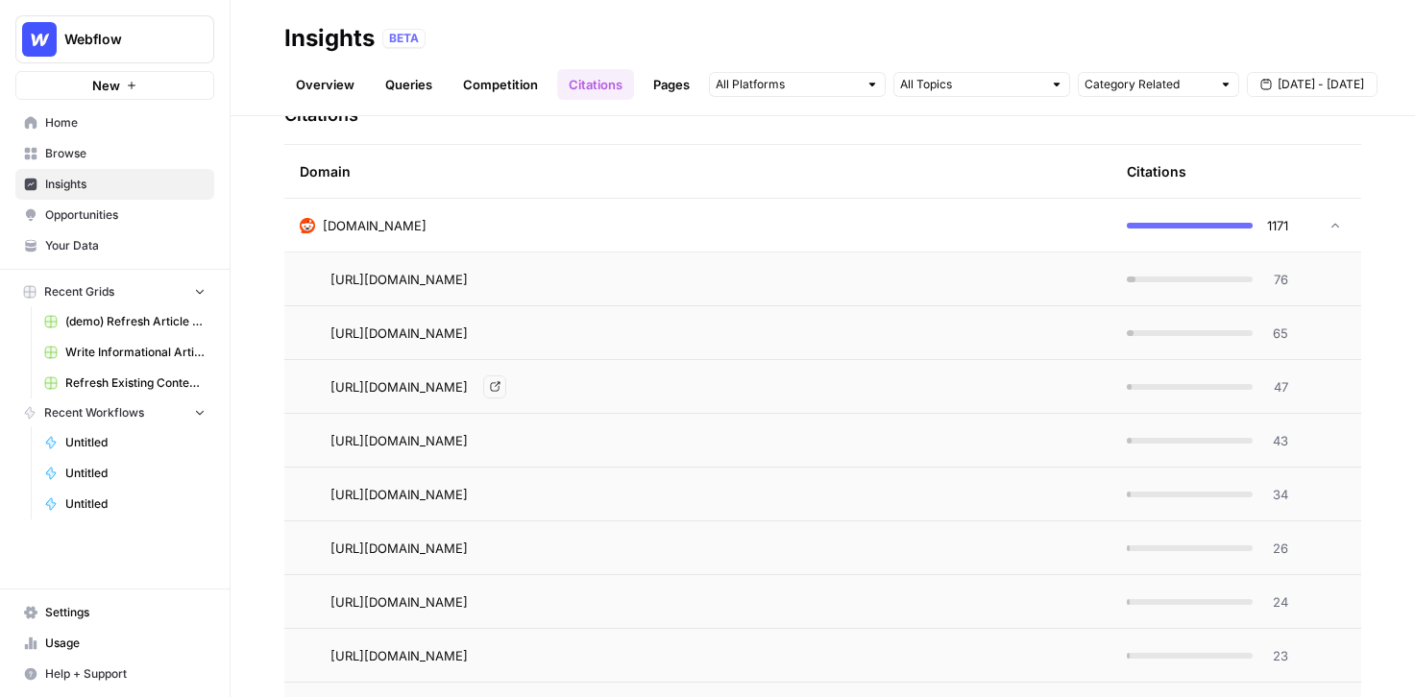
scroll to position [471, 0]
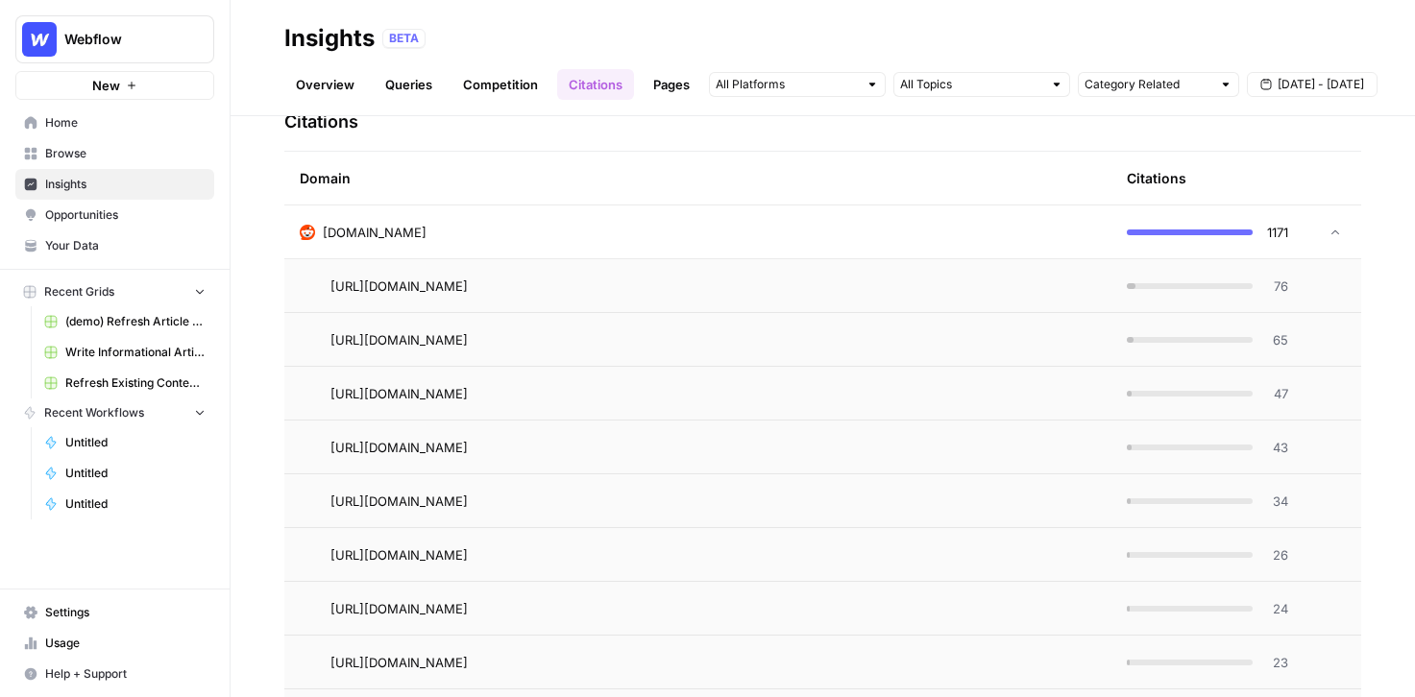
click at [1276, 289] on span "76" at bounding box center [1276, 286] width 24 height 19
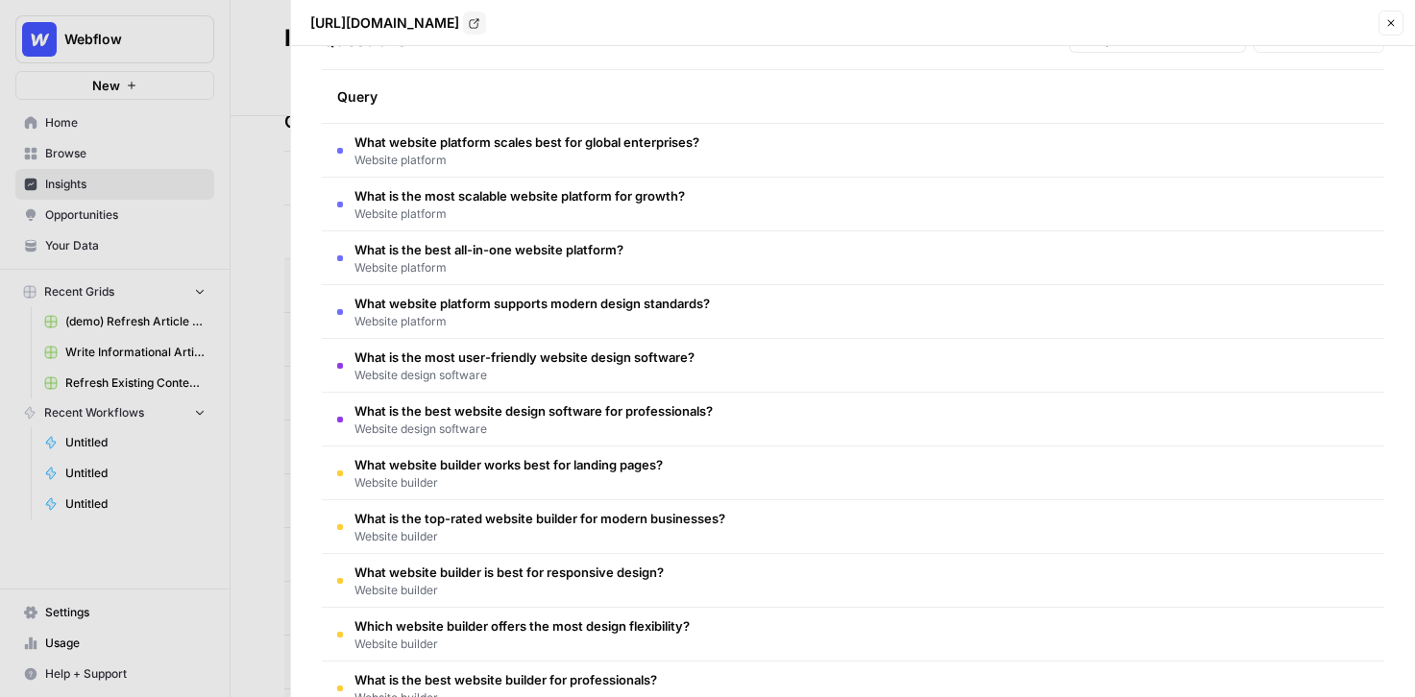
scroll to position [63, 0]
click at [1394, 32] on button "Close" at bounding box center [1391, 23] width 25 height 25
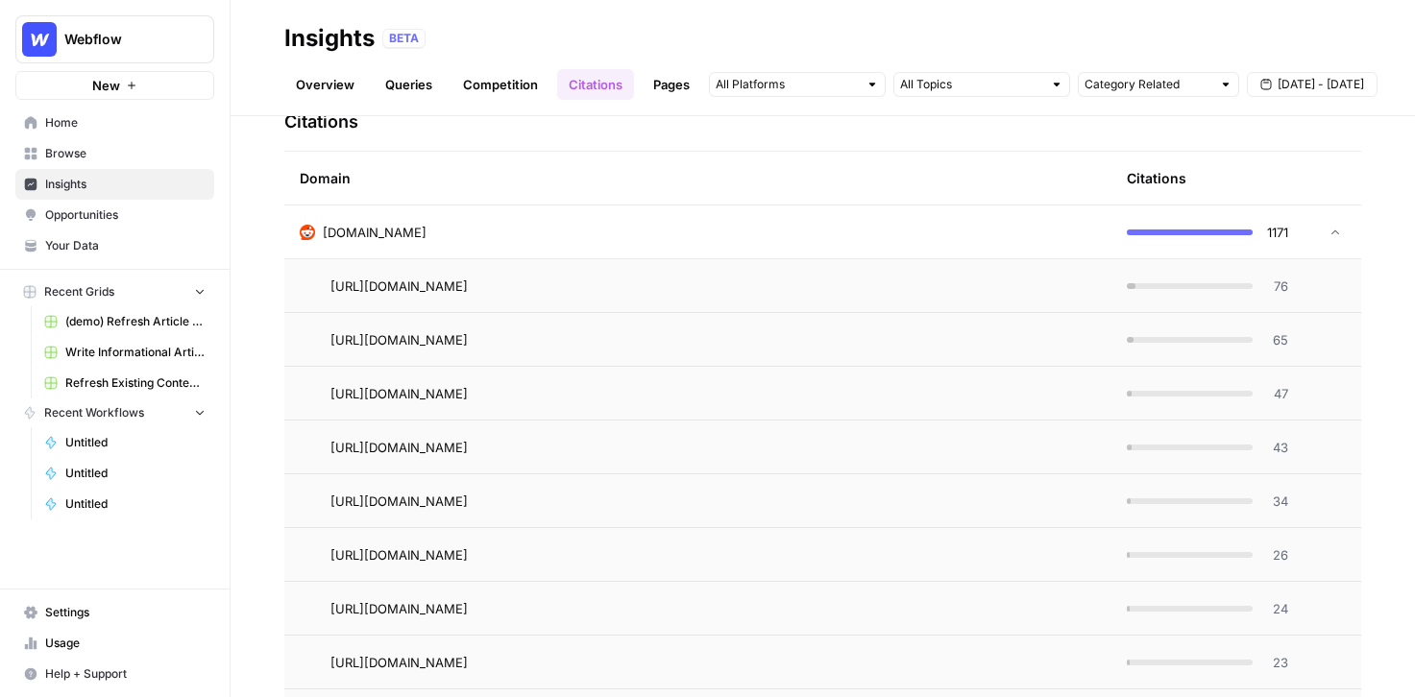
click at [696, 245] on td "reddit.com" at bounding box center [697, 232] width 827 height 53
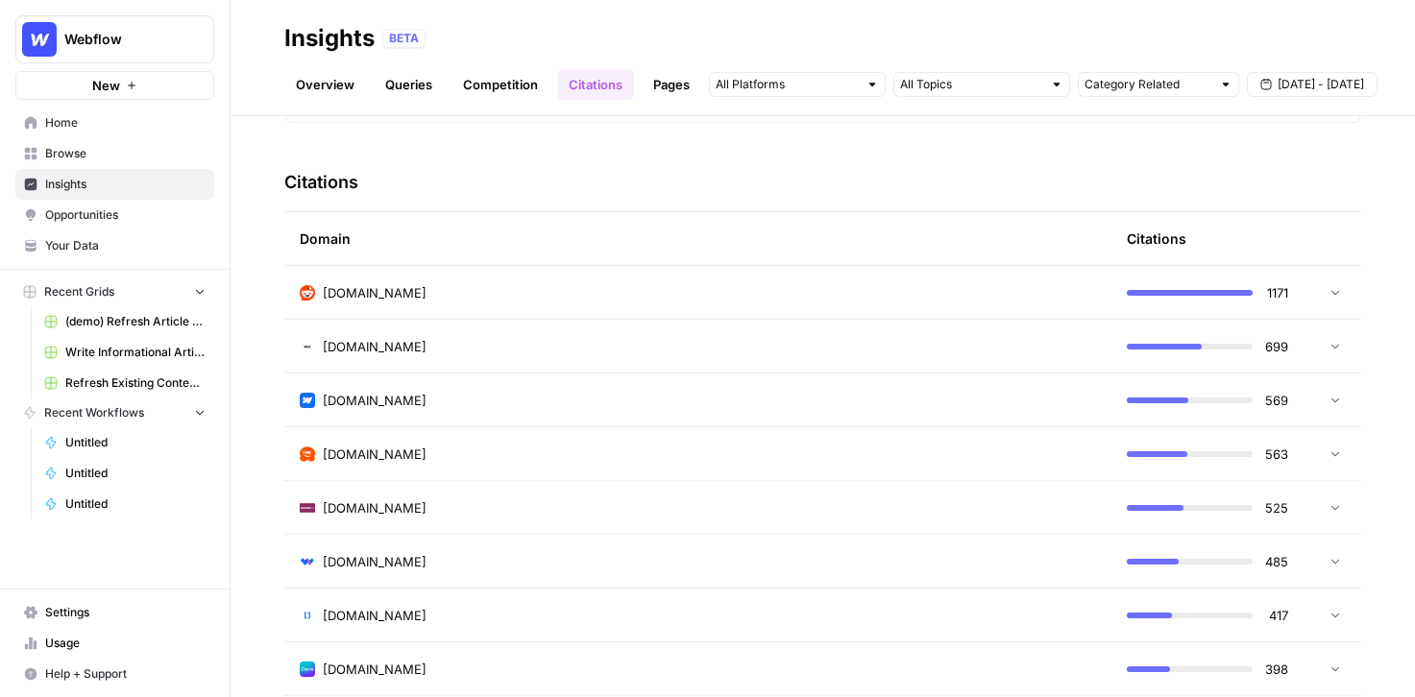
scroll to position [407, 0]
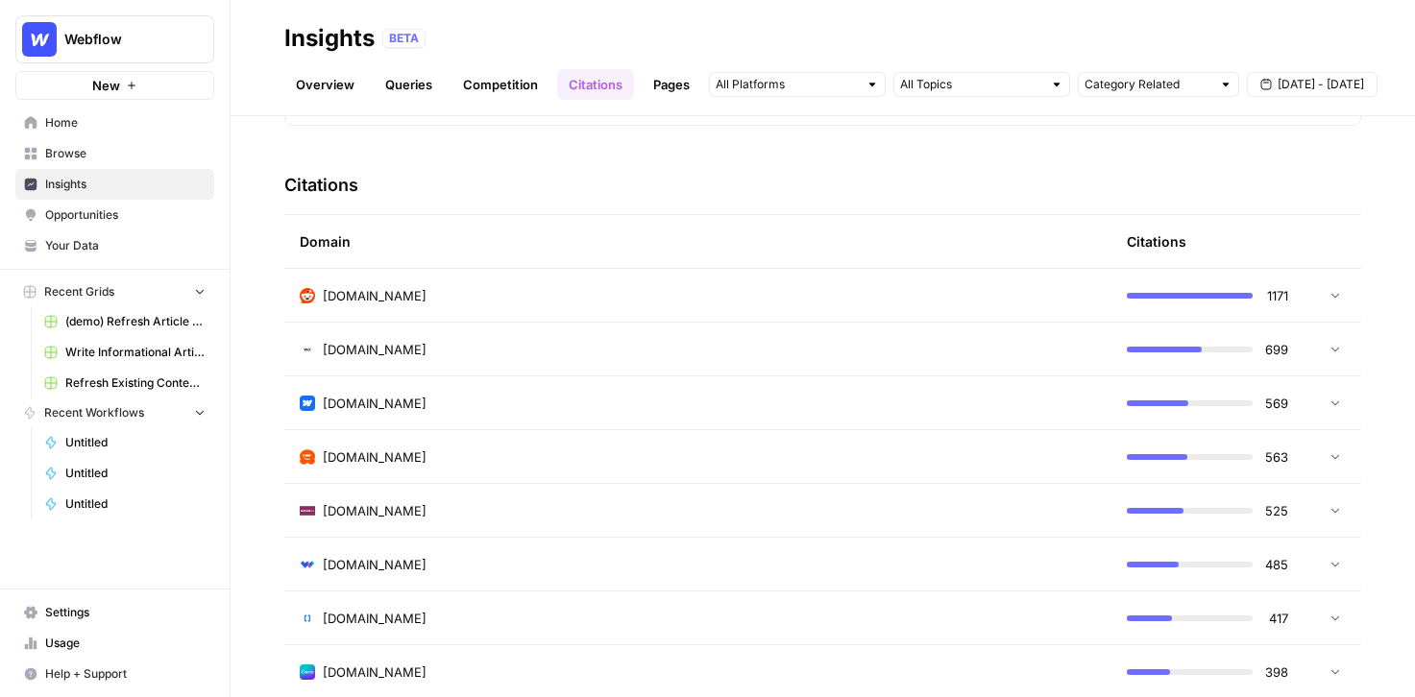
click at [673, 74] on link "Pages" at bounding box center [672, 84] width 60 height 31
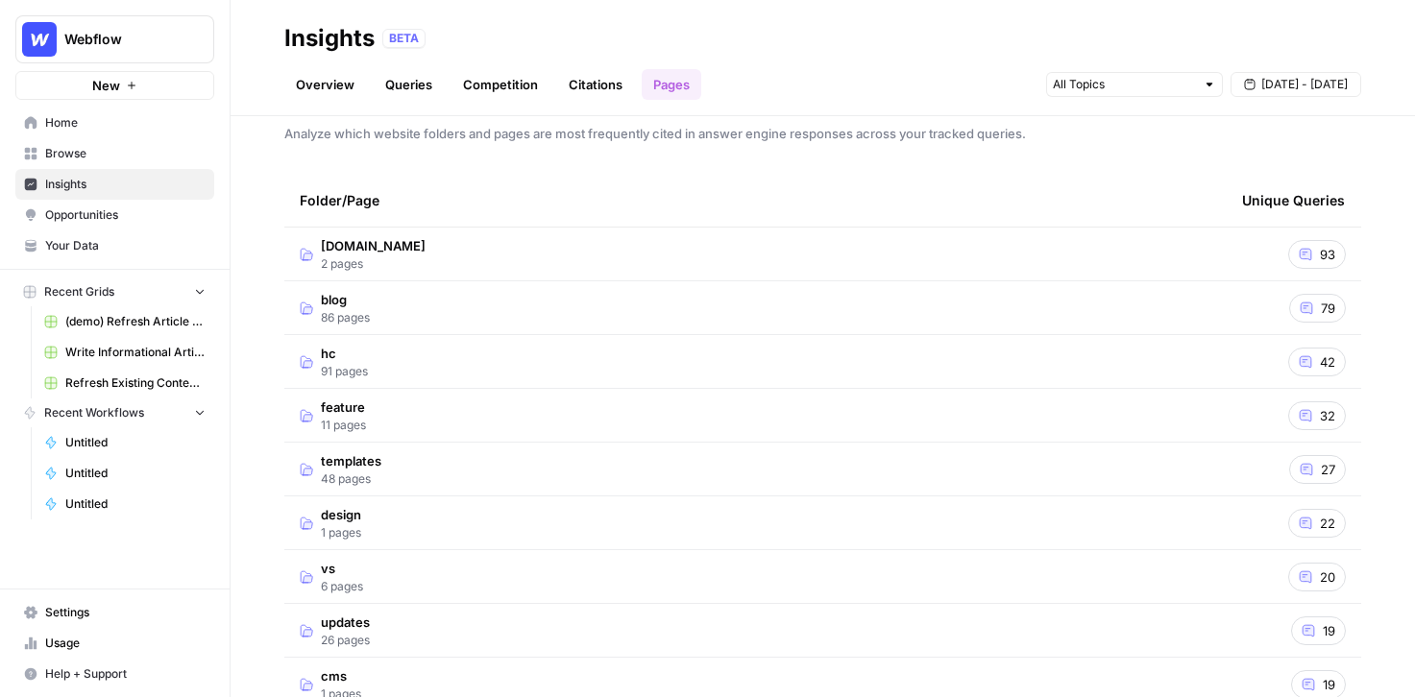
scroll to position [11, 0]
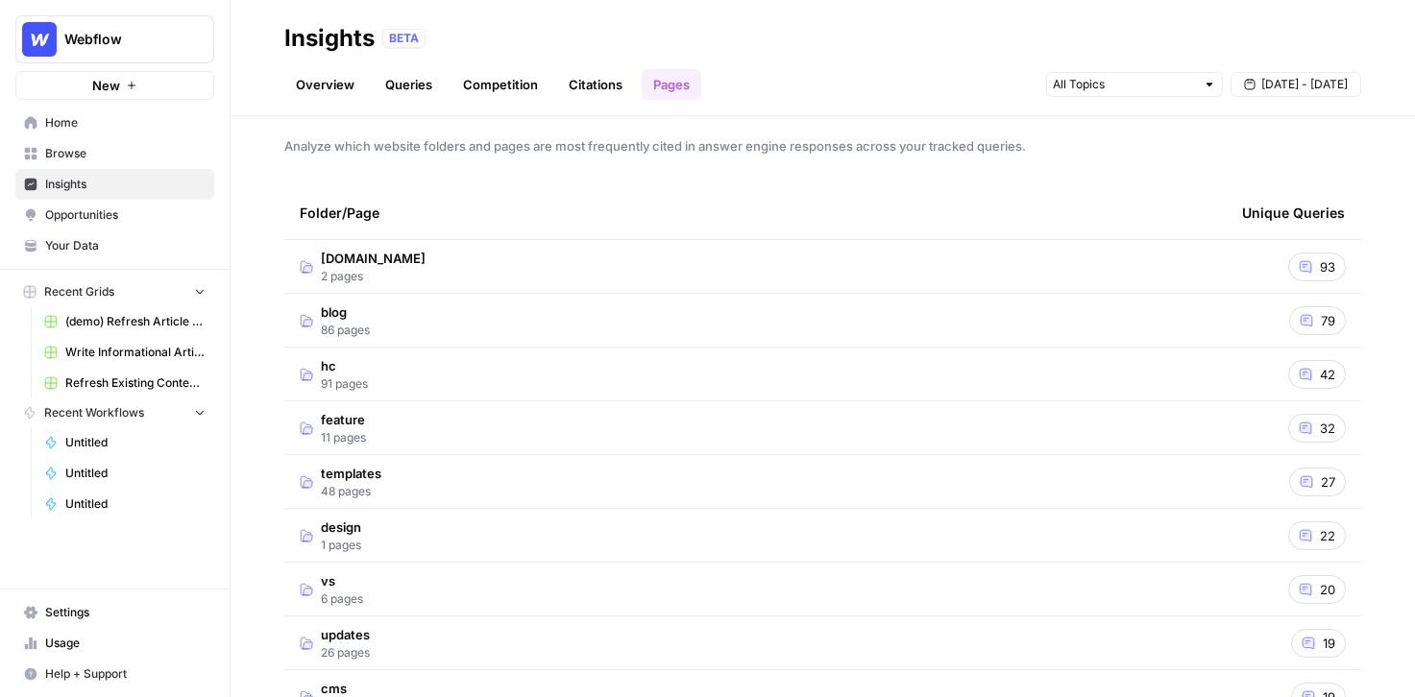
click at [375, 331] on td "blog 86 pages" at bounding box center [755, 320] width 942 height 53
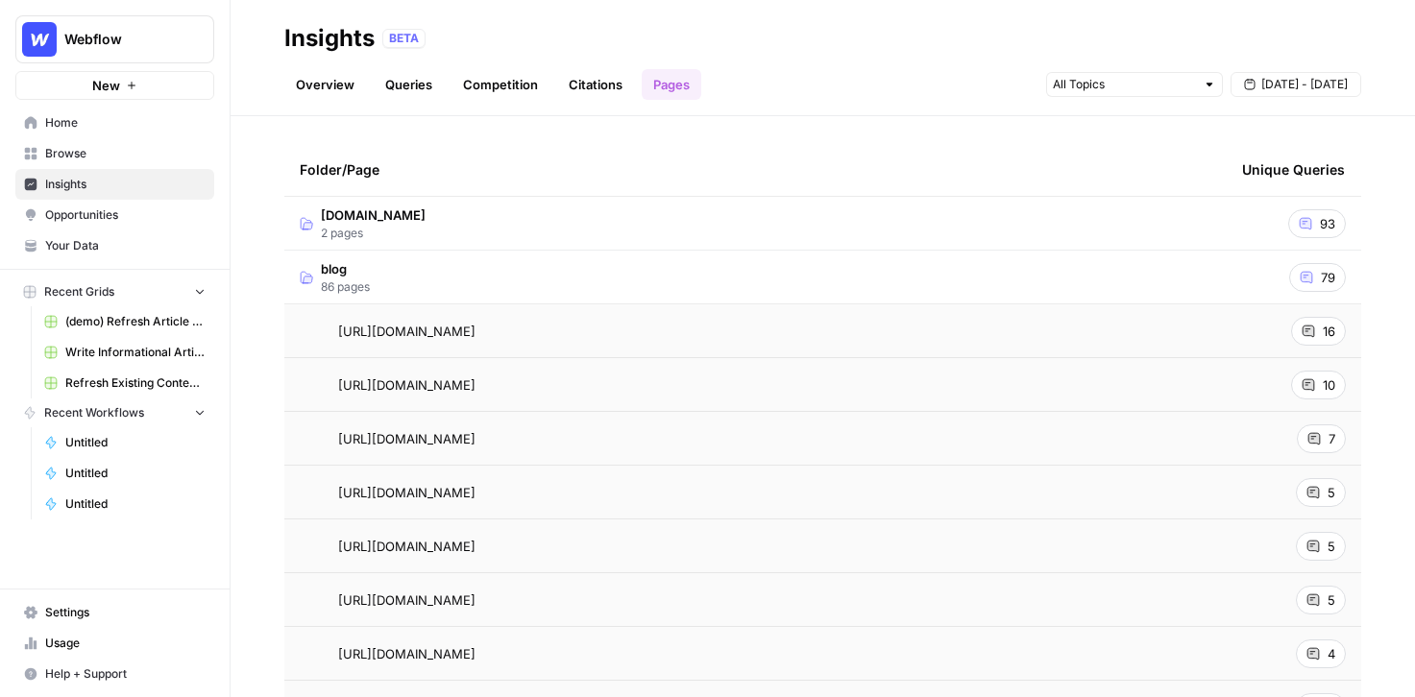
scroll to position [56, 0]
click at [1330, 331] on span "16" at bounding box center [1329, 329] width 12 height 19
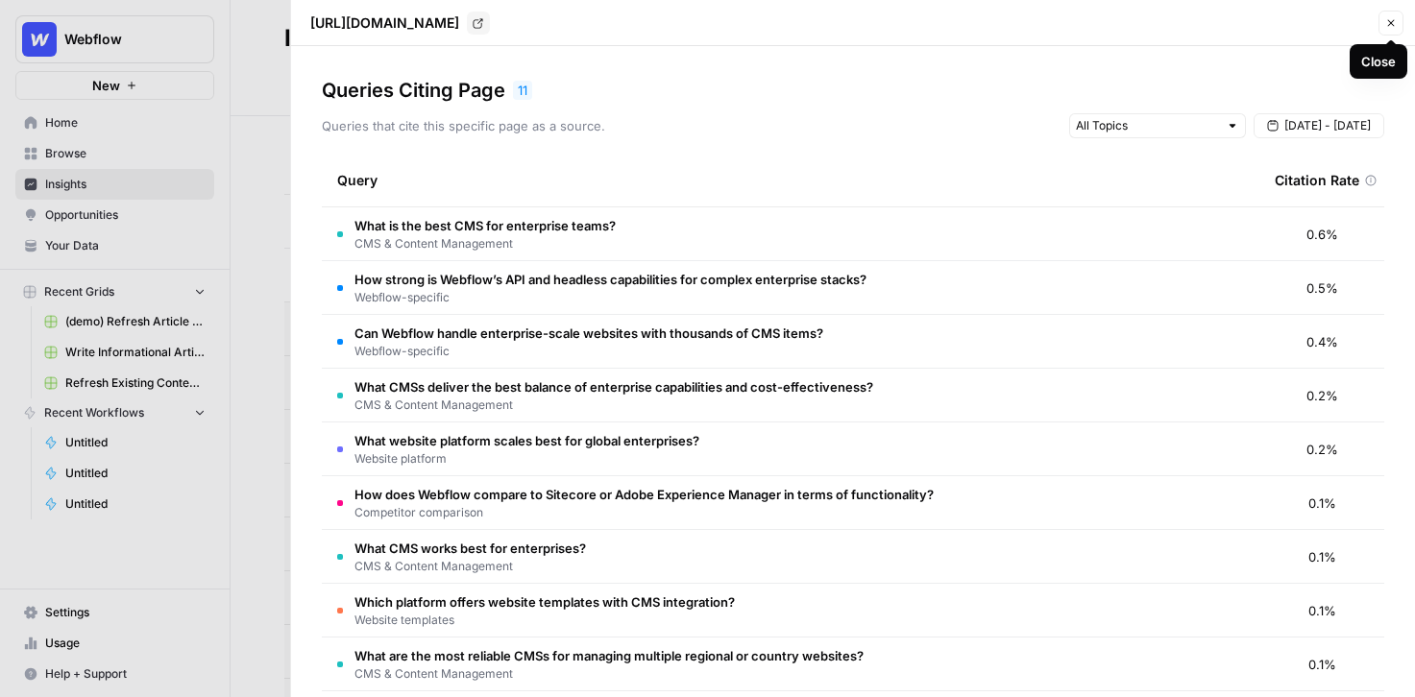
click at [1379, 21] on button "Close" at bounding box center [1391, 23] width 25 height 25
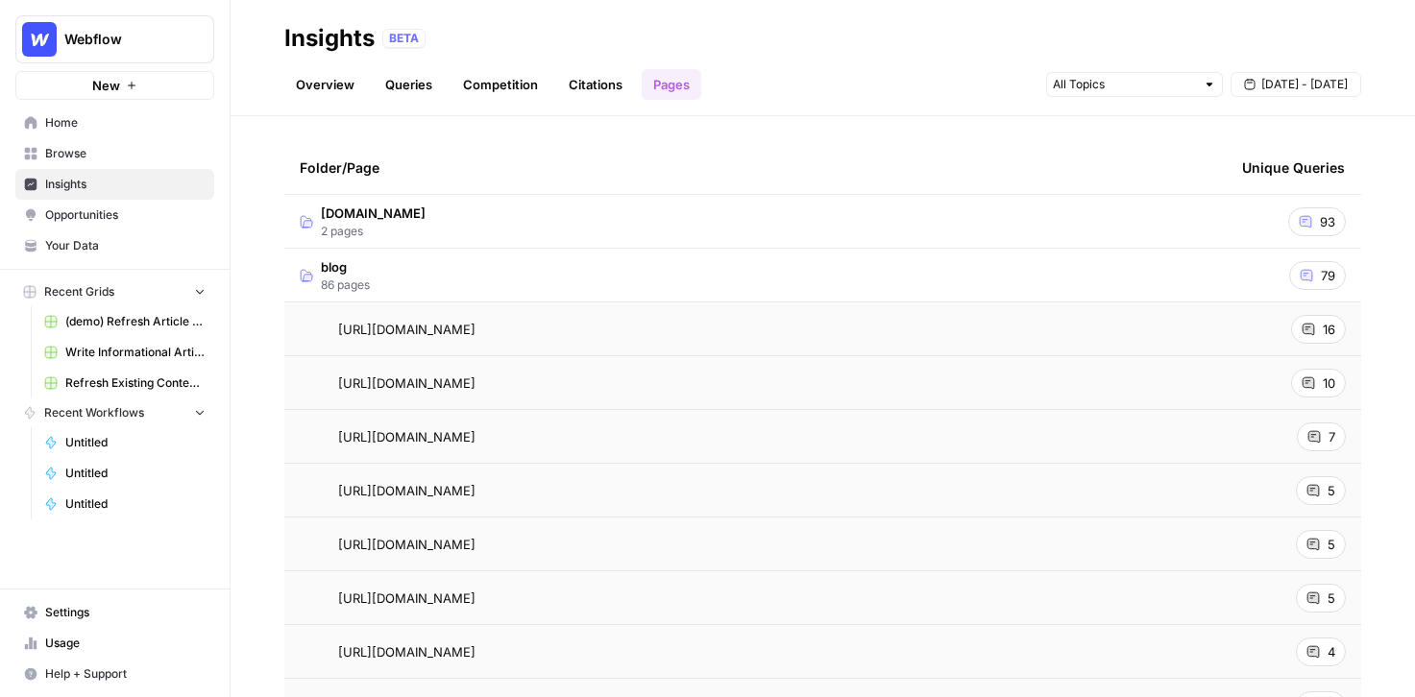
click at [394, 288] on td "blog 86 pages" at bounding box center [755, 275] width 942 height 53
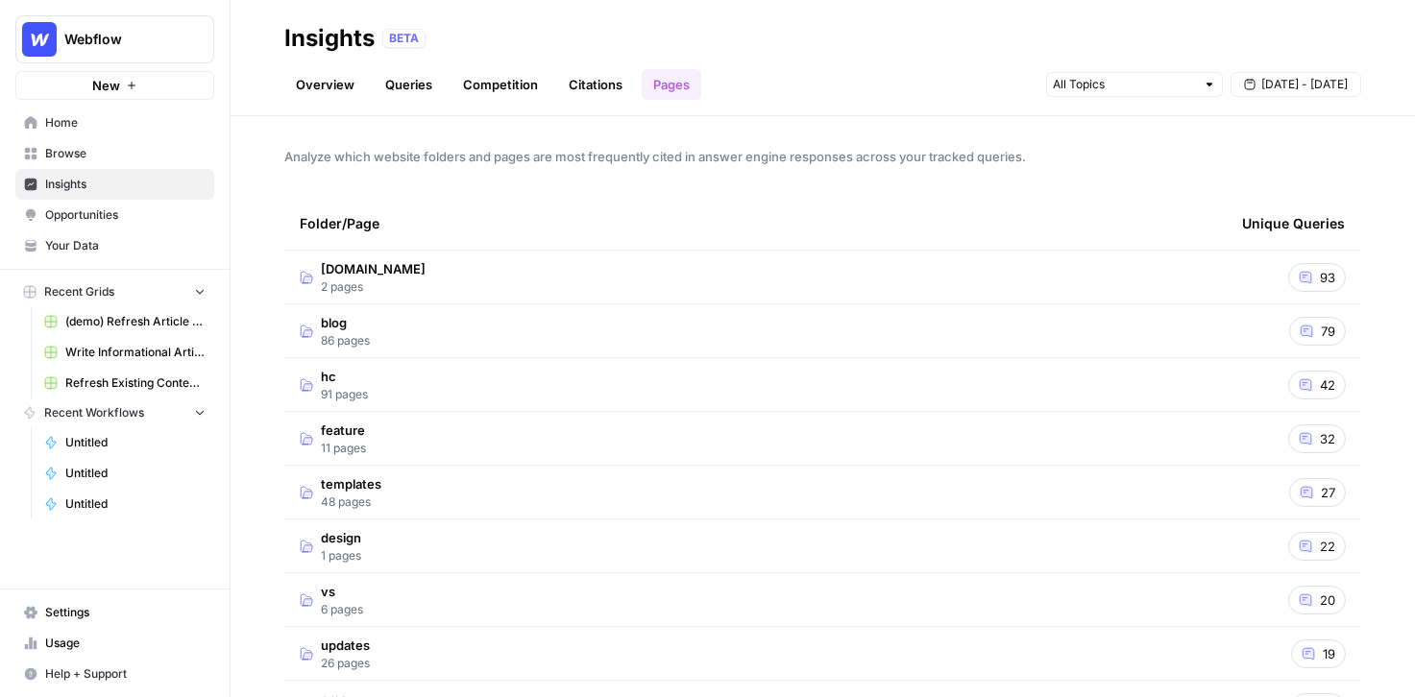
click at [89, 208] on span "Opportunities" at bounding box center [125, 215] width 160 height 17
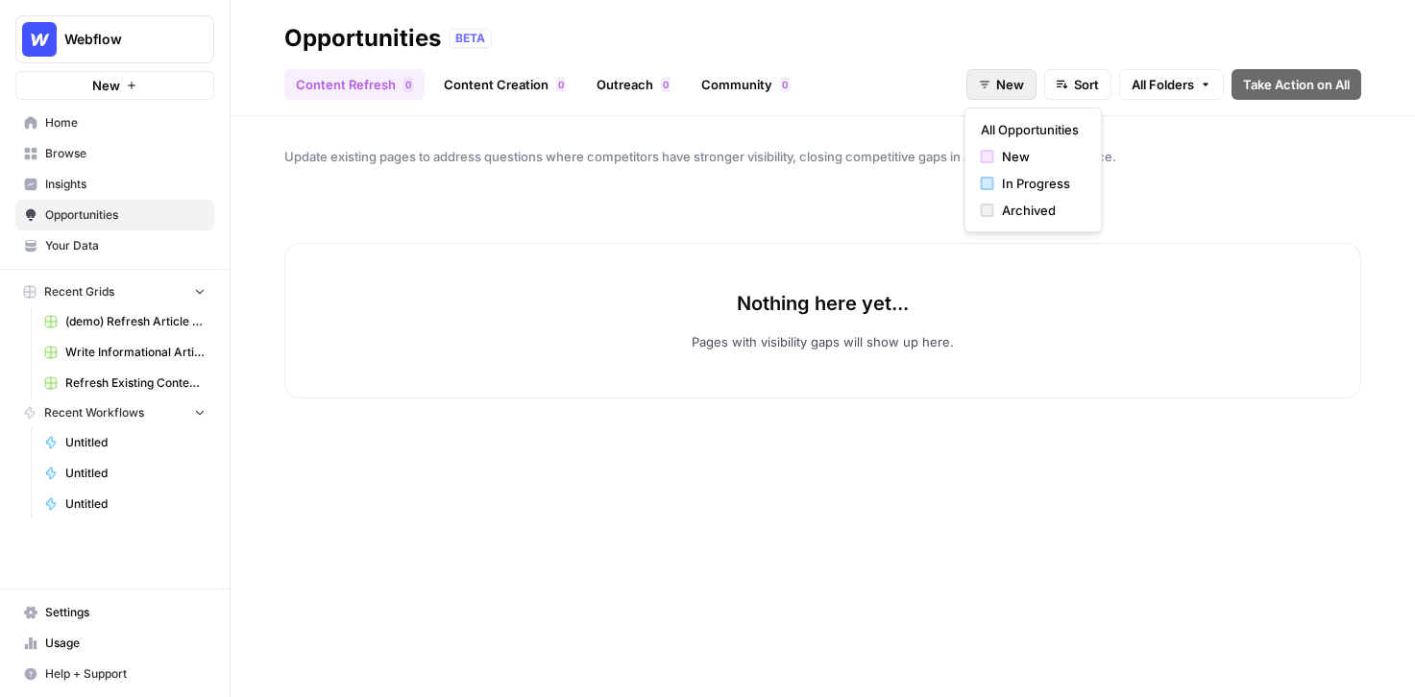
click at [983, 88] on icon "button" at bounding box center [985, 85] width 12 height 12
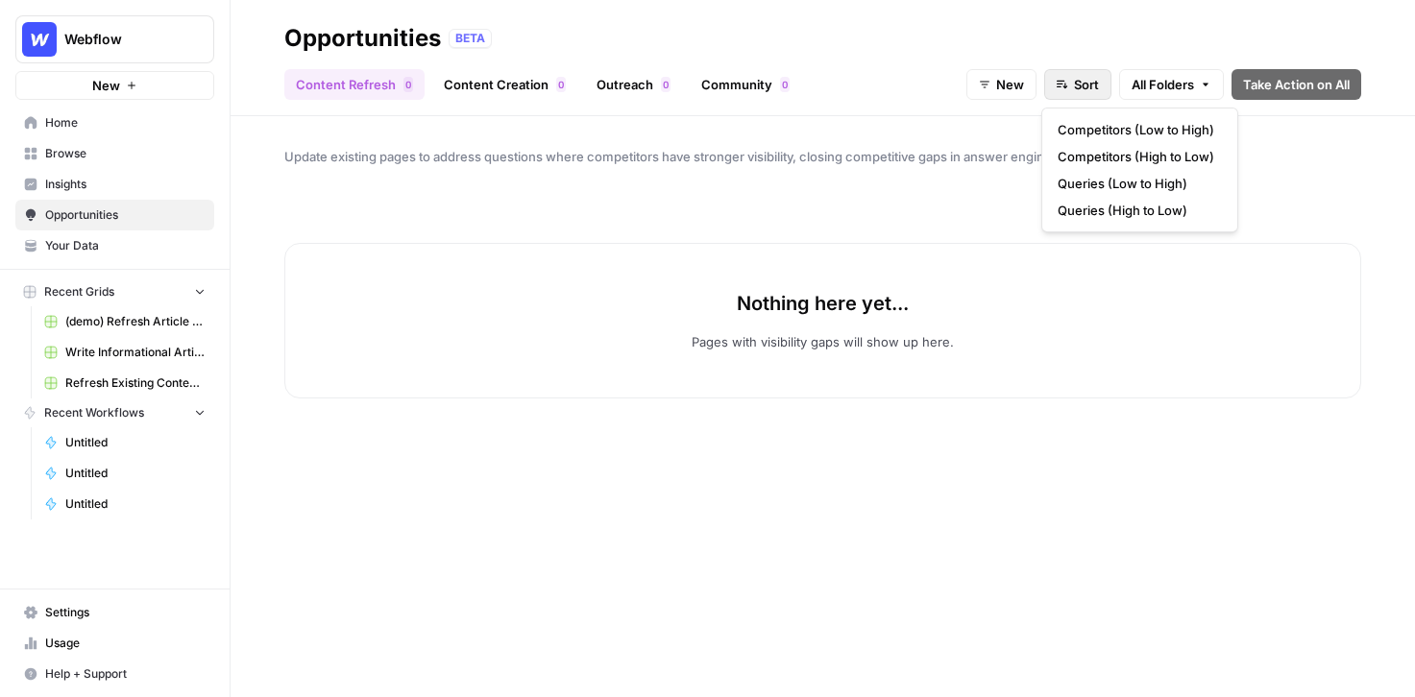
click at [1082, 85] on span "Sort" at bounding box center [1086, 84] width 25 height 19
click at [1162, 86] on span "All Folders" at bounding box center [1163, 84] width 62 height 19
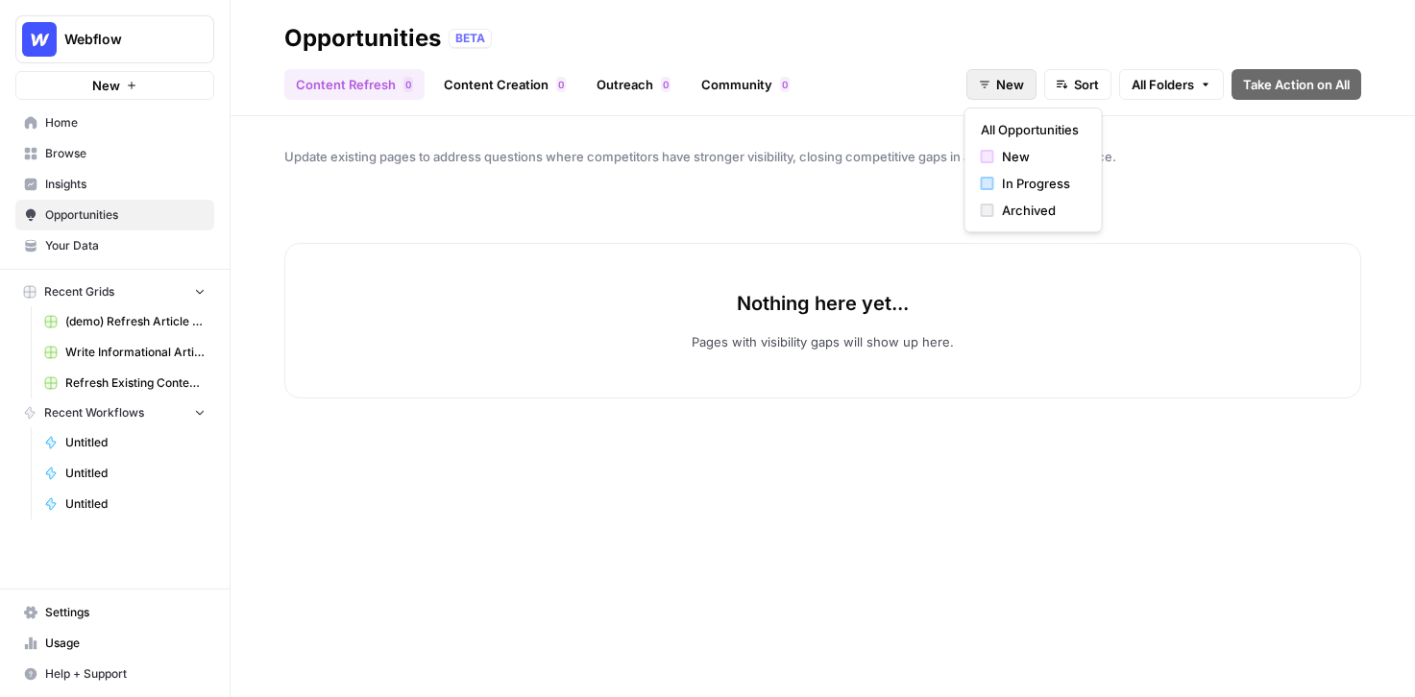
click at [978, 72] on button "New" at bounding box center [1002, 84] width 70 height 31
click at [1033, 182] on span "In Progress" at bounding box center [1040, 183] width 77 height 19
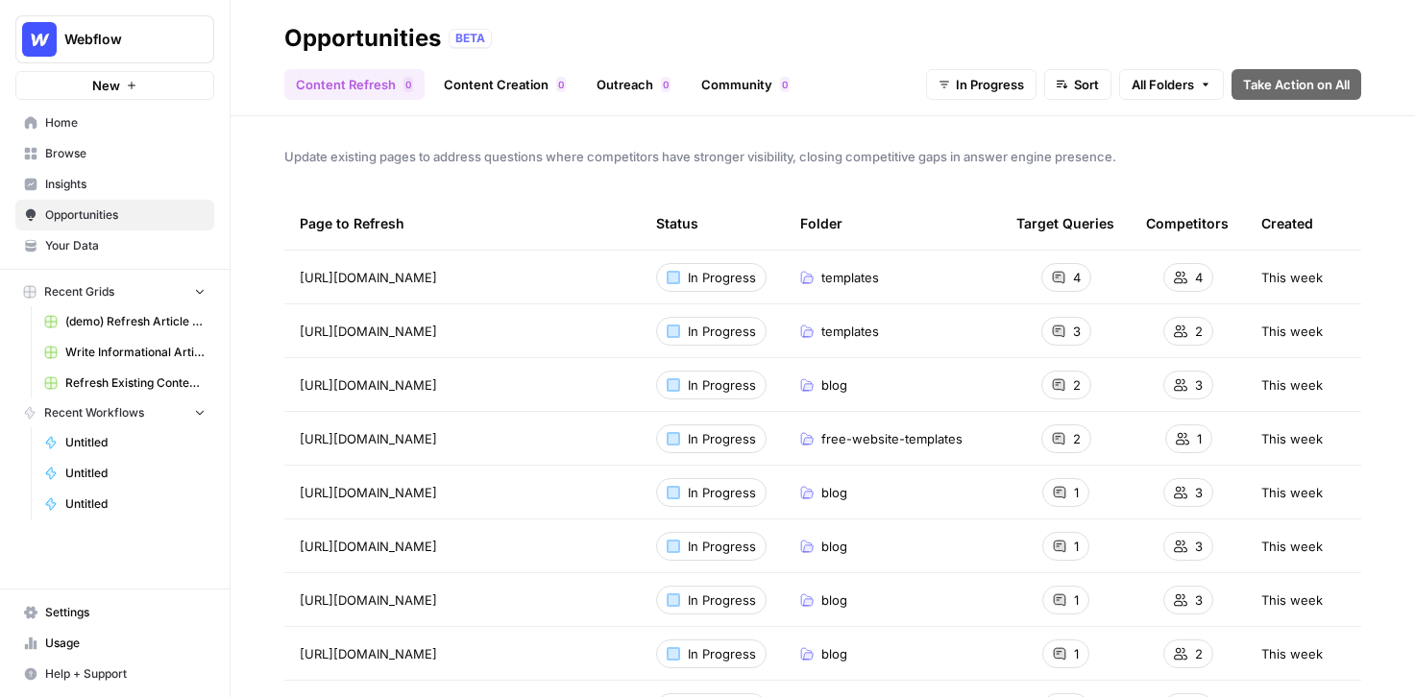
click at [86, 154] on span "Browse" at bounding box center [125, 153] width 160 height 17
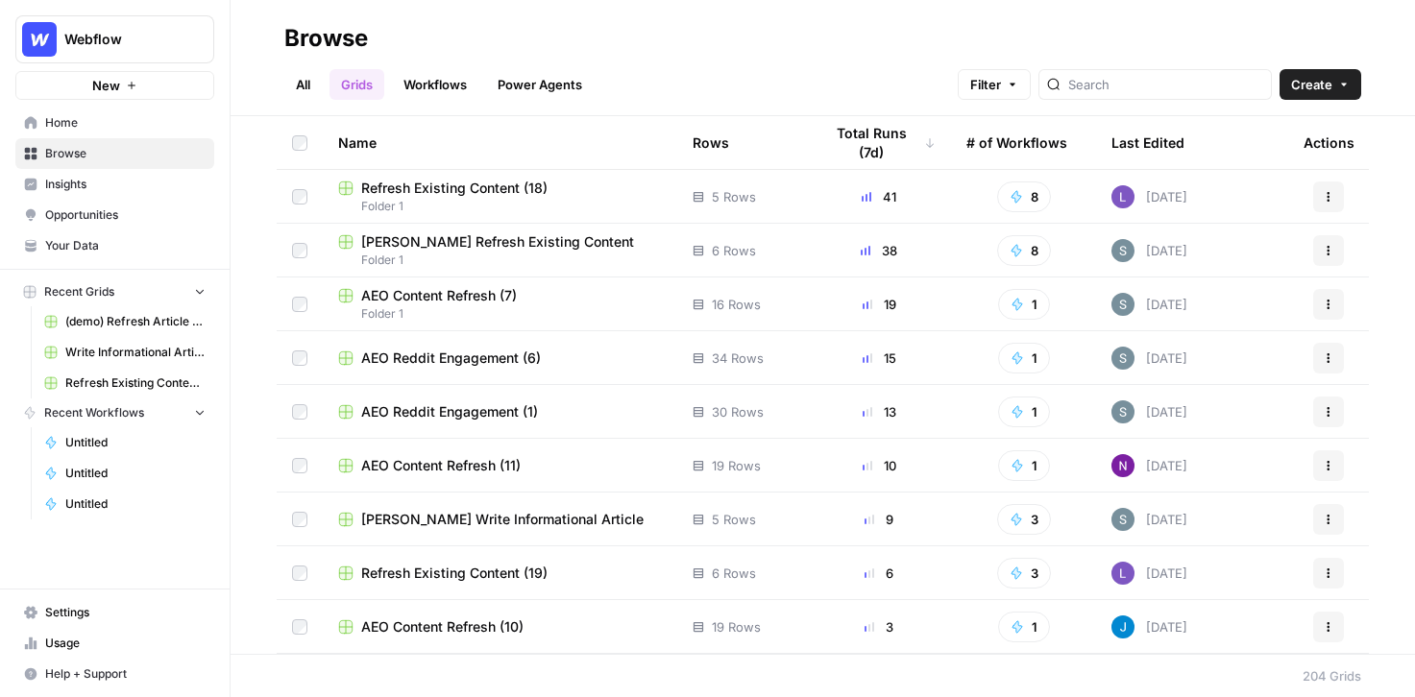
click at [434, 298] on span "AEO Content Refresh (7)" at bounding box center [439, 295] width 156 height 19
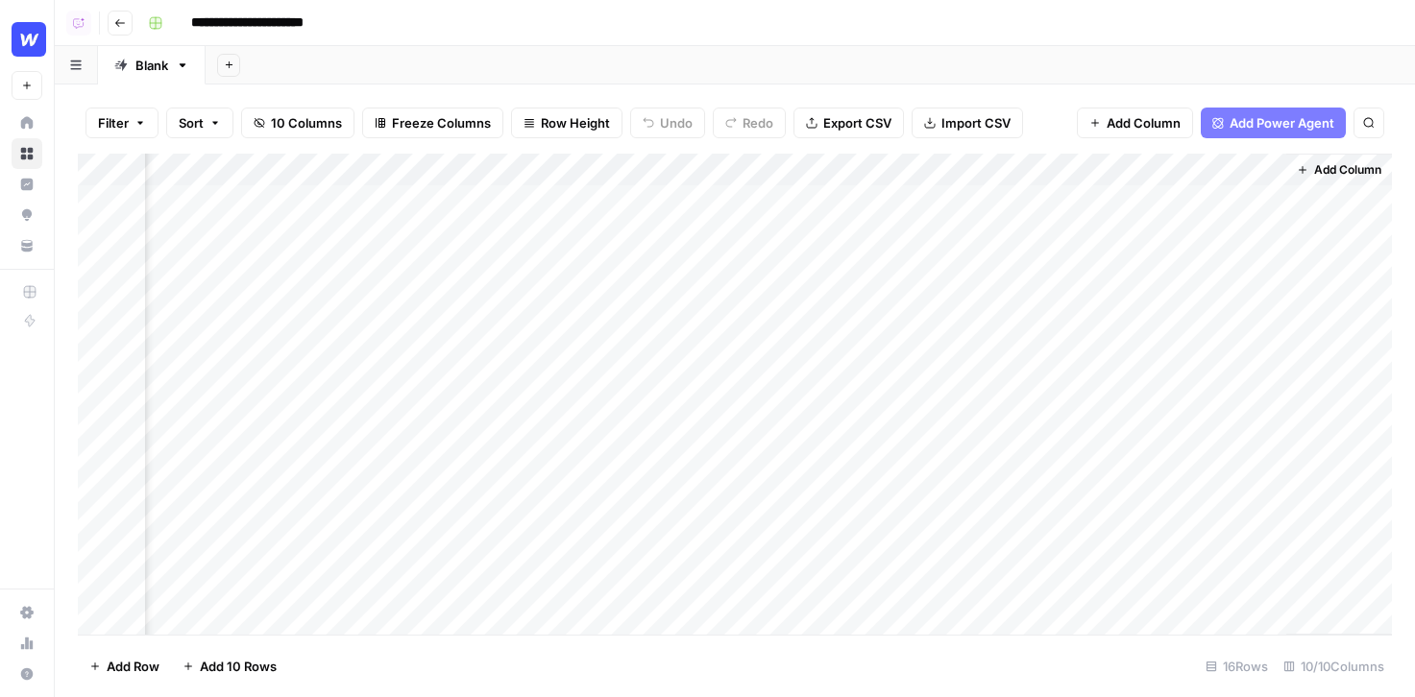
scroll to position [2, 555]
click at [1046, 196] on div "Add Column" at bounding box center [735, 394] width 1314 height 481
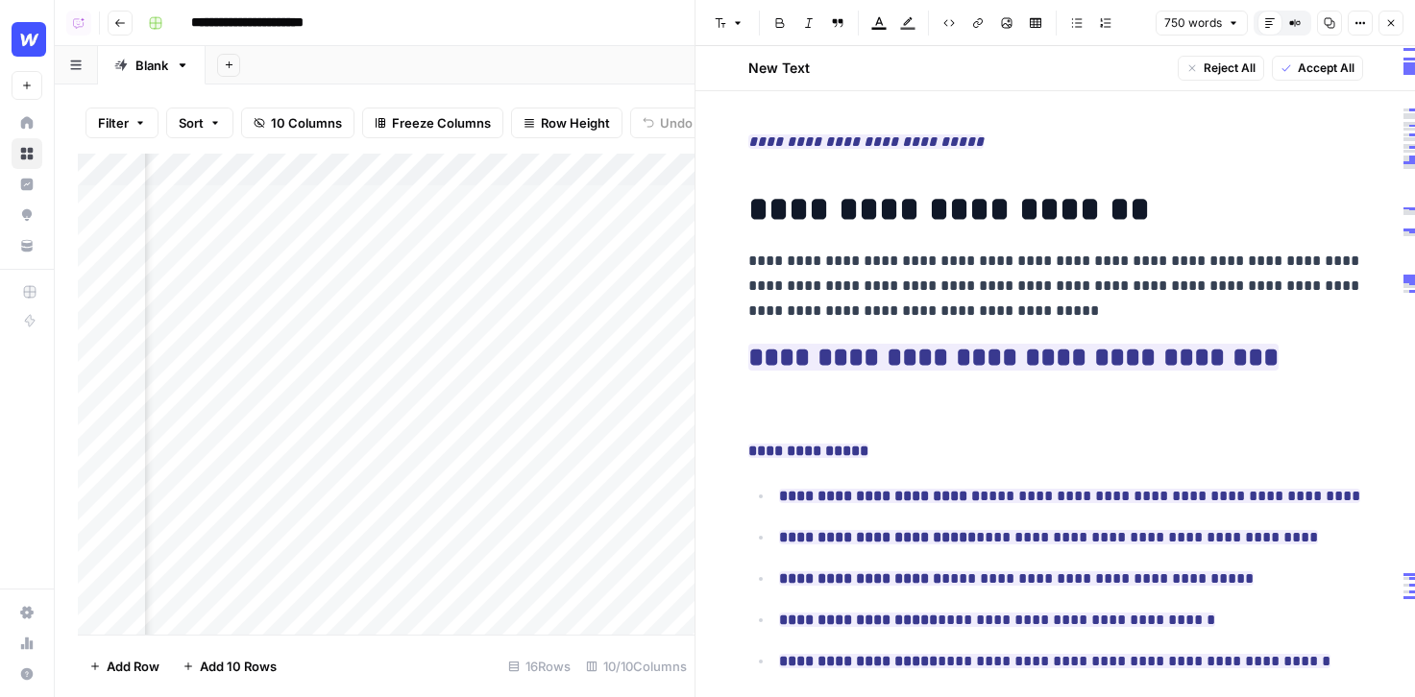
scroll to position [78, 0]
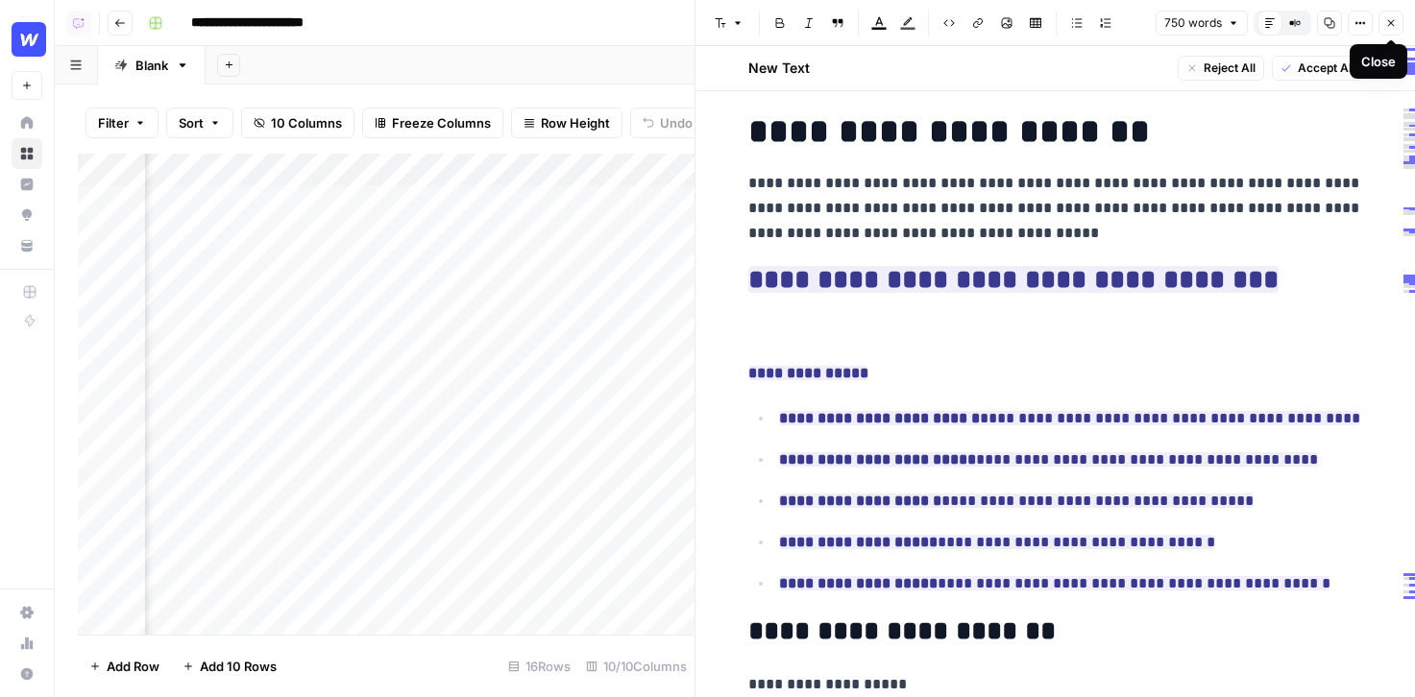
click at [1392, 25] on icon "button" at bounding box center [1391, 23] width 7 height 7
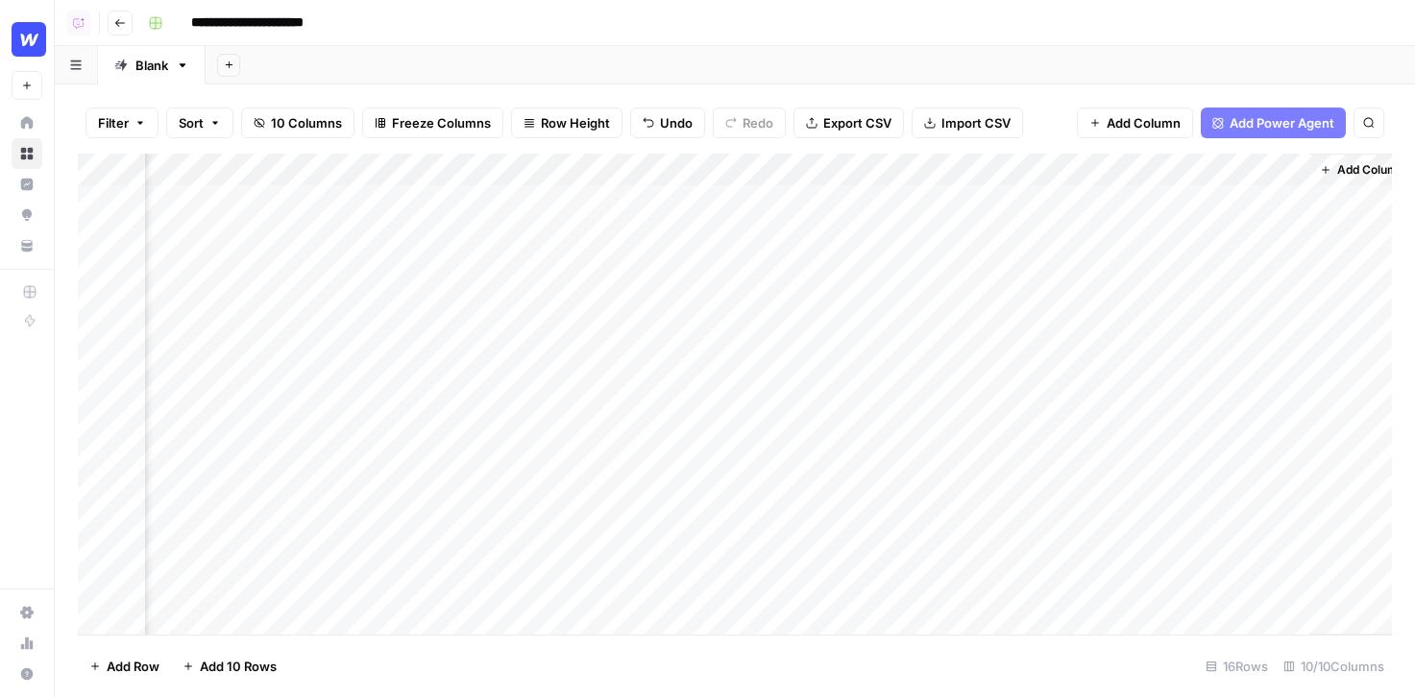
scroll to position [2, 532]
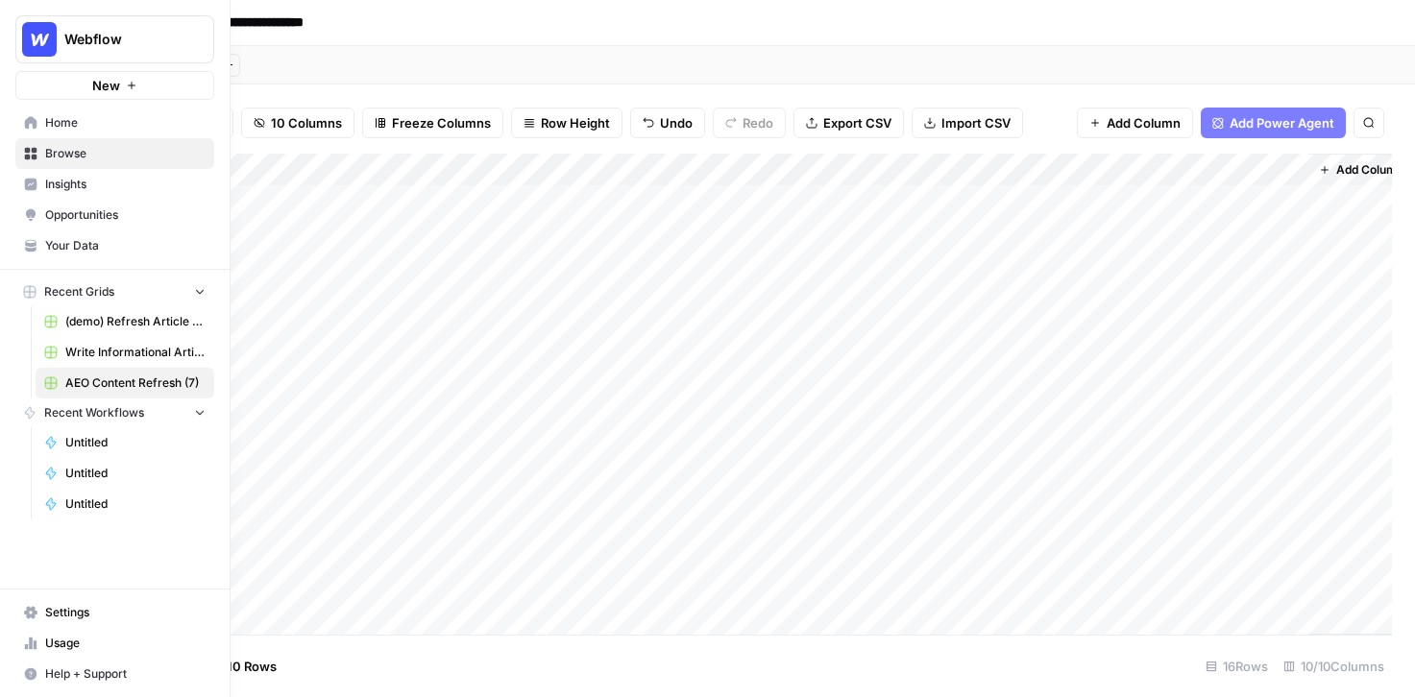
click at [93, 194] on link "Insights" at bounding box center [114, 184] width 199 height 31
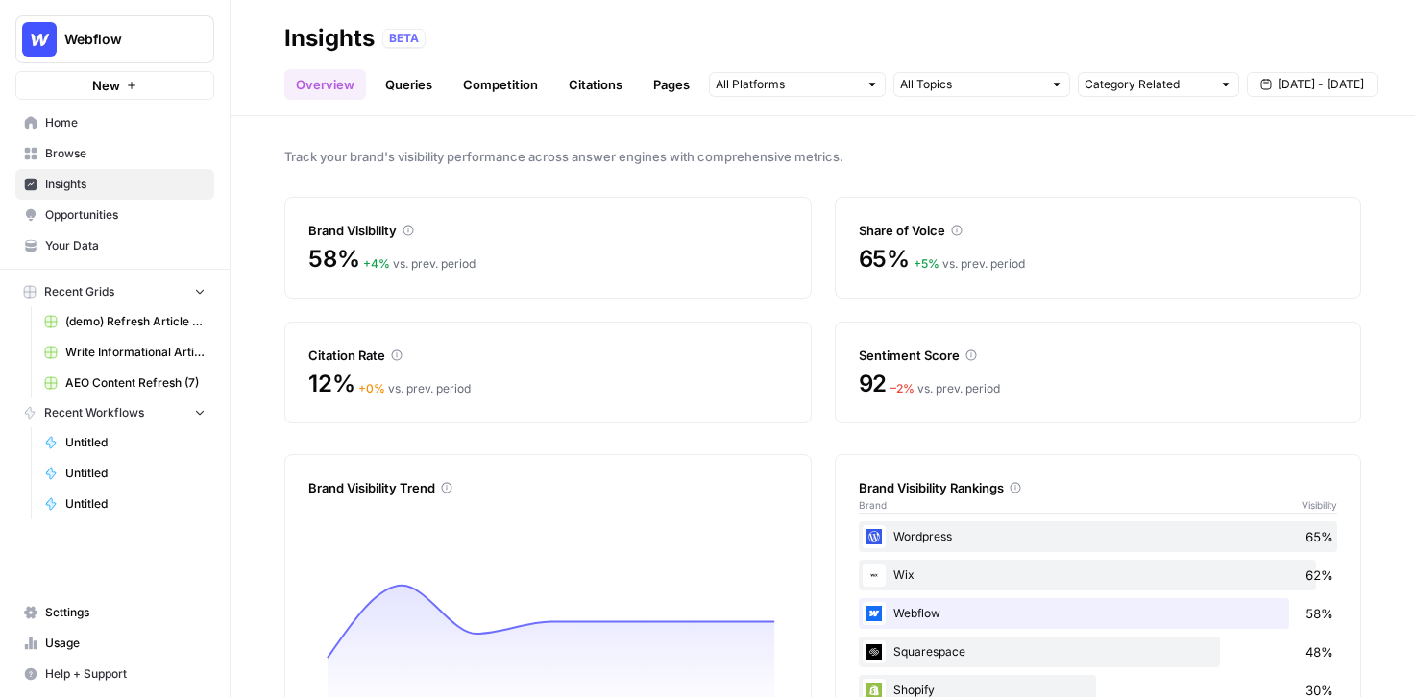
click at [102, 212] on span "Opportunities" at bounding box center [125, 215] width 160 height 17
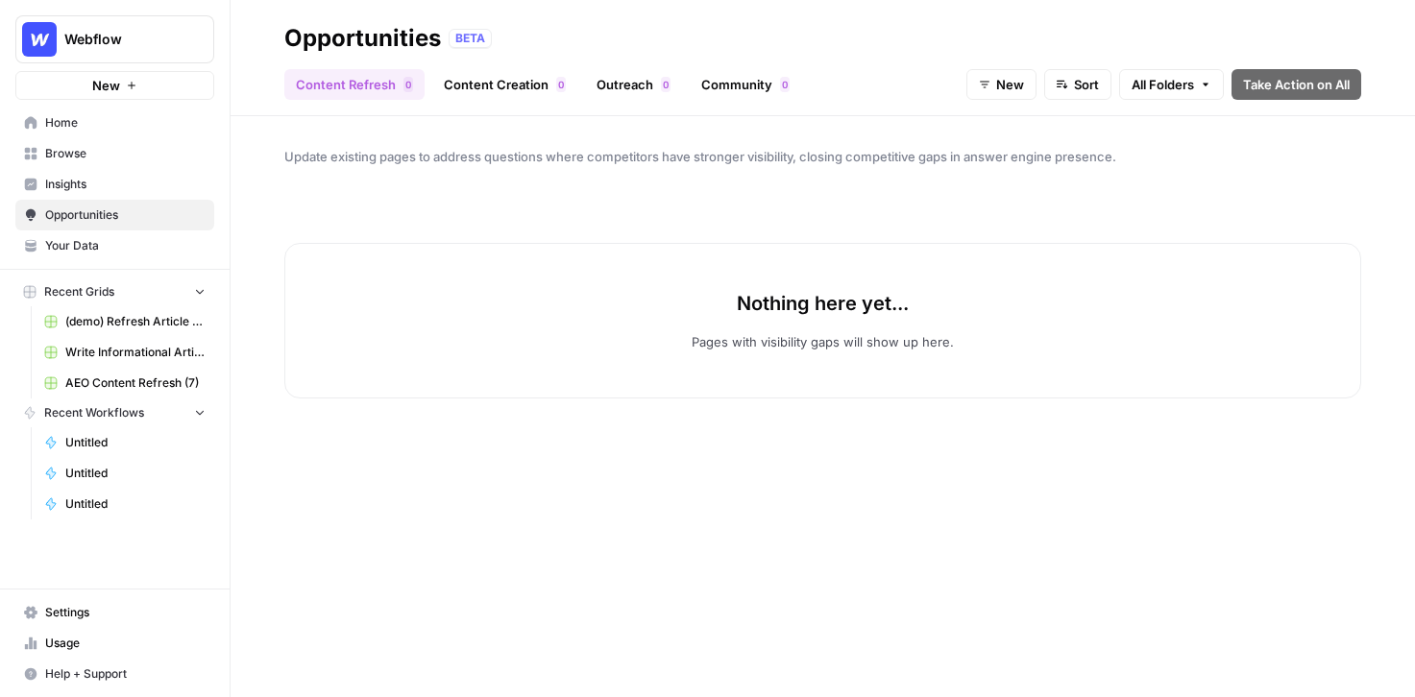
click at [520, 71] on link "Content Creation 0" at bounding box center [504, 84] width 145 height 31
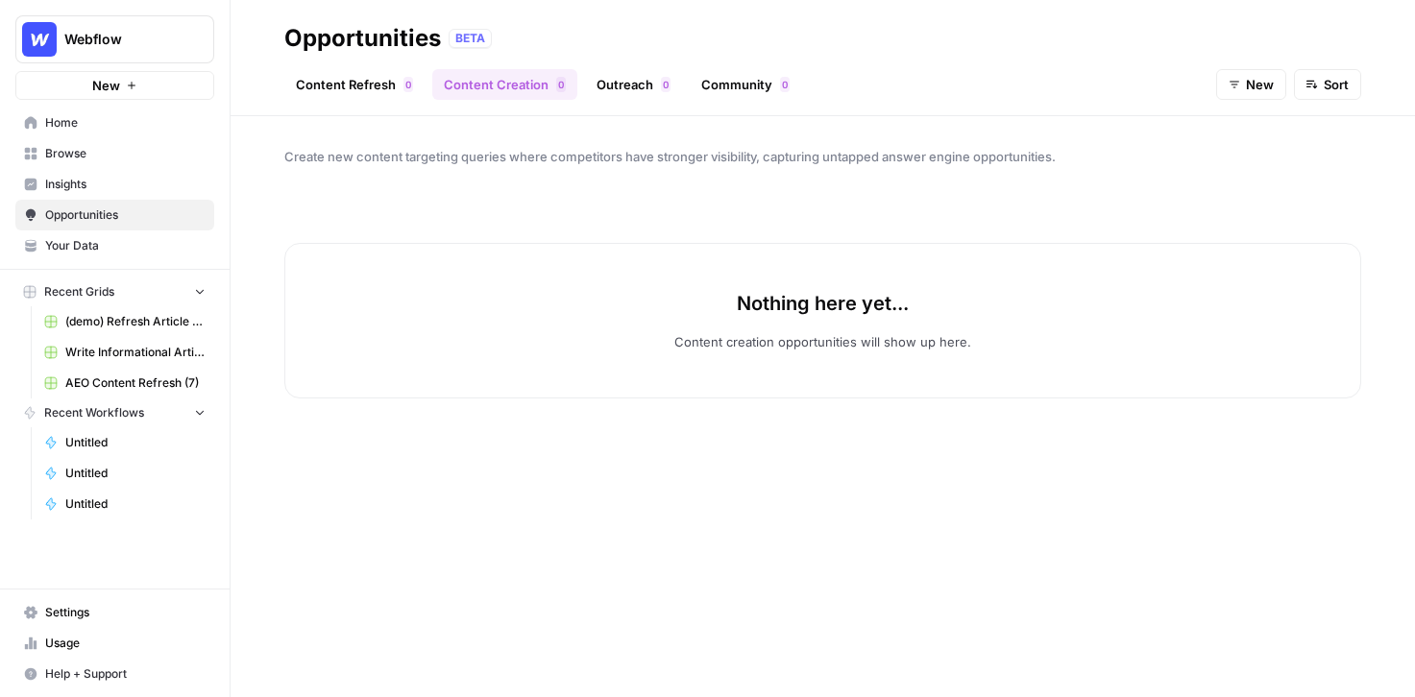
click at [1250, 94] on button "New" at bounding box center [1251, 84] width 70 height 31
click at [1269, 182] on span "In Progress" at bounding box center [1293, 183] width 77 height 19
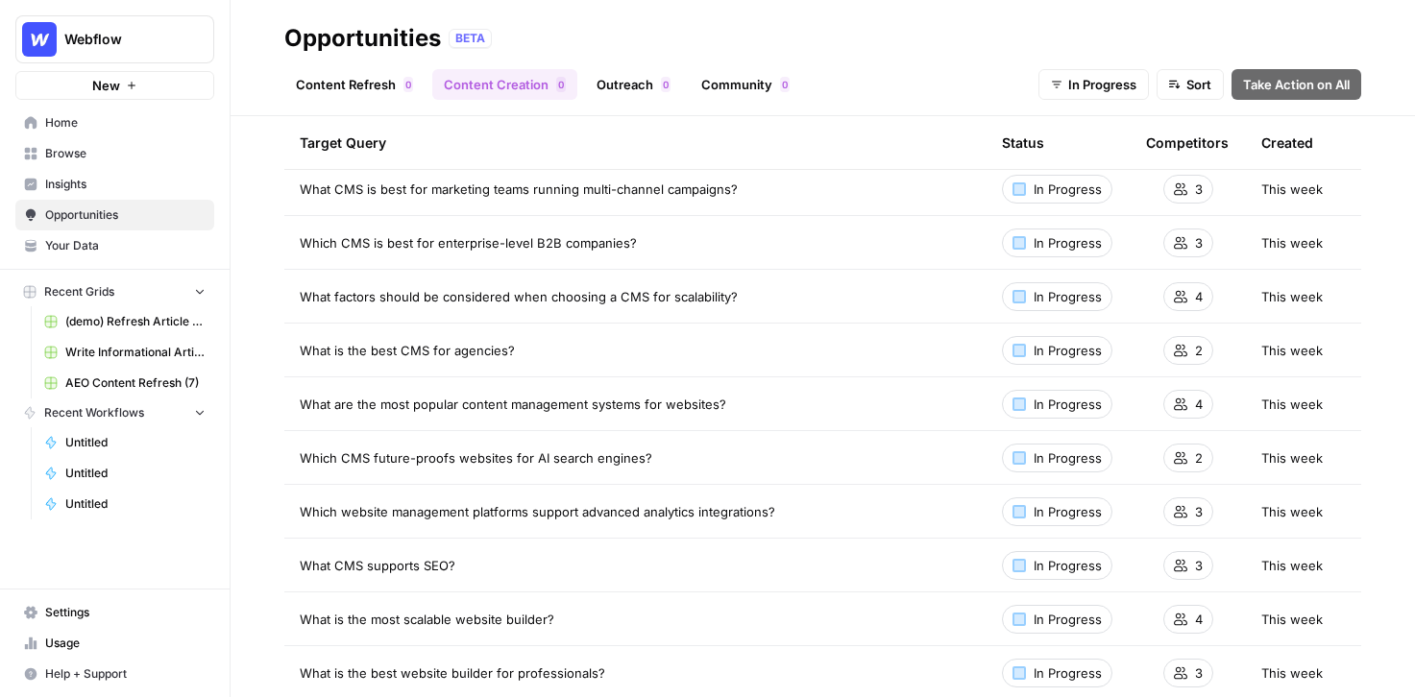
scroll to position [394, 0]
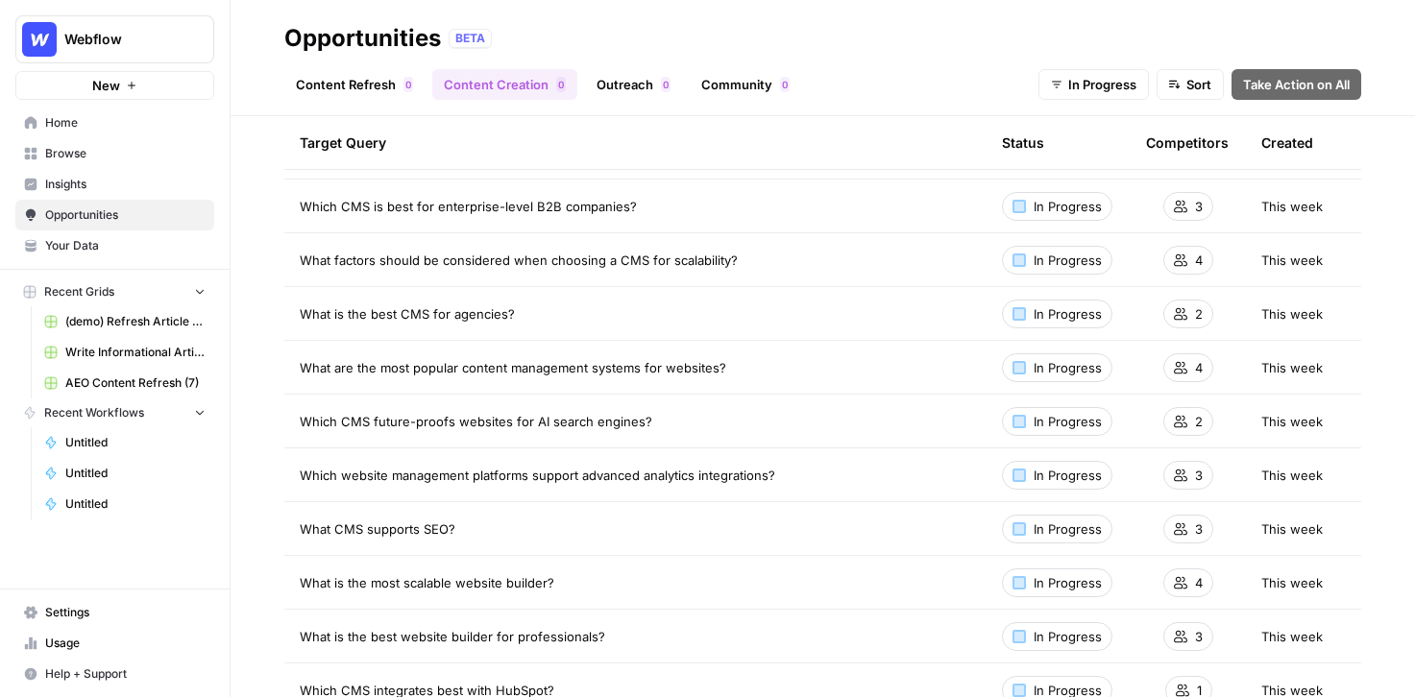
click at [625, 88] on link "Outreach 0" at bounding box center [633, 84] width 97 height 31
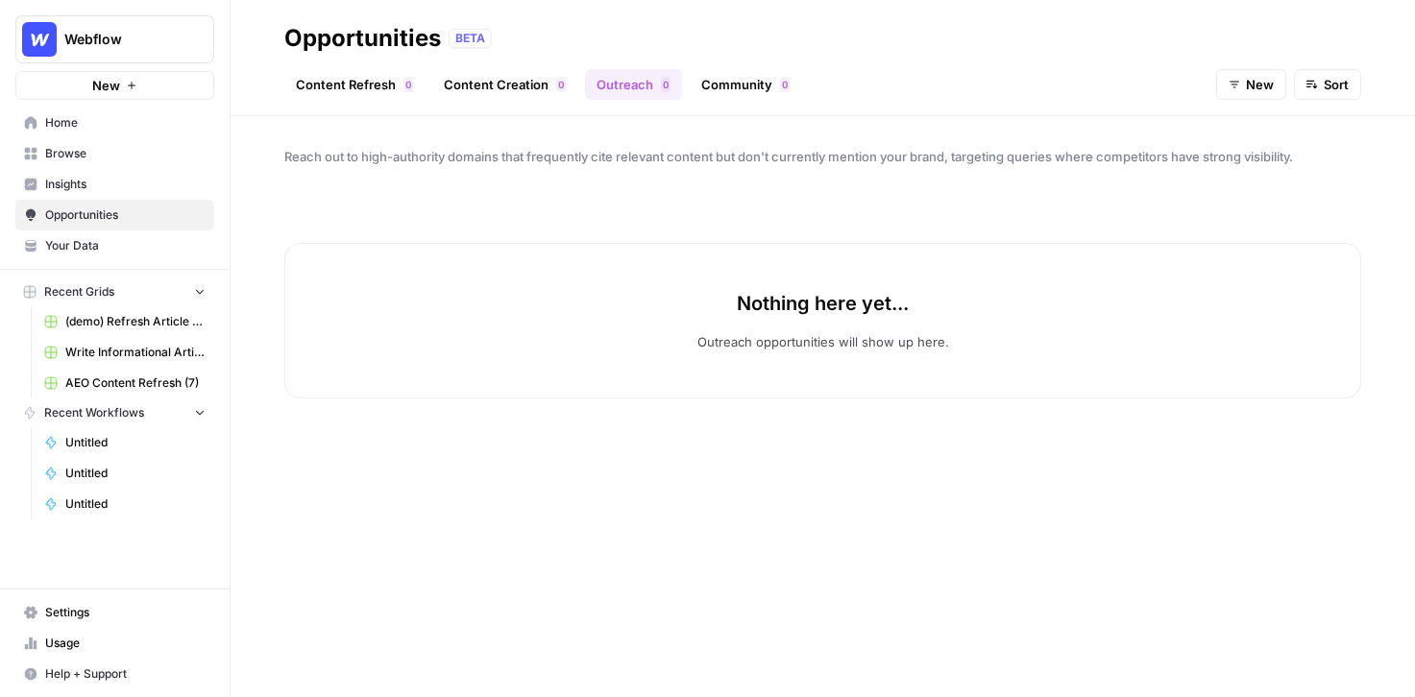
click at [1236, 86] on icon "button" at bounding box center [1235, 85] width 12 height 12
click at [1243, 185] on div "button" at bounding box center [1240, 183] width 13 height 13
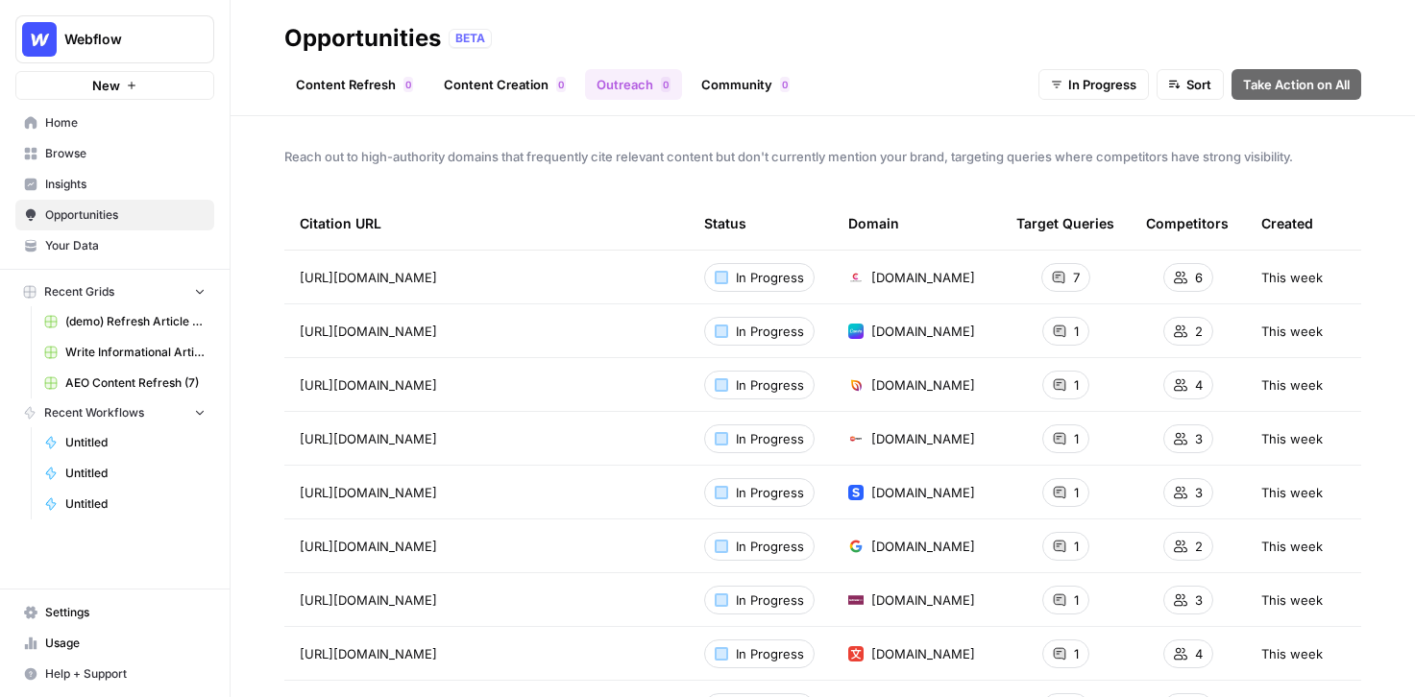
click at [762, 97] on link "Community 0" at bounding box center [745, 84] width 111 height 31
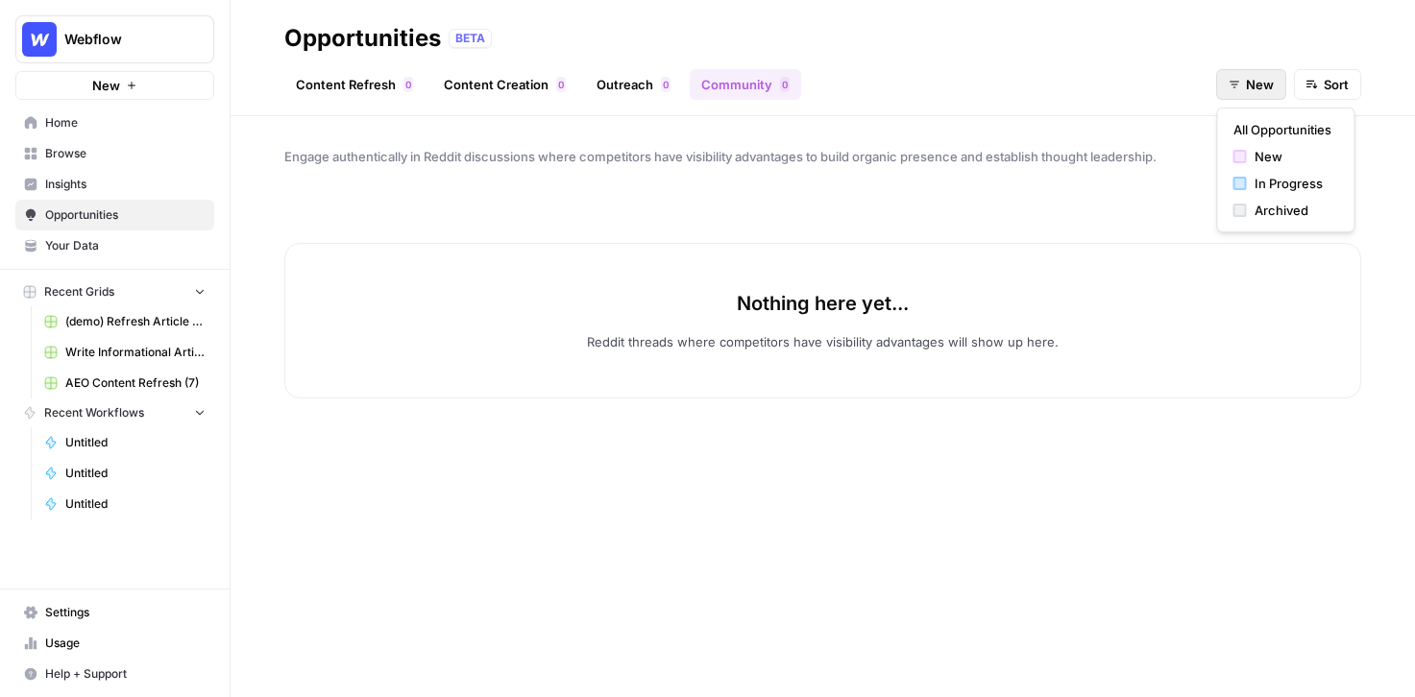
click at [1257, 80] on span "New" at bounding box center [1260, 84] width 28 height 19
click at [1250, 186] on div "In Progress" at bounding box center [1287, 183] width 106 height 19
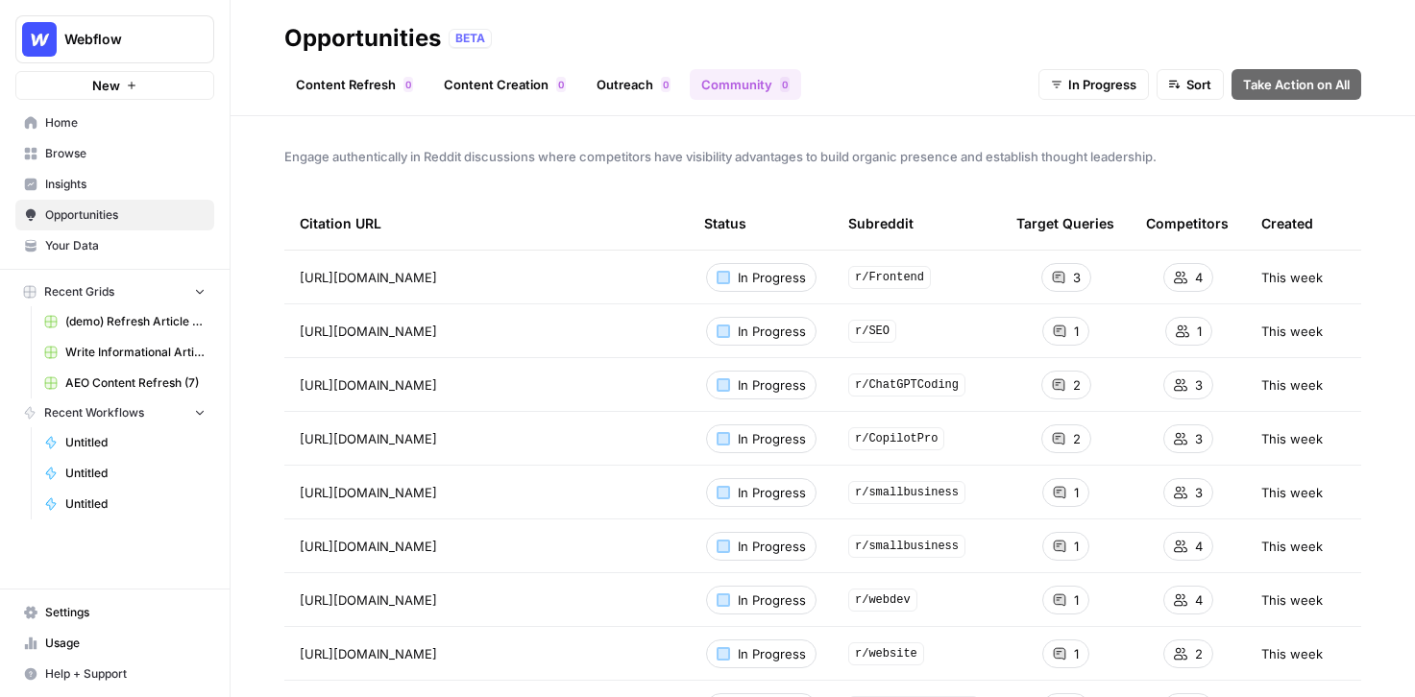
scroll to position [48, 0]
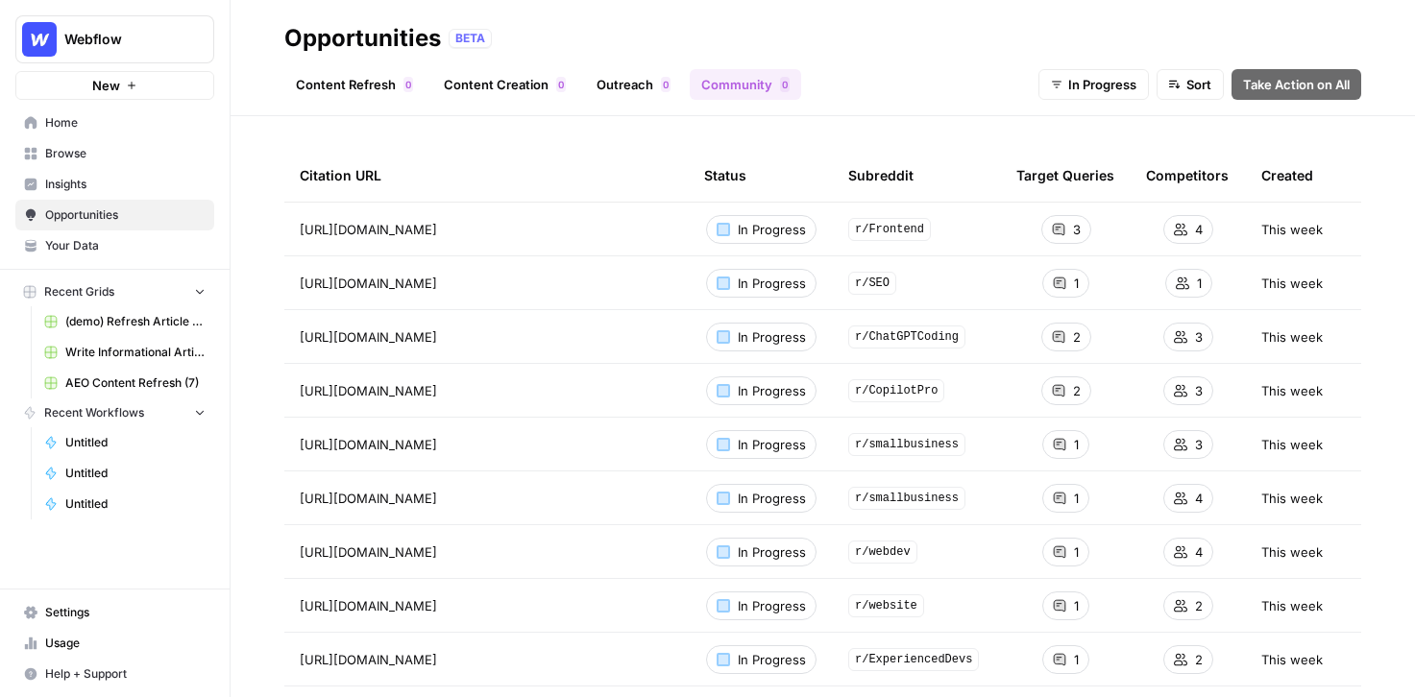
click at [502, 80] on link "Content Creation 0" at bounding box center [504, 84] width 145 height 31
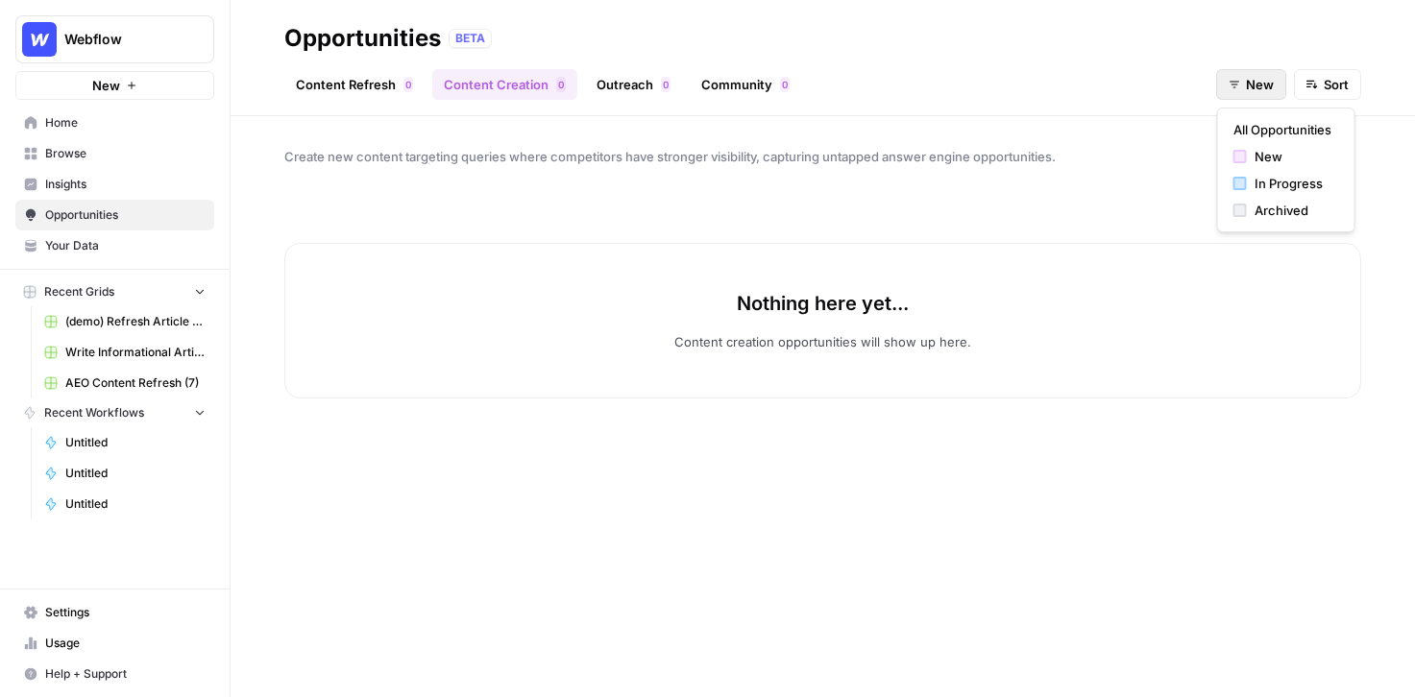
click at [1228, 87] on button "New" at bounding box center [1251, 84] width 70 height 31
click at [1252, 179] on div "In Progress" at bounding box center [1287, 183] width 106 height 19
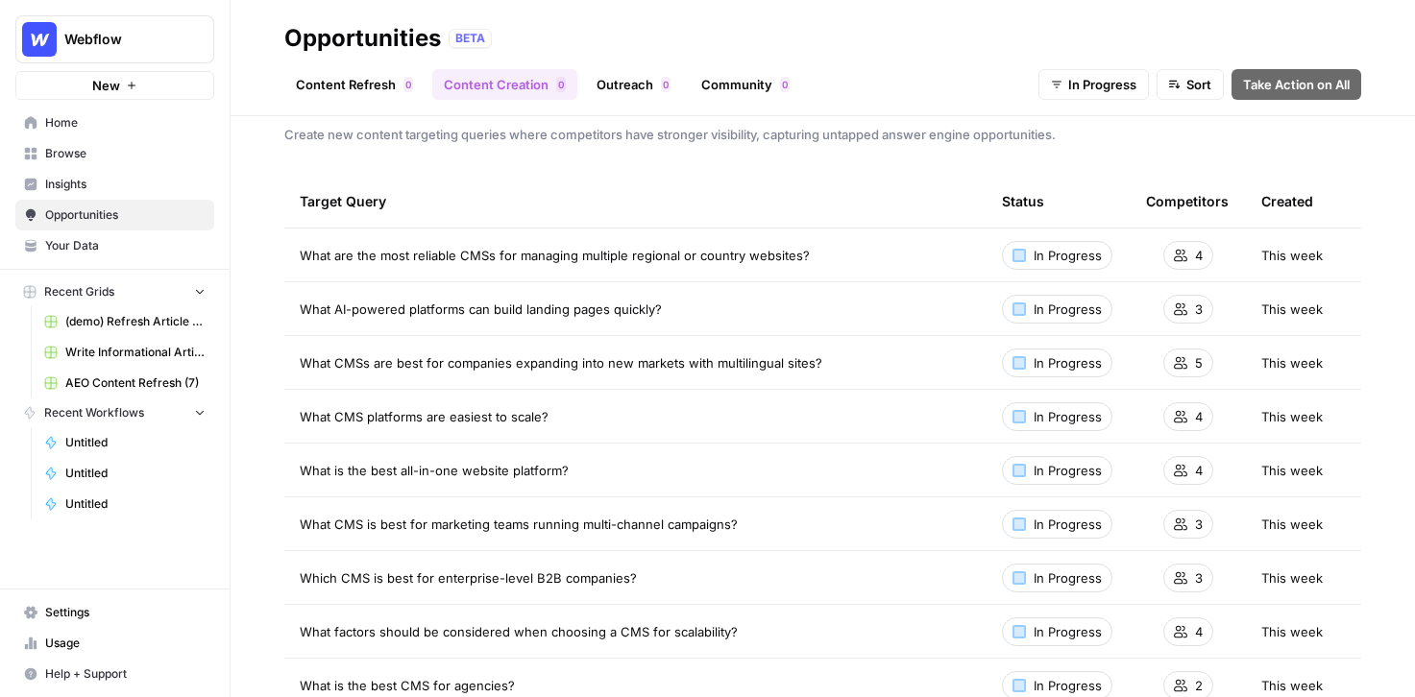
scroll to position [1, 0]
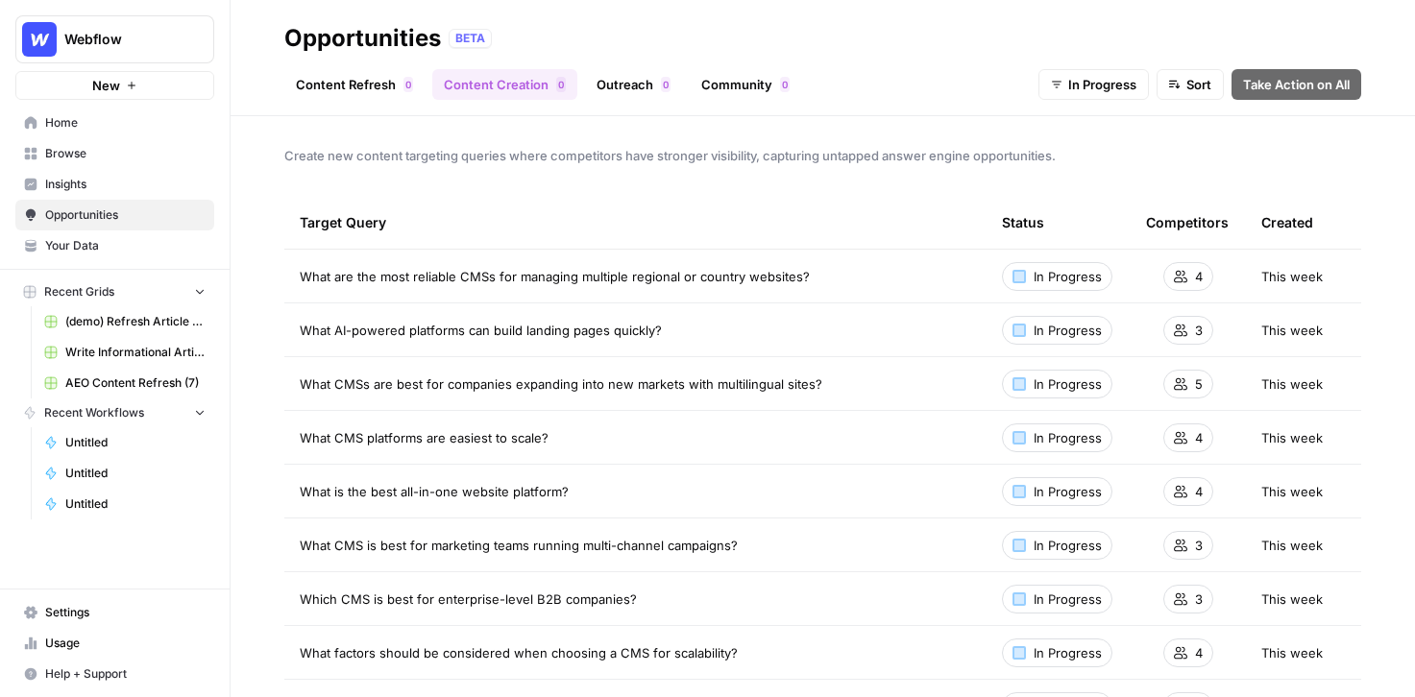
drag, startPoint x: 868, startPoint y: 269, endPoint x: 292, endPoint y: 275, distance: 575.5
click at [292, 275] on td "What are the most reliable CMSs for managing multiple regional or country websi…" at bounding box center [635, 276] width 702 height 53
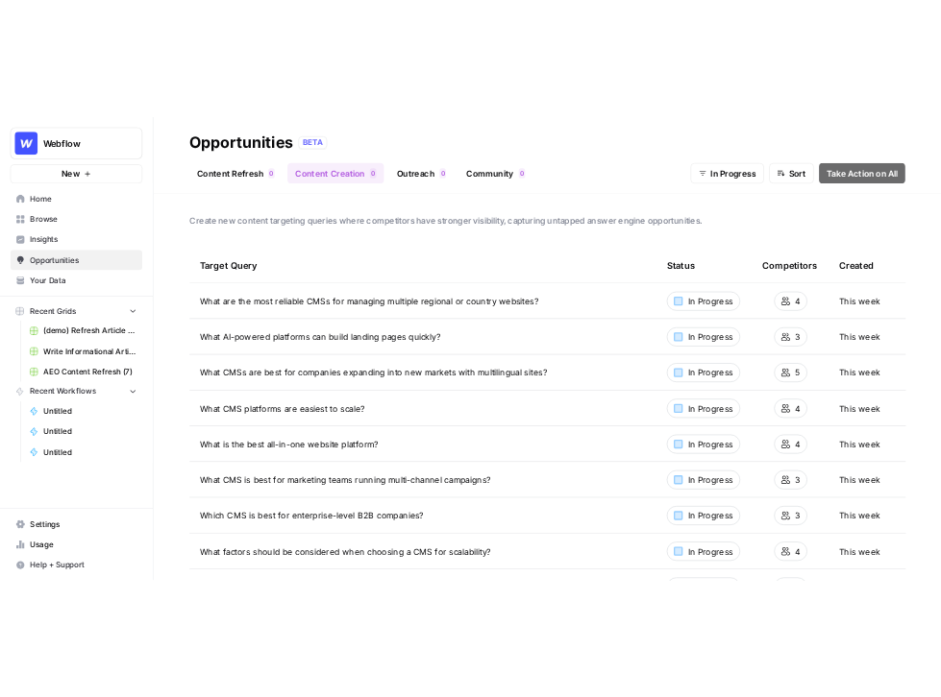
scroll to position [25, 0]
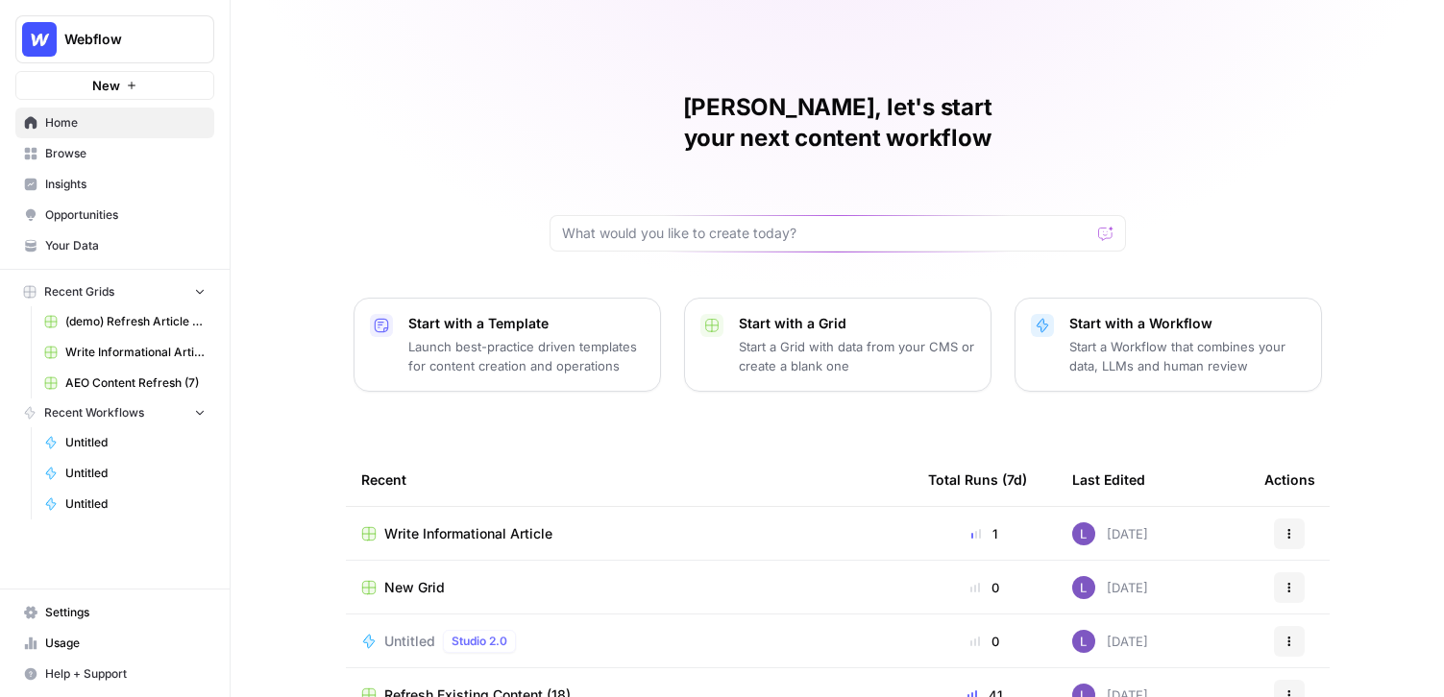
click at [70, 249] on span "Your Data" at bounding box center [125, 245] width 160 height 17
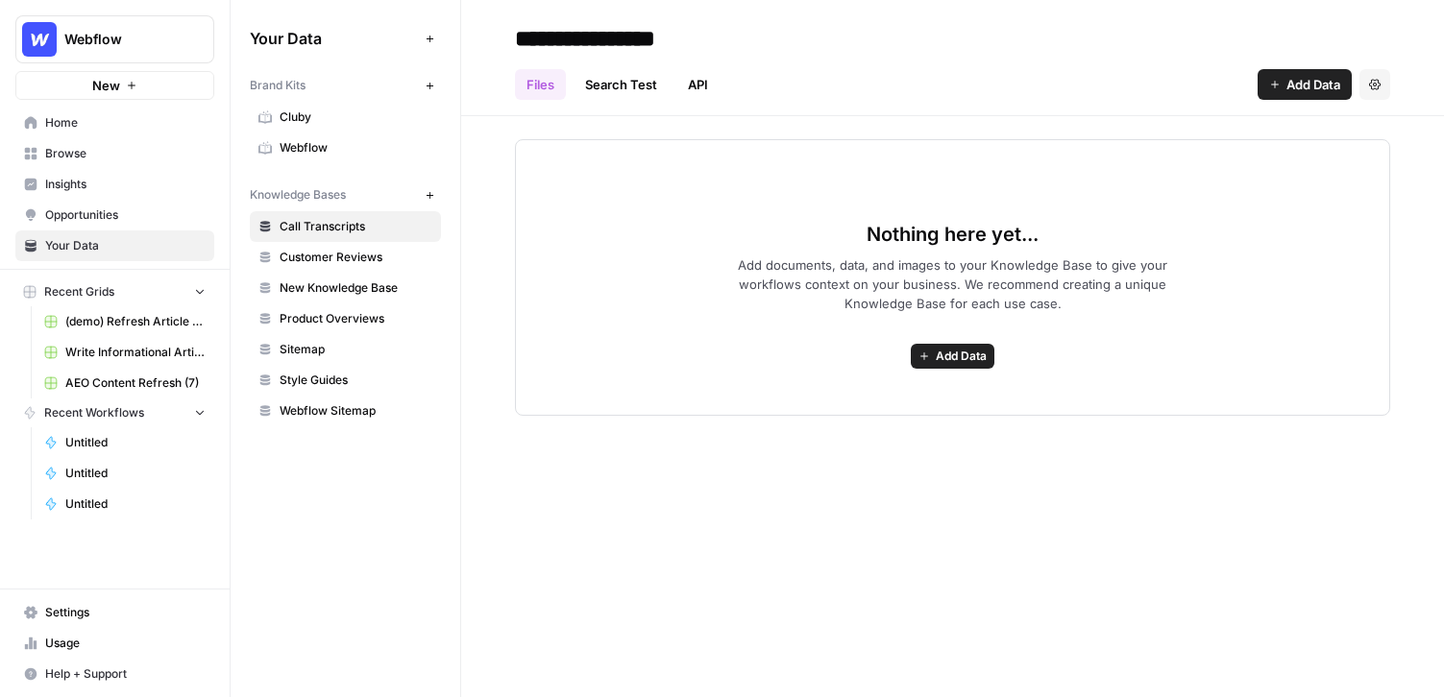
click at [88, 250] on span "Your Data" at bounding box center [125, 245] width 160 height 17
click at [308, 149] on span "Webflow" at bounding box center [356, 147] width 153 height 17
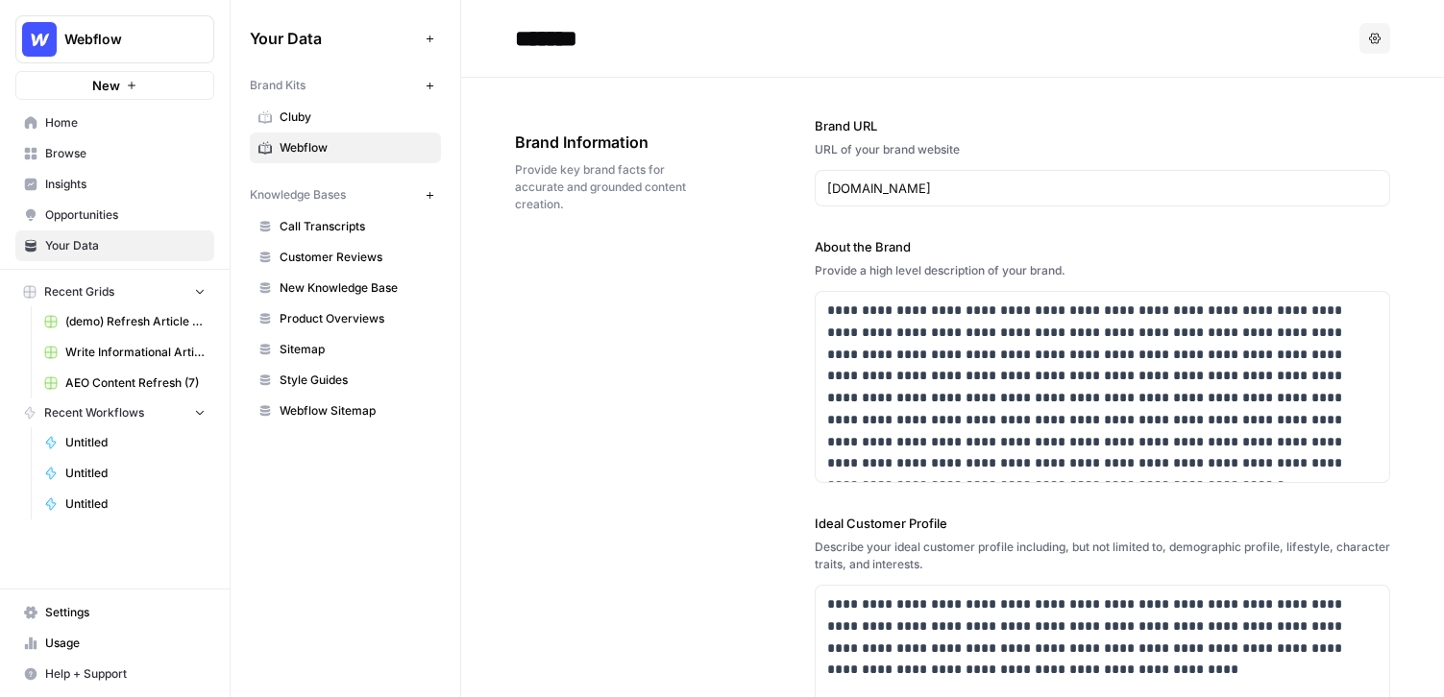
click at [432, 86] on icon "button" at bounding box center [430, 86] width 11 height 11
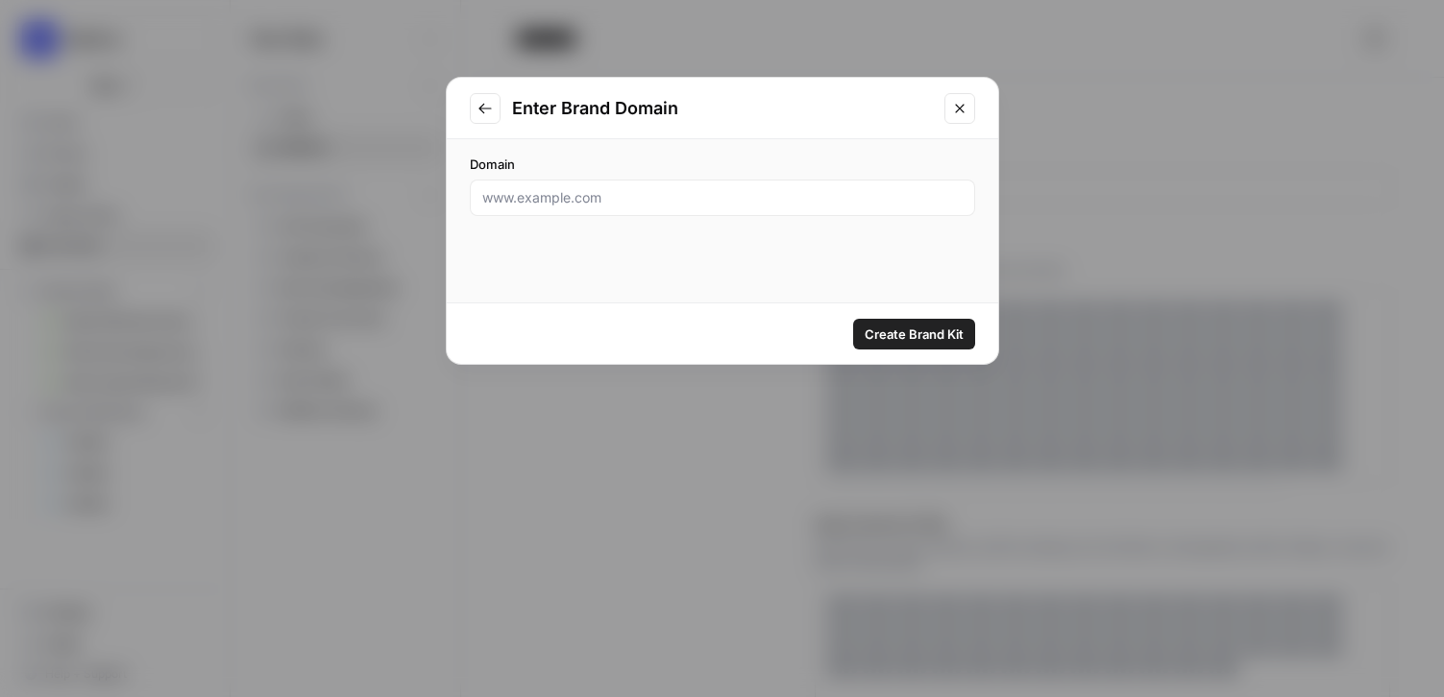
click at [960, 112] on icon "Close modal" at bounding box center [959, 108] width 15 height 15
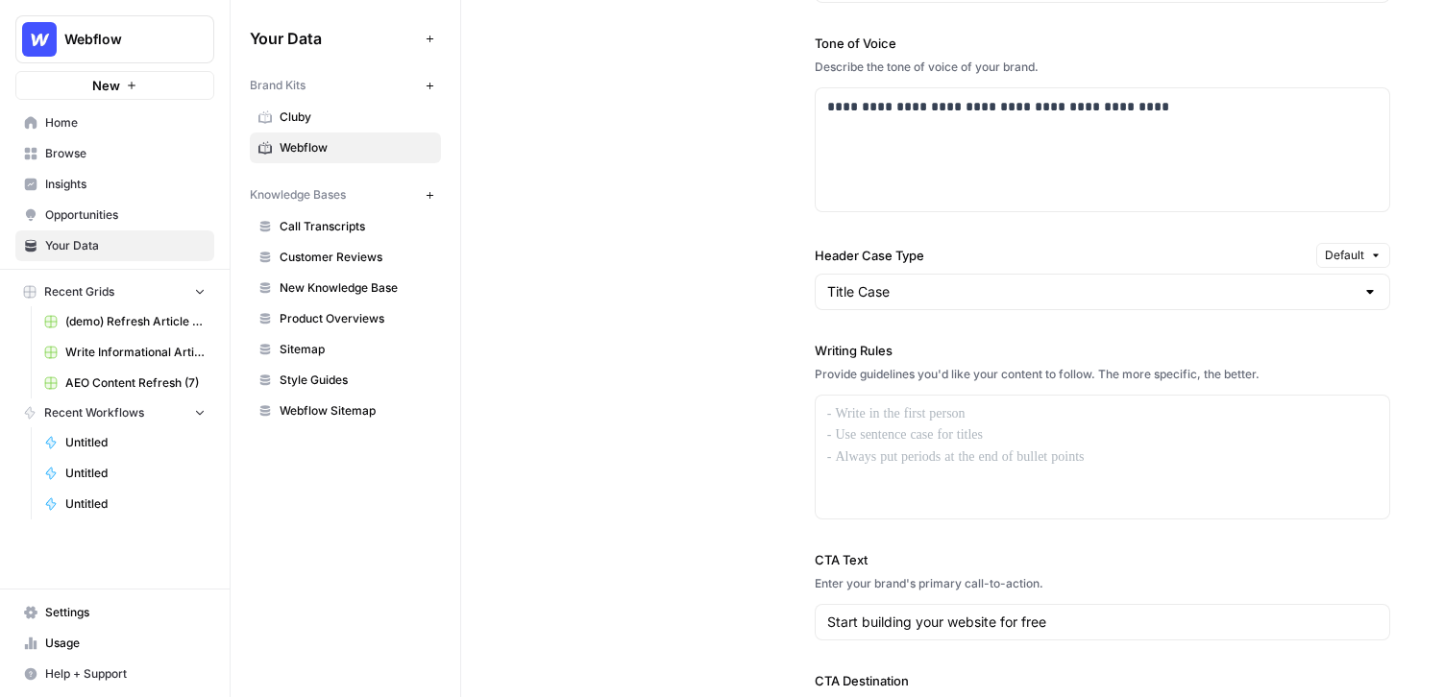
scroll to position [1415, 0]
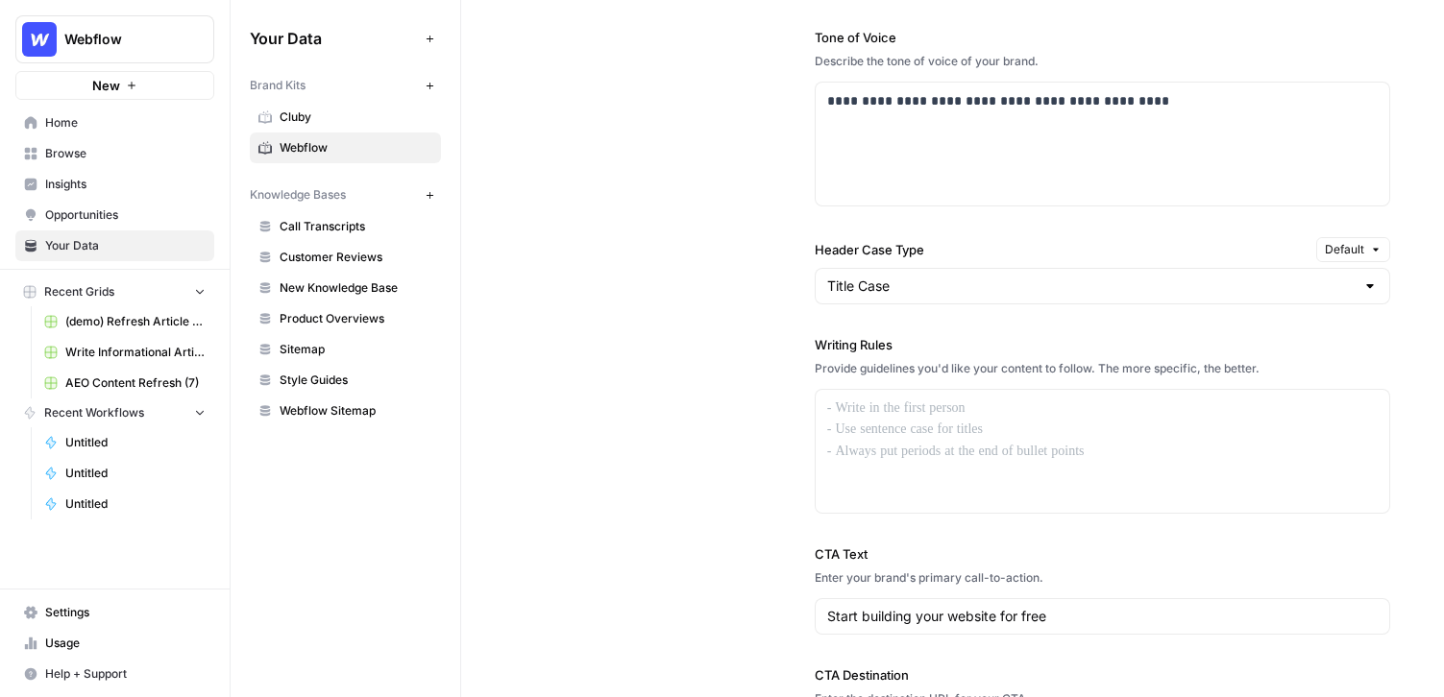
drag, startPoint x: 804, startPoint y: 349, endPoint x: 907, endPoint y: 348, distance: 102.8
click at [908, 348] on div "**********" at bounding box center [952, 279] width 875 height 1033
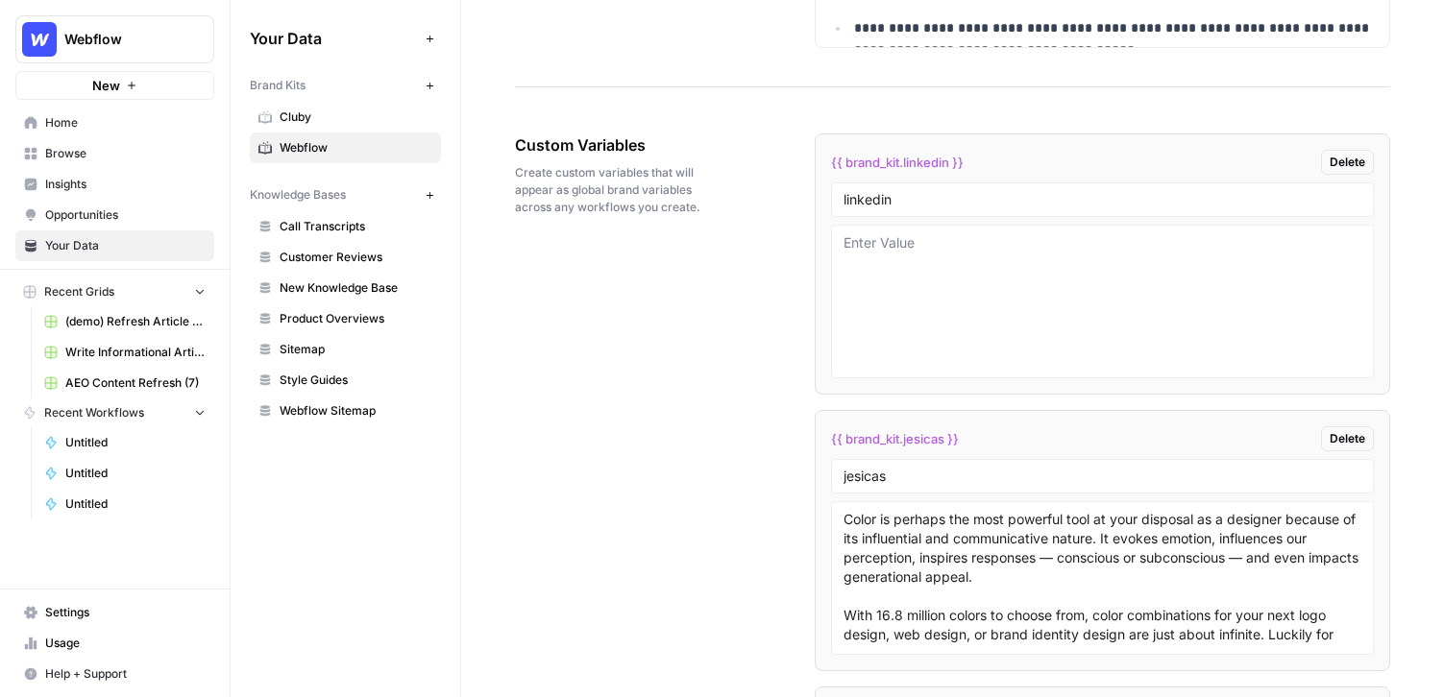
scroll to position [3080, 0]
click at [911, 208] on div "linkedin" at bounding box center [1102, 201] width 543 height 35
click at [908, 206] on input "linkedin" at bounding box center [1103, 200] width 518 height 17
type input "linkedin post 1"
click at [934, 293] on textarea at bounding box center [1103, 302] width 518 height 136
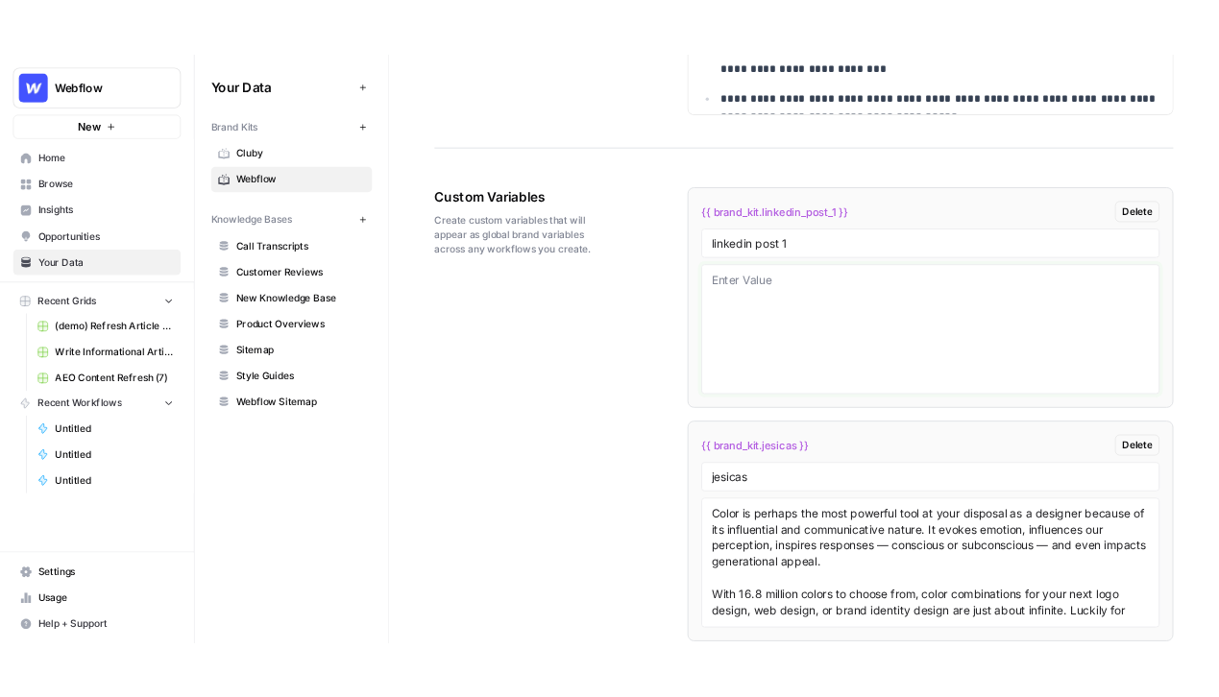
scroll to position [3060, 0]
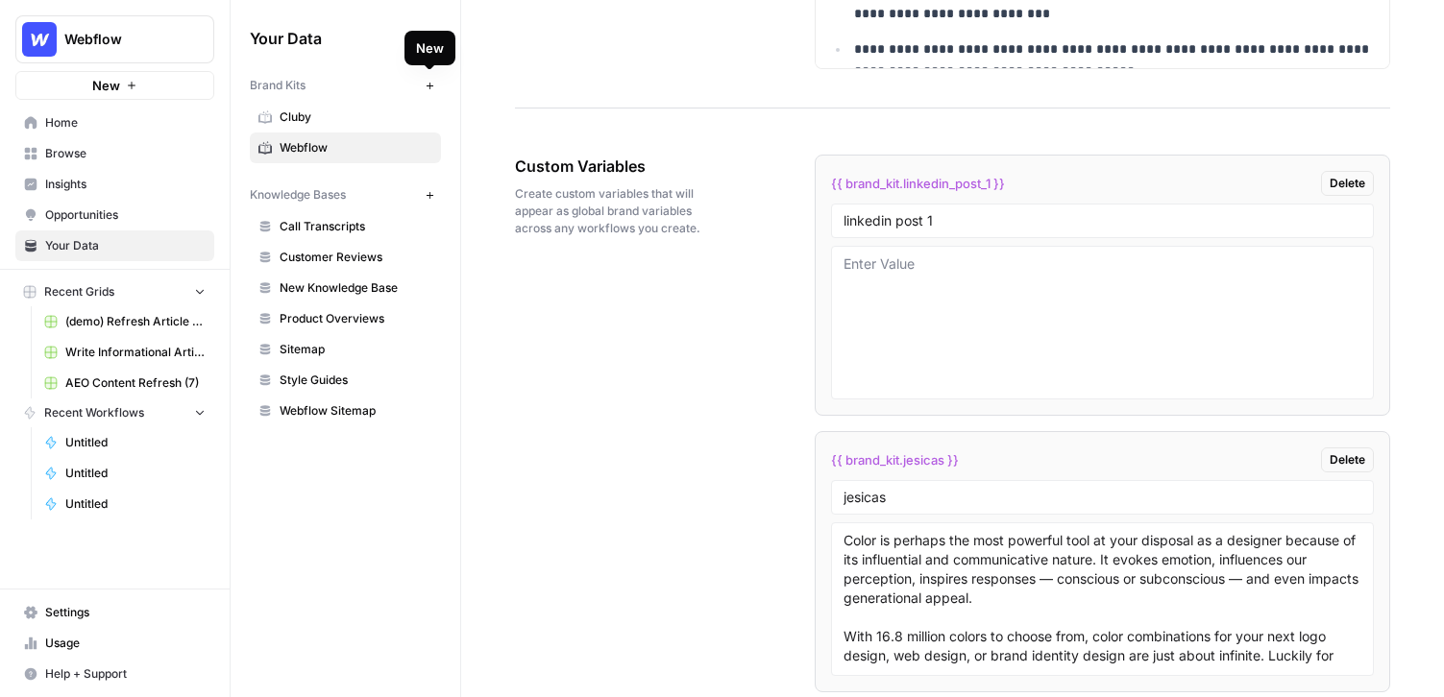
click at [432, 87] on icon "button" at bounding box center [430, 86] width 11 height 11
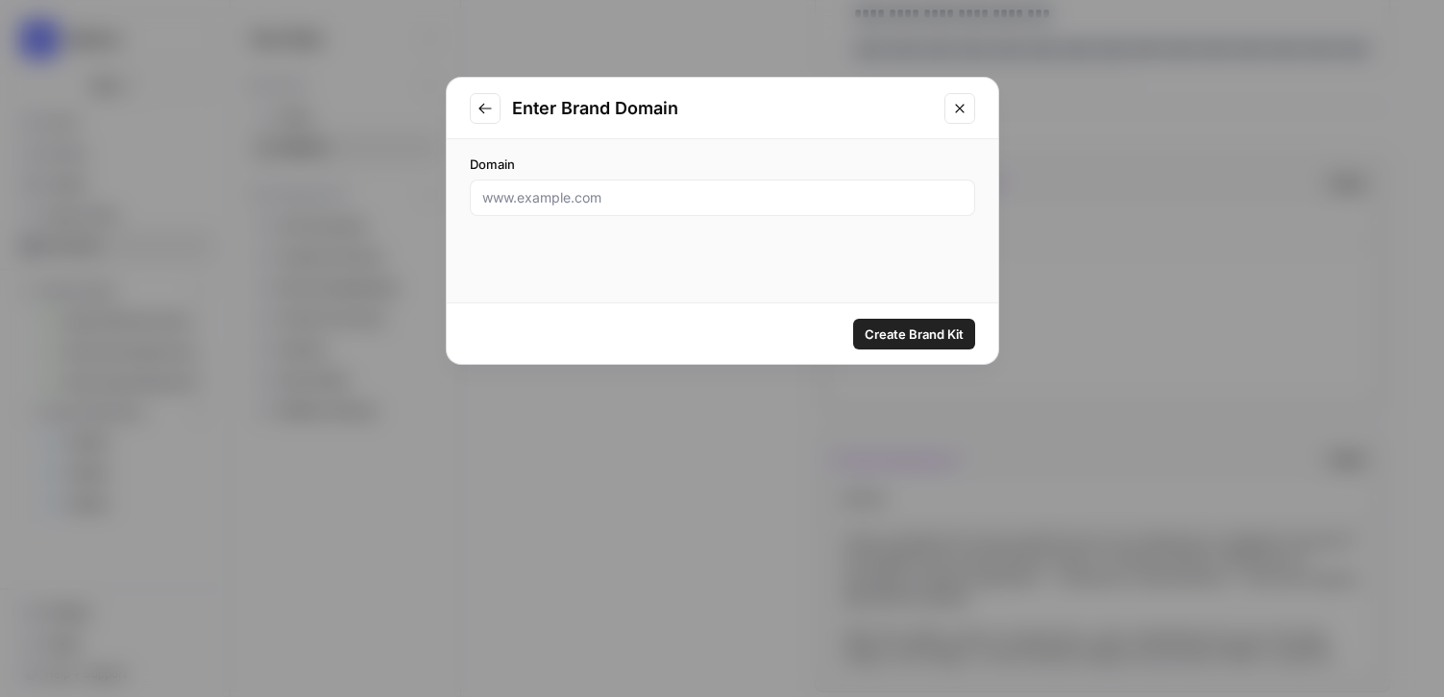
click at [960, 109] on icon "Close modal" at bounding box center [959, 108] width 9 height 9
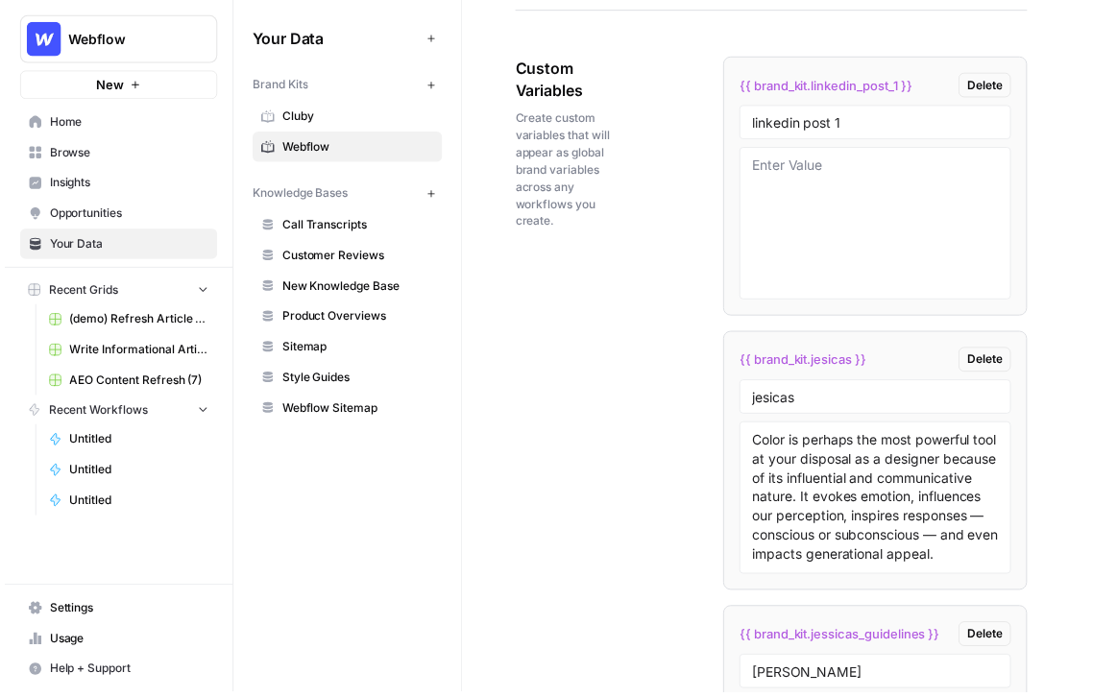
scroll to position [295, 0]
